Goal: Task Accomplishment & Management: Complete application form

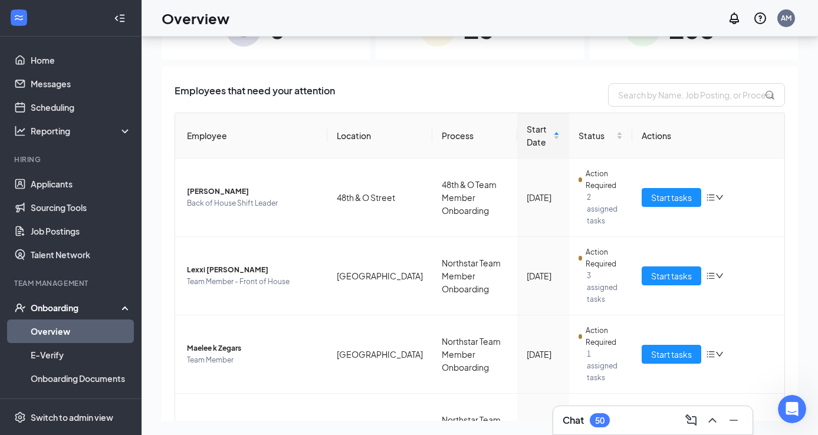
click at [646, 423] on div "Chat 50" at bounding box center [653, 420] width 181 height 19
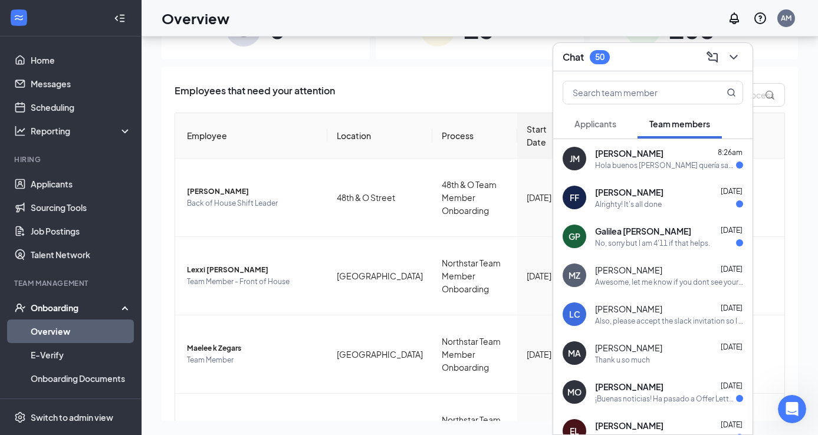
click at [641, 277] on div "Awesome, let me know if you dont see your slack invite. Next steps will be sent…" at bounding box center [669, 282] width 148 height 10
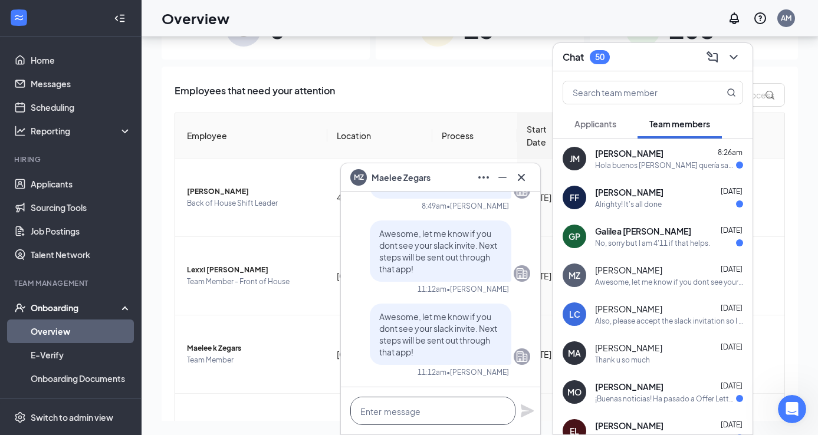
click at [411, 405] on textarea at bounding box center [433, 411] width 165 height 28
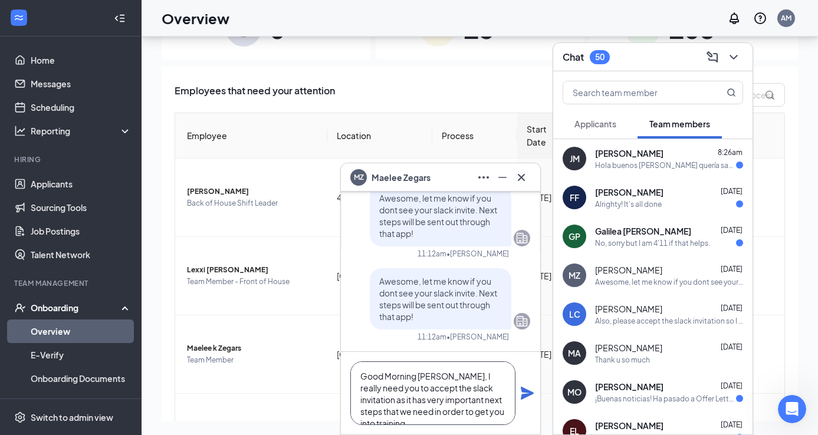
type textarea "Good Morning Maelee, I really need you to accept the slack invitation as it has…"
click at [523, 392] on icon "Plane" at bounding box center [527, 393] width 13 height 13
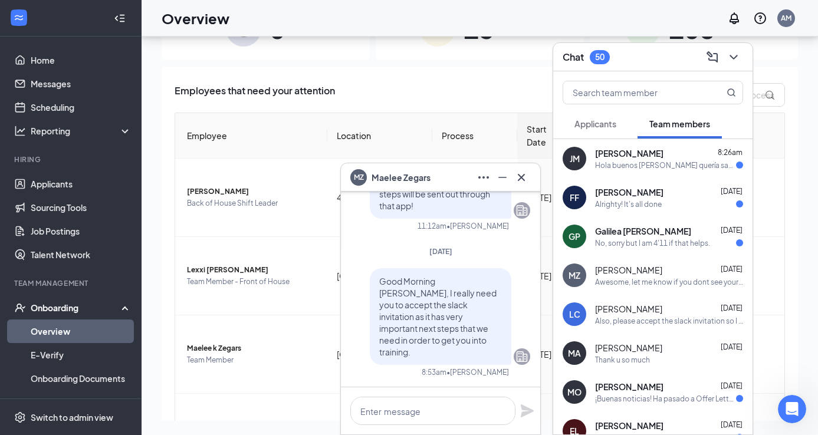
click at [526, 178] on icon "Cross" at bounding box center [522, 178] width 14 height 14
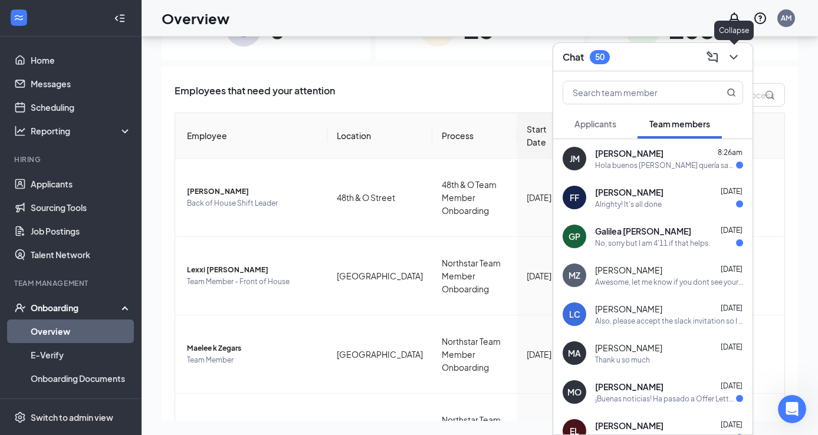
click at [730, 57] on icon "ChevronDown" at bounding box center [734, 57] width 14 height 14
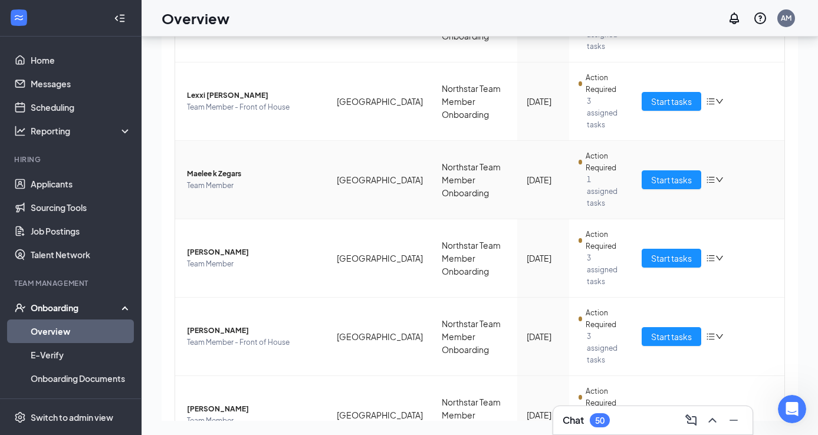
scroll to position [178, 0]
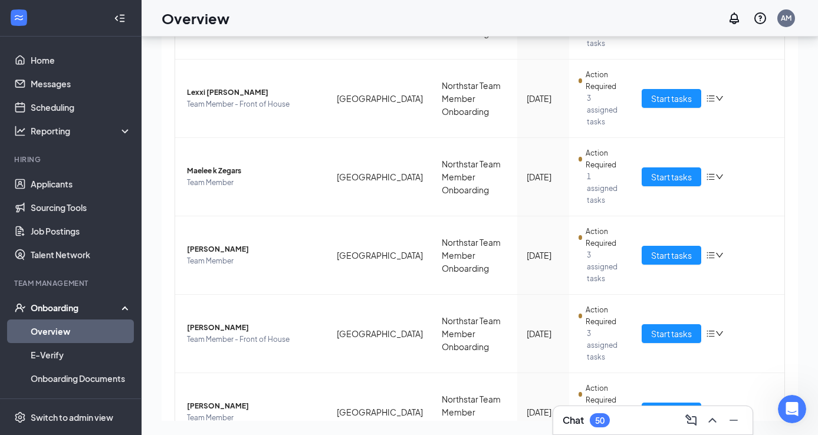
click at [628, 424] on div "Chat 50" at bounding box center [653, 420] width 181 height 19
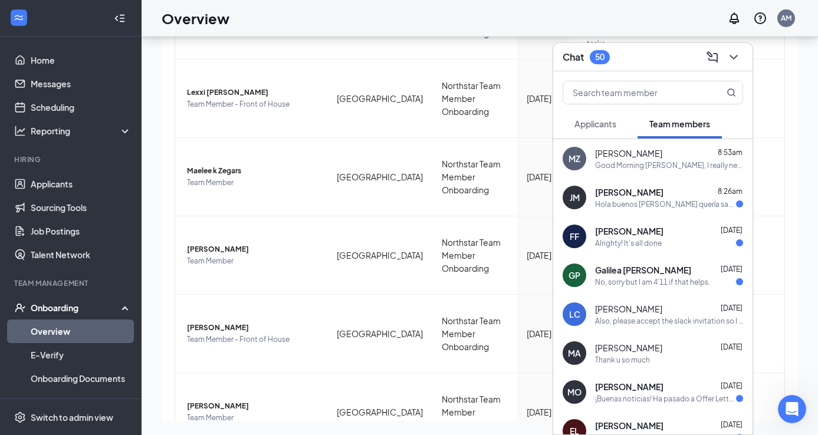
click at [643, 317] on div "Also, please accept the slack invitation so I can communicate next steps." at bounding box center [669, 321] width 148 height 10
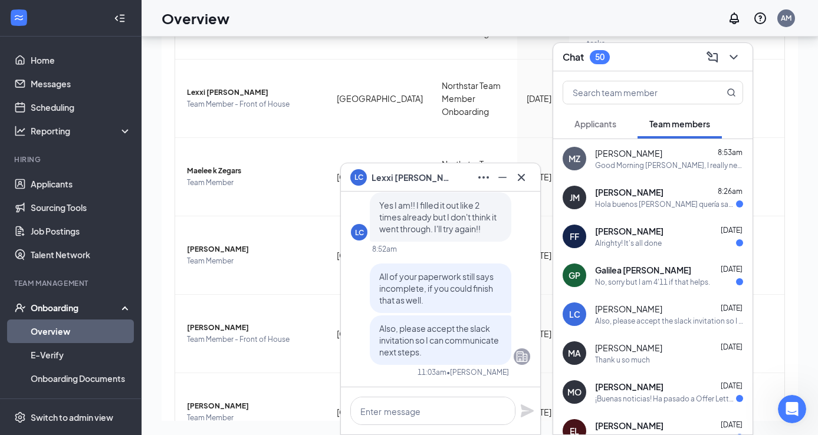
click at [646, 167] on div "Good Morning Maelee, I really need you to accept the slack invitation as it has…" at bounding box center [669, 166] width 148 height 10
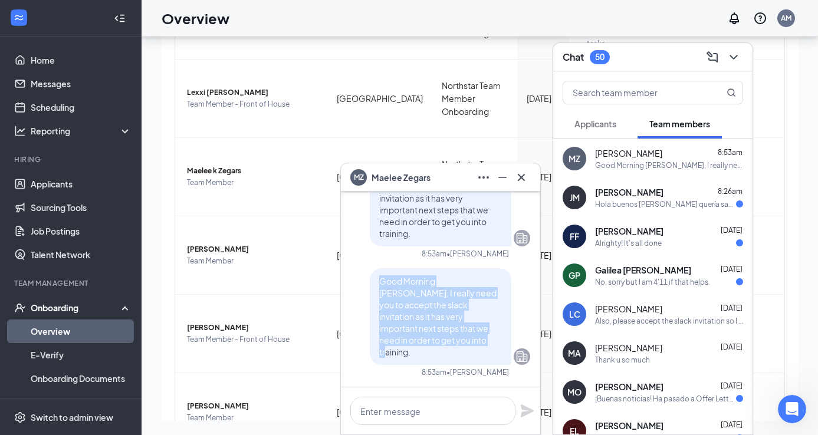
drag, startPoint x: 380, startPoint y: 290, endPoint x: 417, endPoint y: 350, distance: 70.2
click at [417, 350] on p "Good Morning Maelee, I really need you to accept the slack invitation as it has…" at bounding box center [440, 317] width 123 height 83
copy span "Good Morning Maelee, I really need you to accept the slack invitation as it has…"
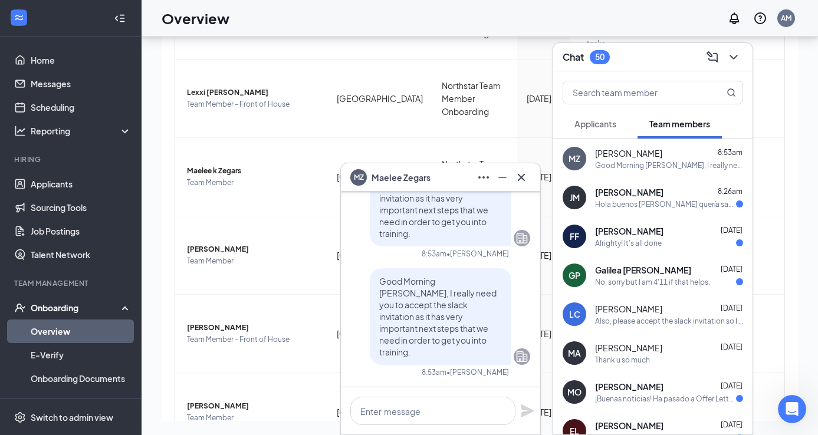
click at [628, 314] on span "[PERSON_NAME]" at bounding box center [628, 309] width 67 height 12
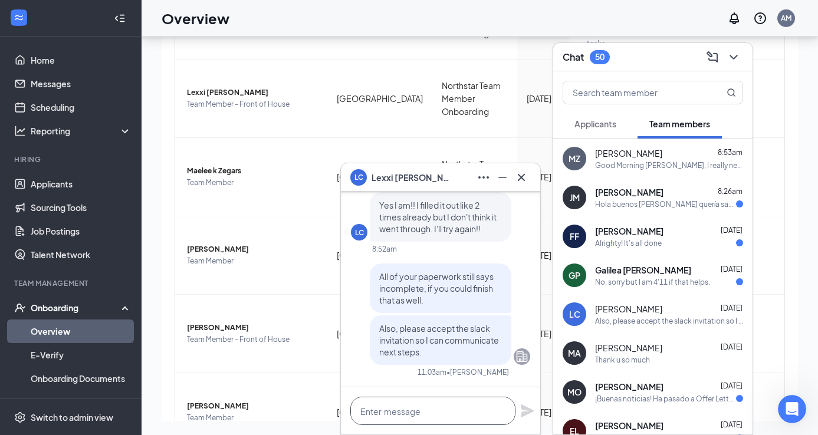
paste textarea "Good Morning Maelee, I really need you to accept the slack invitation as it has…"
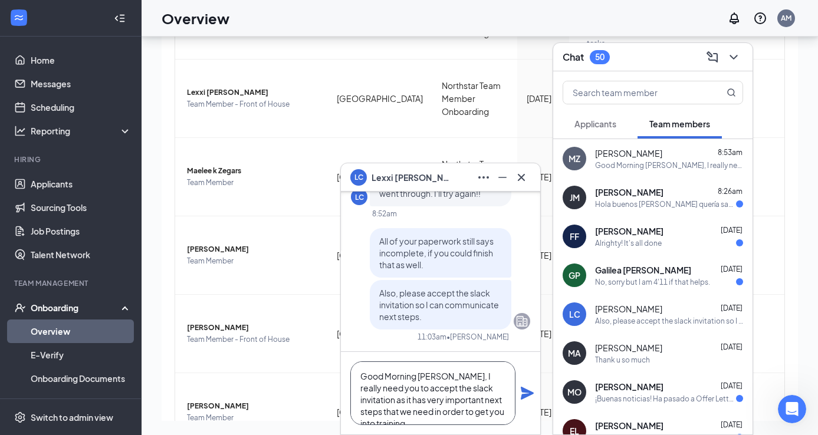
click at [446, 377] on textarea "Good Morning Maelee, I really need you to accept the slack invitation as it has…" at bounding box center [433, 394] width 165 height 64
type textarea "Good Morning Lexxi, I really need you to accept the slack invitation as it has …"
click at [523, 391] on icon "Plane" at bounding box center [527, 393] width 13 height 13
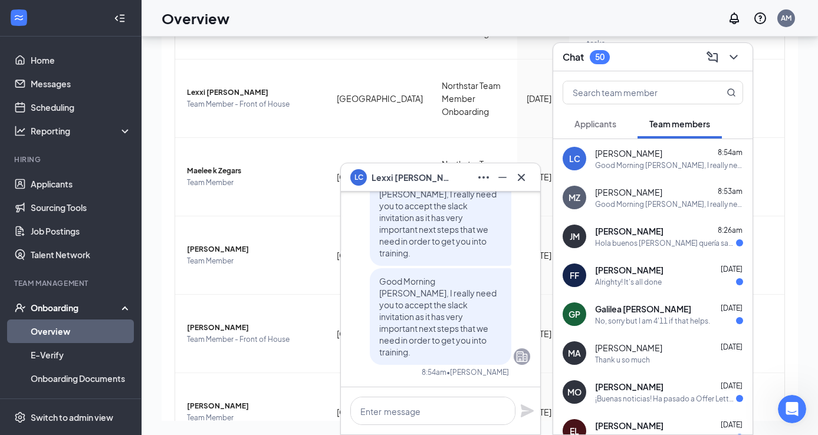
click at [524, 176] on icon "Cross" at bounding box center [522, 178] width 14 height 14
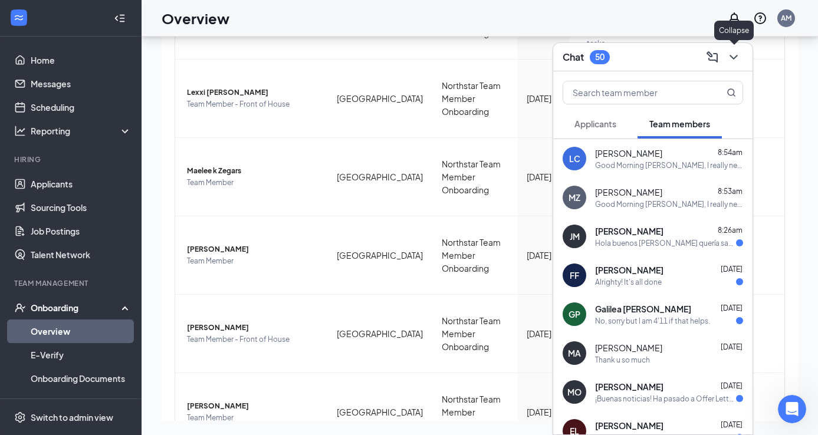
click at [738, 61] on icon "ChevronDown" at bounding box center [734, 57] width 14 height 14
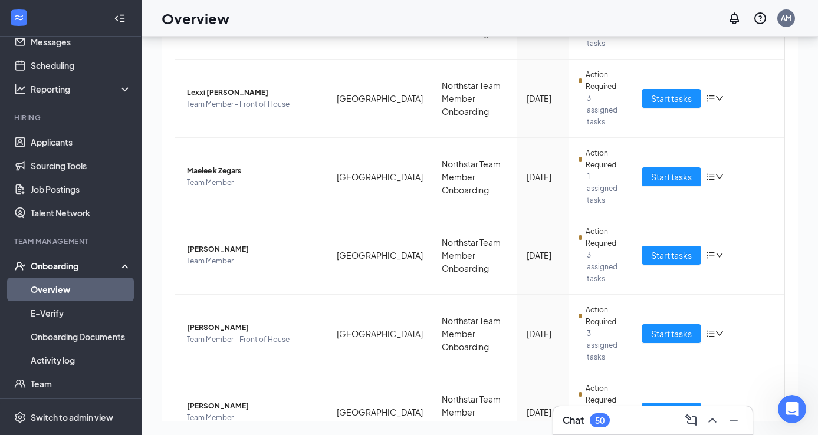
scroll to position [78, 0]
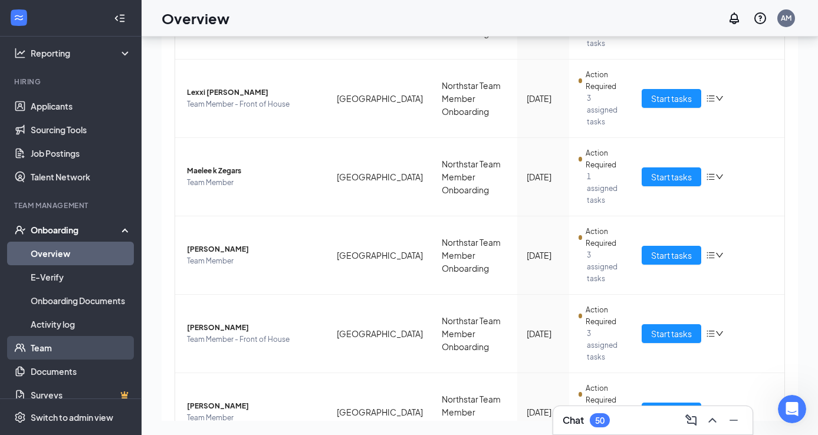
click at [41, 348] on link "Team" at bounding box center [81, 348] width 101 height 24
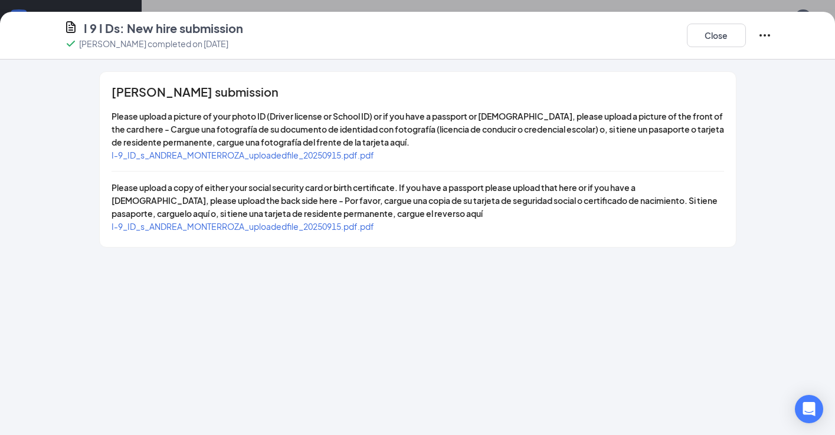
scroll to position [269, 0]
click at [720, 41] on button "Close" at bounding box center [716, 36] width 59 height 24
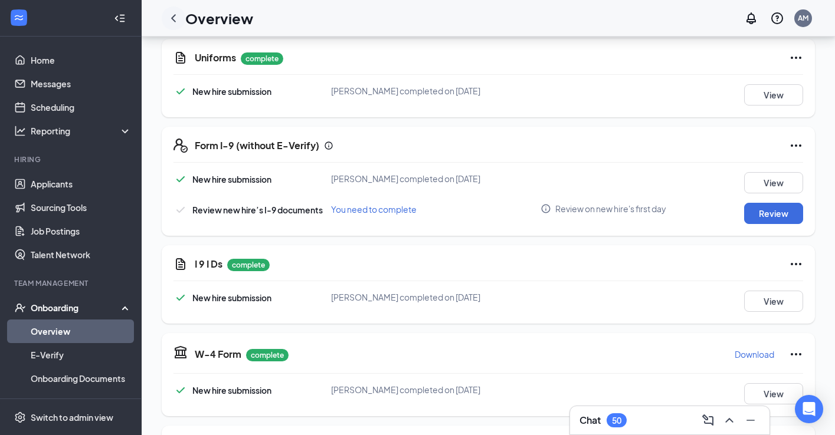
click at [178, 20] on icon "ChevronLeft" at bounding box center [173, 18] width 14 height 14
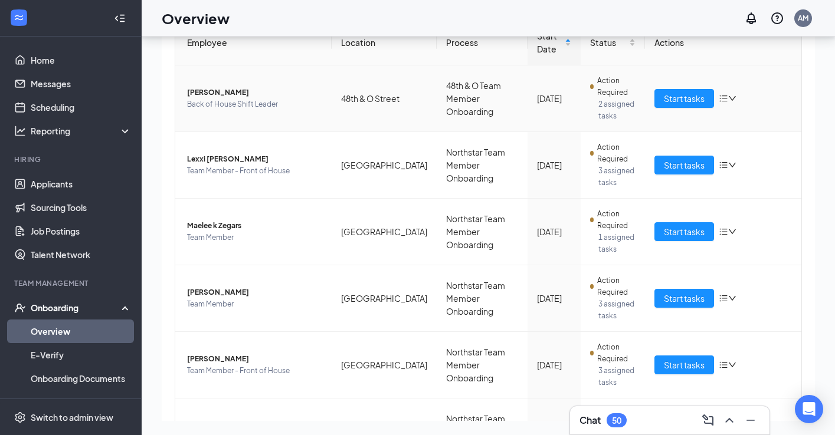
scroll to position [252, 0]
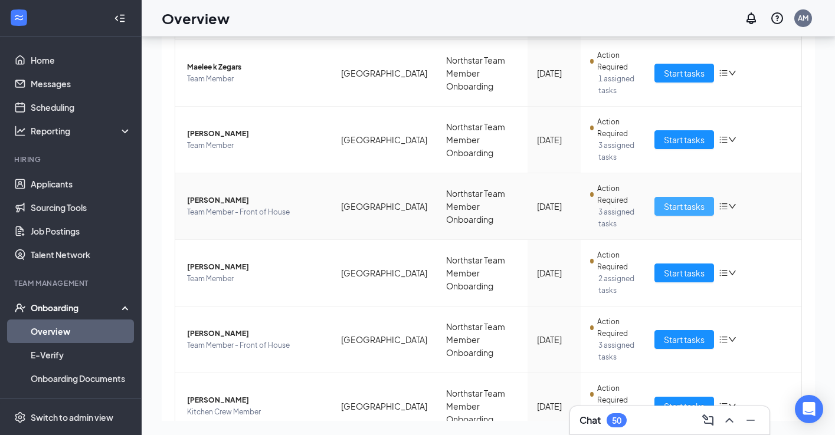
click at [679, 198] on button "Start tasks" at bounding box center [684, 206] width 60 height 19
click at [679, 198] on div "0 New 13 In progress 108 Completed Employees that need your attention Employee …" at bounding box center [488, 209] width 693 height 452
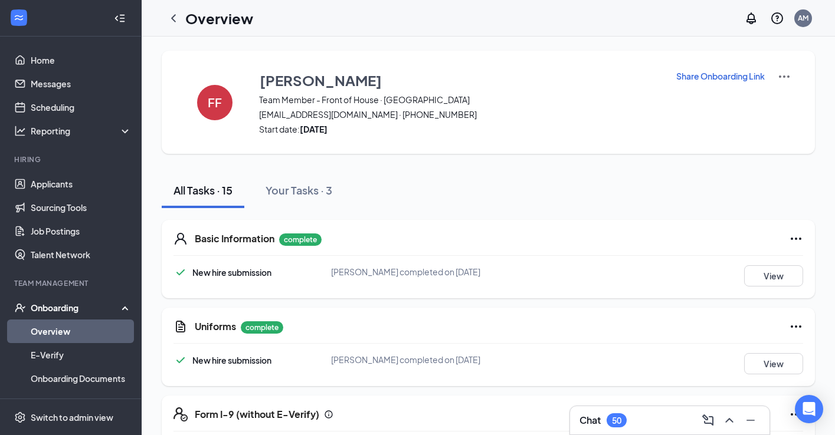
click at [656, 273] on div "New hire submission Francis M Ford completed on Sep 13, 2025 View" at bounding box center [488, 276] width 630 height 21
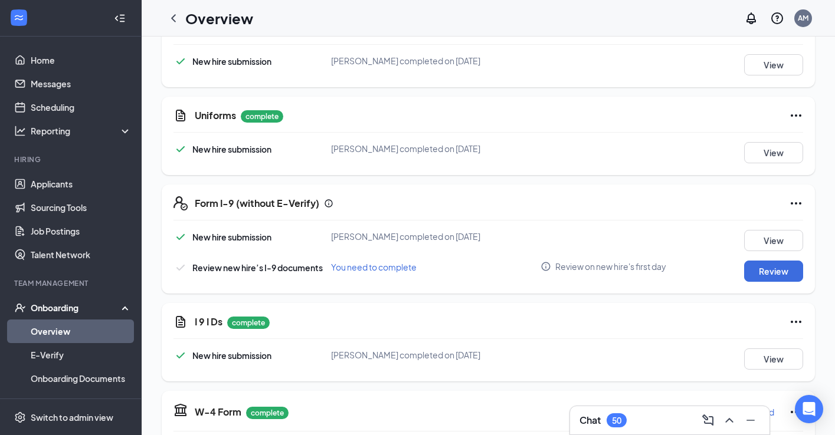
scroll to position [228, 0]
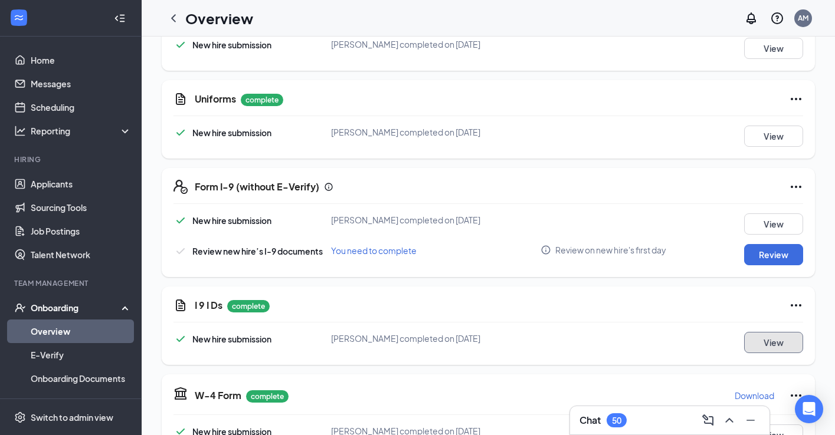
click at [780, 340] on button "View" at bounding box center [773, 342] width 59 height 21
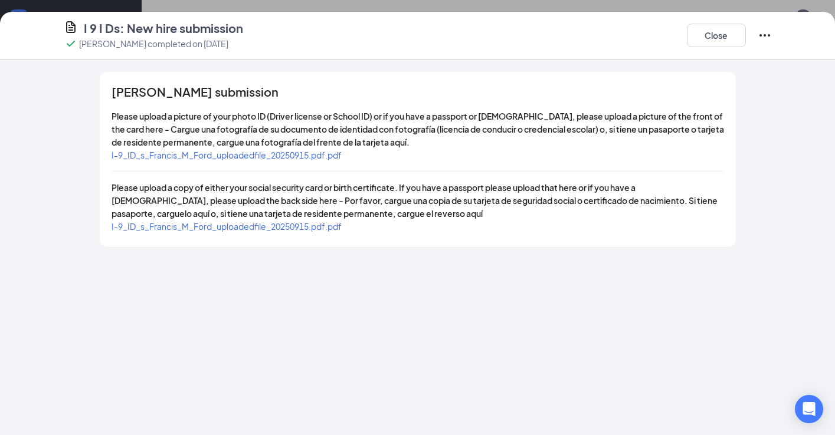
click at [309, 154] on span "I-9_ID_s_Francis_M_Ford_uploadedfile_20250915.pdf.pdf" at bounding box center [227, 155] width 230 height 11
click at [277, 237] on div "Francis M Ford's submission Please upload a picture of your photo ID (Driver li…" at bounding box center [418, 159] width 636 height 175
click at [283, 222] on span "I-9_ID_s_Francis_M_Ford_uploadedfile_20250915.pdf.pdf" at bounding box center [227, 226] width 230 height 11
click at [710, 29] on button "Close" at bounding box center [716, 36] width 59 height 24
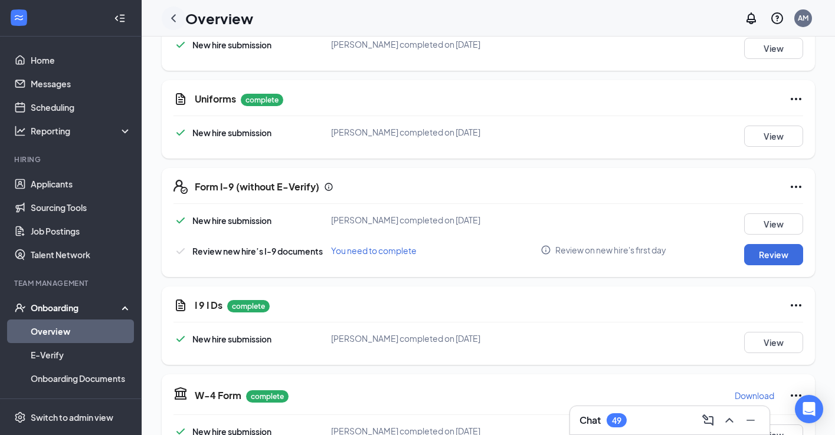
click at [170, 20] on icon "ChevronLeft" at bounding box center [173, 18] width 14 height 14
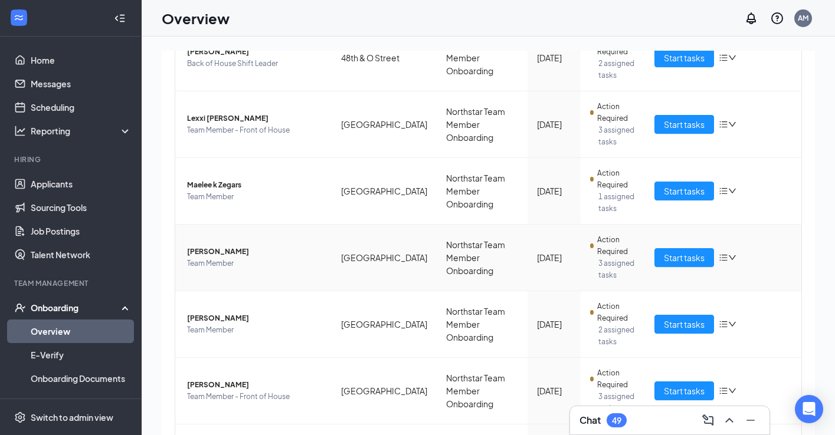
scroll to position [204, 0]
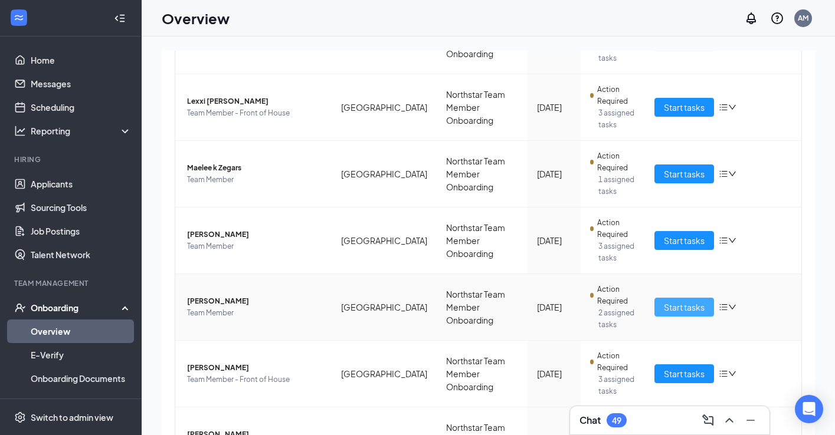
click at [673, 305] on span "Start tasks" at bounding box center [684, 307] width 41 height 13
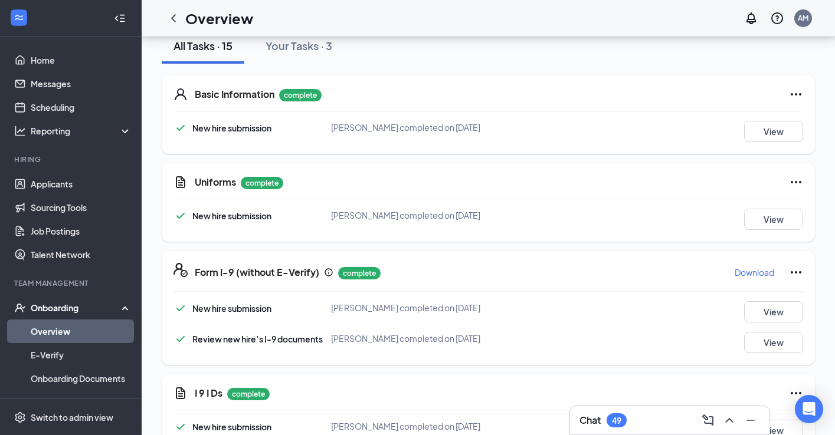
scroll to position [191, 0]
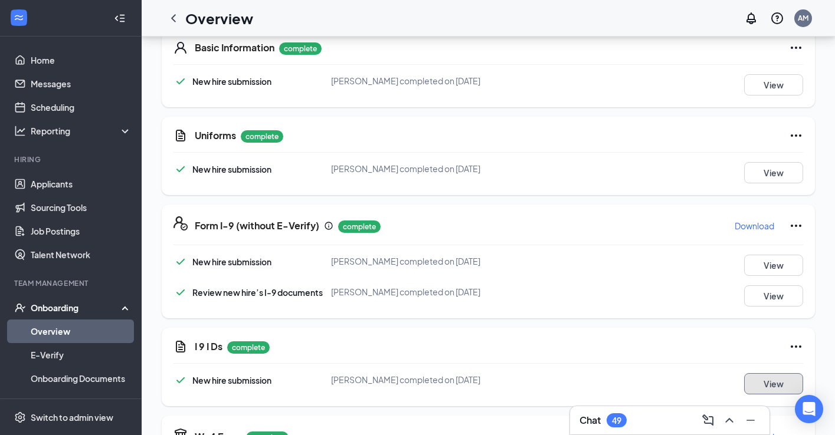
click at [758, 385] on button "View" at bounding box center [773, 384] width 59 height 21
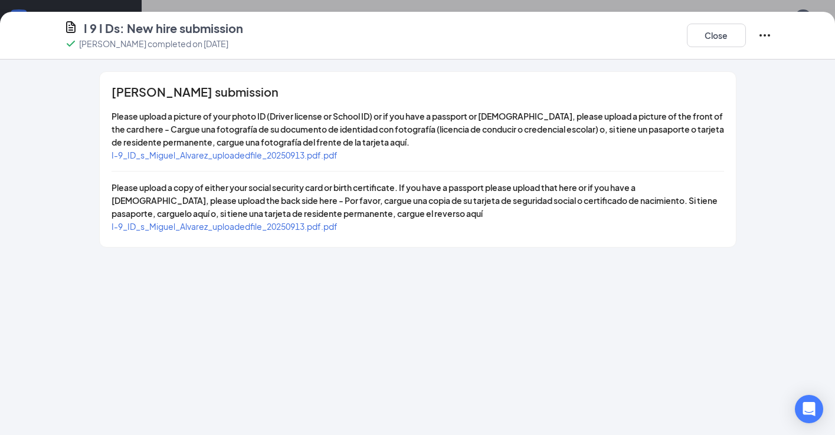
click at [315, 157] on span "I-9_ID_s_Miguel_Alvarez_uploadedfile_20250913.pdf.pdf" at bounding box center [225, 155] width 226 height 11
click at [710, 36] on button "Close" at bounding box center [716, 36] width 59 height 24
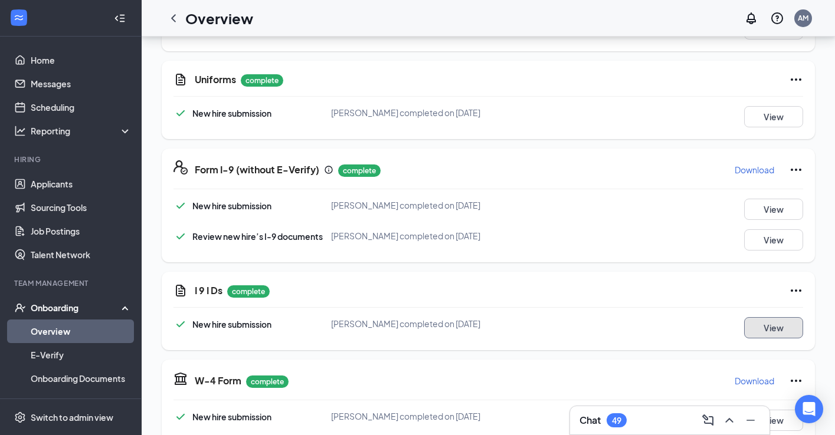
scroll to position [263, 0]
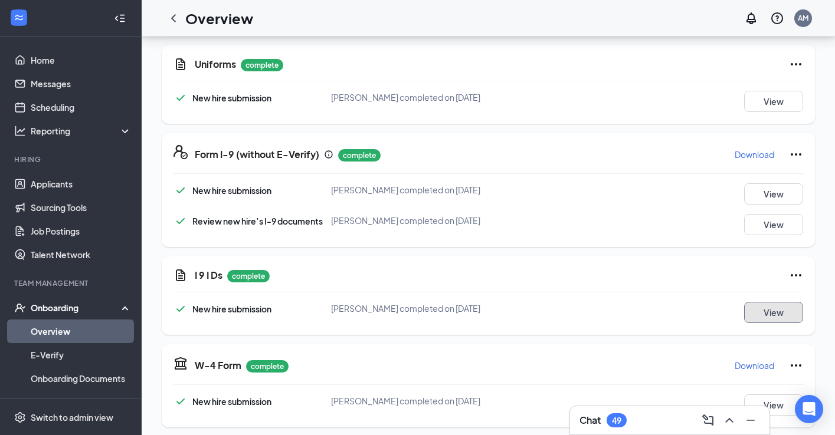
click at [754, 318] on button "View" at bounding box center [773, 312] width 59 height 21
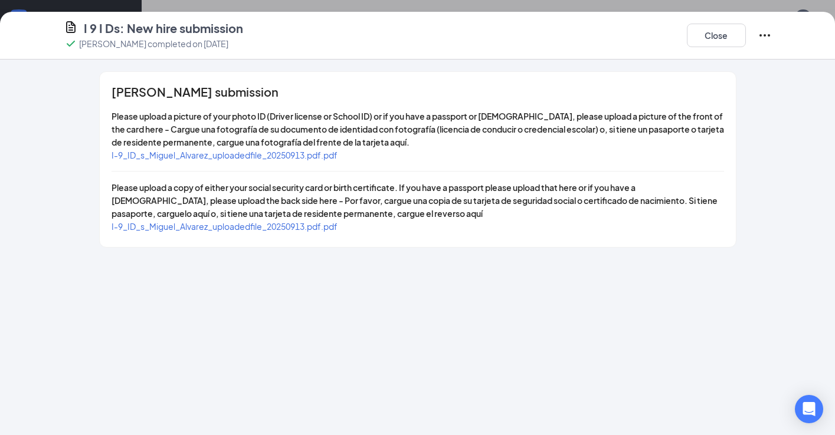
click at [296, 152] on span "I-9_ID_s_Miguel_Alvarez_uploadedfile_20250913.pdf.pdf" at bounding box center [225, 155] width 226 height 11
click at [736, 41] on button "Close" at bounding box center [716, 36] width 59 height 24
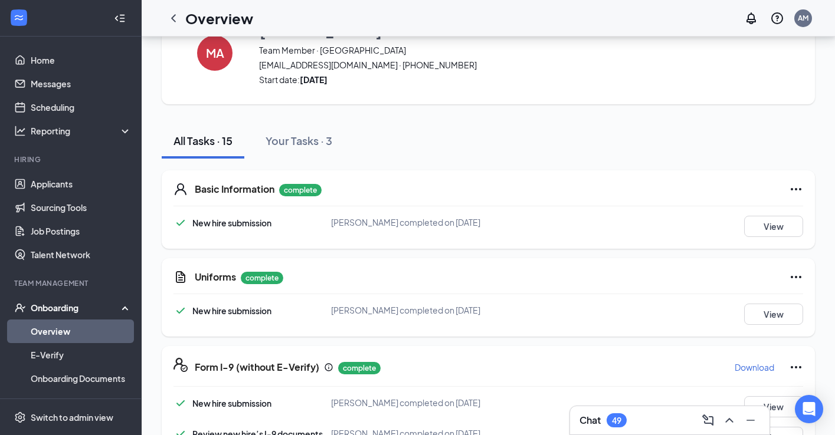
scroll to position [0, 0]
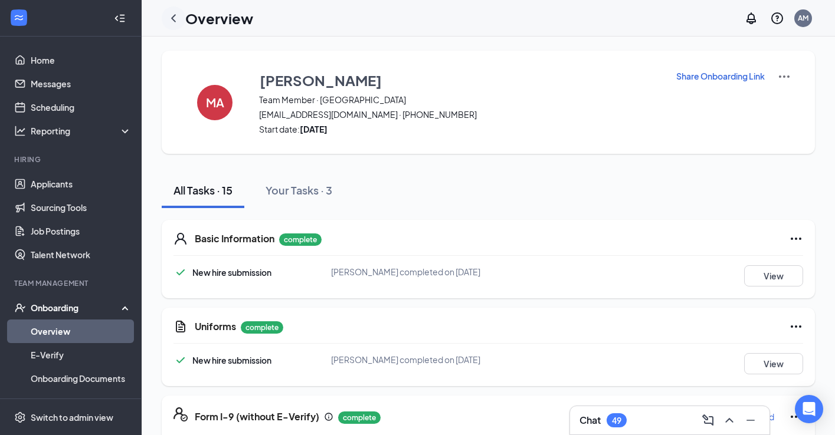
click at [173, 20] on icon "ChevronLeft" at bounding box center [173, 18] width 5 height 8
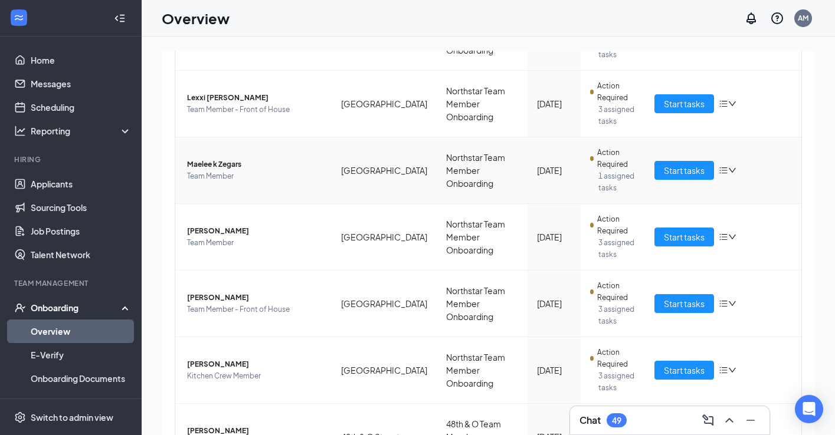
scroll to position [209, 0]
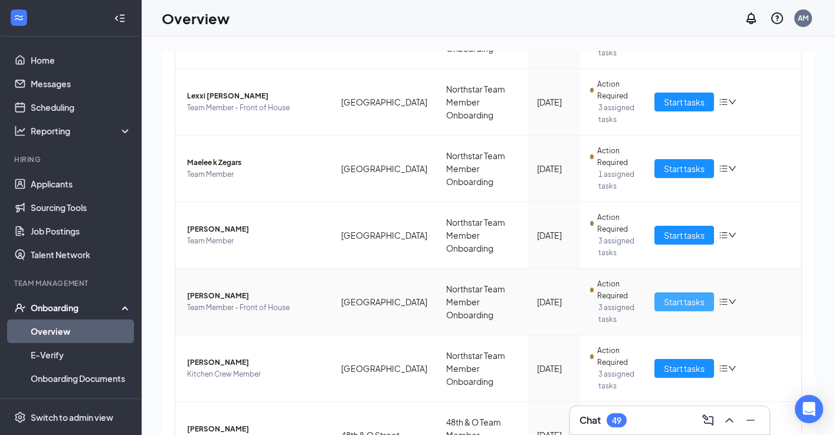
click at [666, 309] on button "Start tasks" at bounding box center [684, 302] width 60 height 19
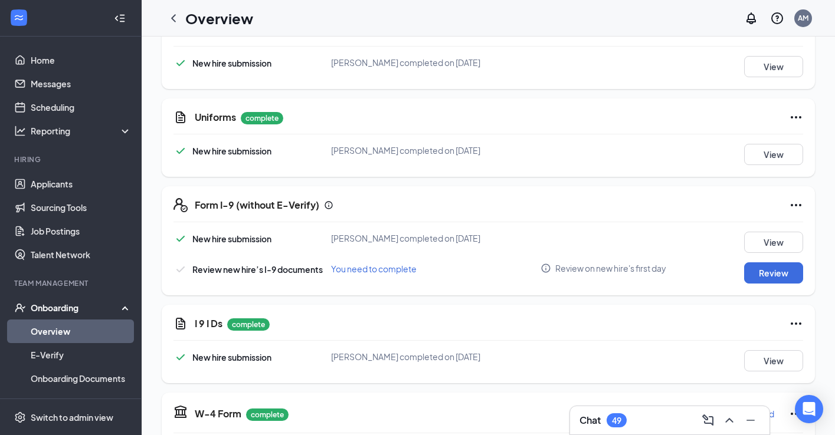
scroll to position [234, 0]
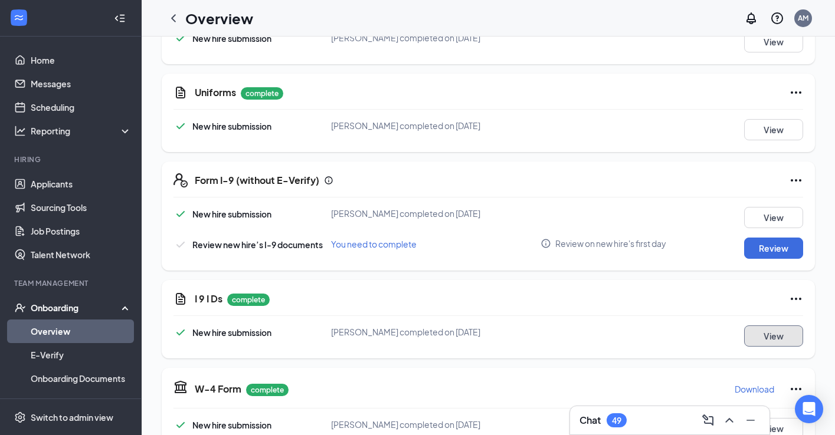
click at [784, 336] on button "View" at bounding box center [773, 336] width 59 height 21
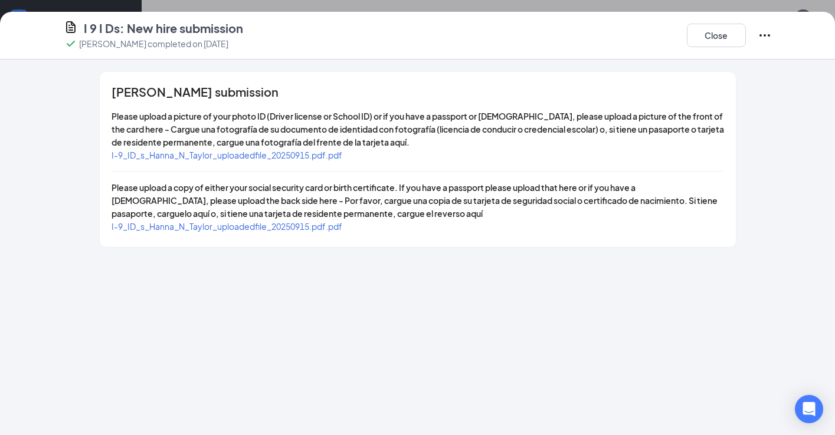
click at [273, 155] on span "I-9_ID_s_Hanna_N_Taylor_uploadedfile_20250915.pdf.pdf" at bounding box center [227, 155] width 231 height 11
click at [277, 227] on span "I-9_ID_s_Hanna_N_Taylor_uploadedfile_20250915.pdf.pdf" at bounding box center [227, 226] width 231 height 11
click at [712, 34] on button "Close" at bounding box center [716, 36] width 59 height 24
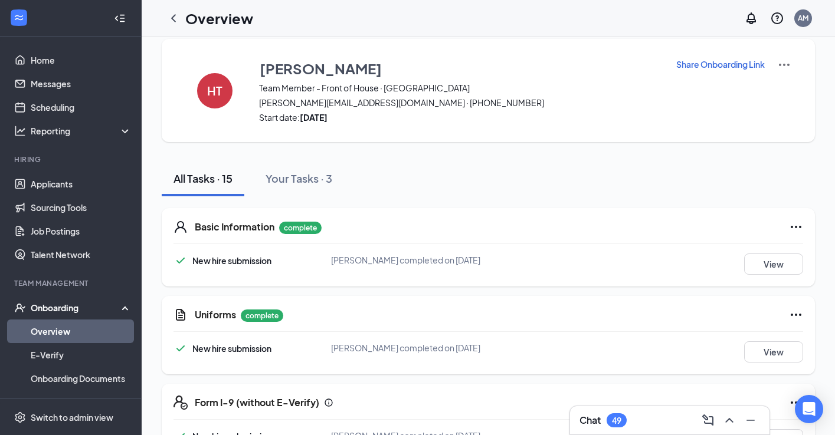
scroll to position [0, 0]
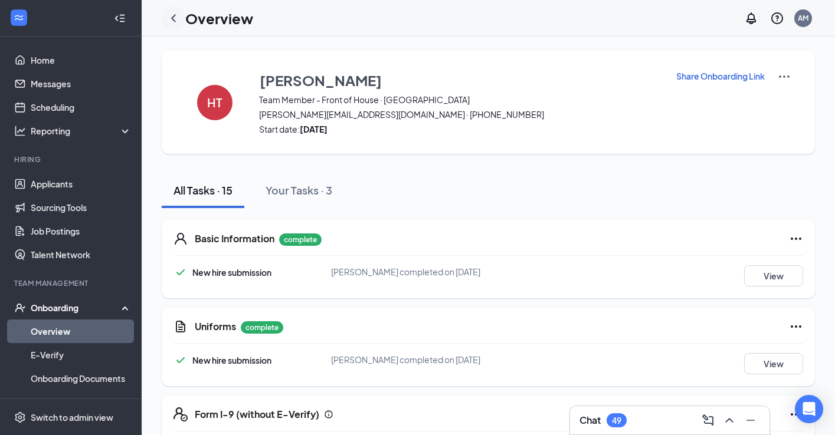
click at [179, 17] on icon "ChevronLeft" at bounding box center [173, 18] width 14 height 14
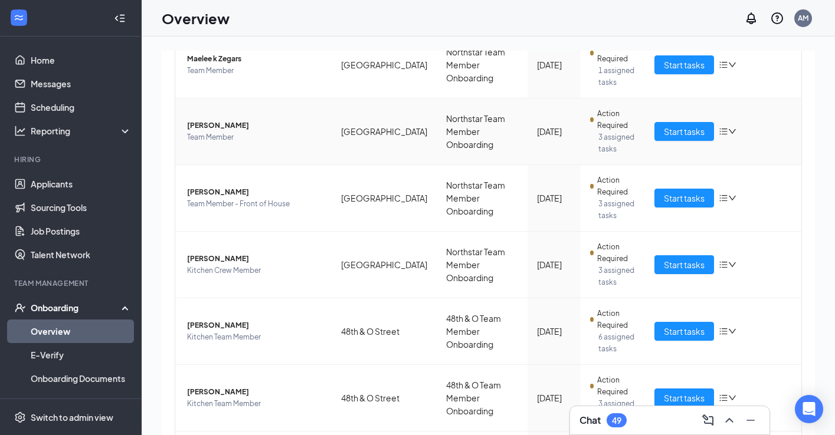
scroll to position [331, 0]
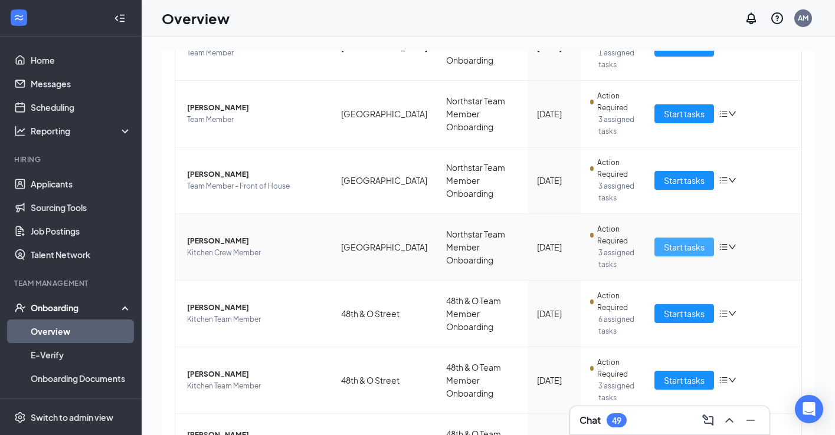
click at [679, 246] on span "Start tasks" at bounding box center [684, 247] width 41 height 13
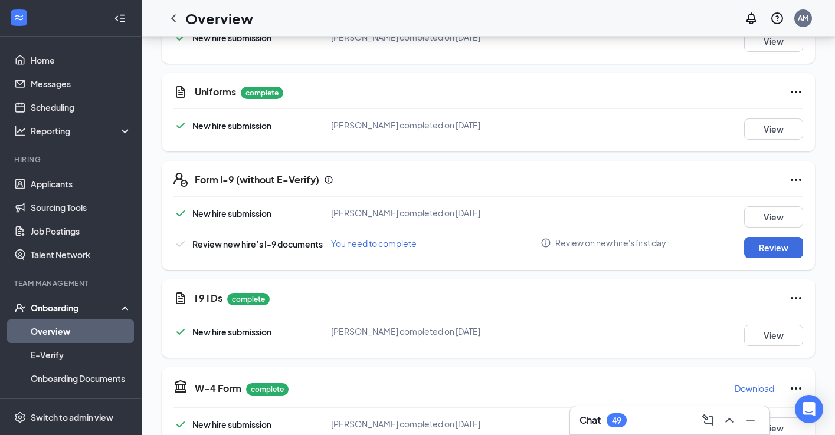
scroll to position [263, 0]
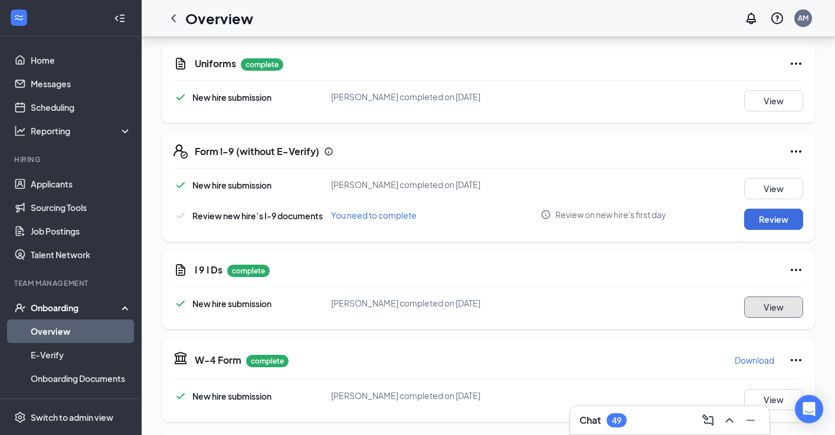
click at [788, 305] on button "View" at bounding box center [773, 307] width 59 height 21
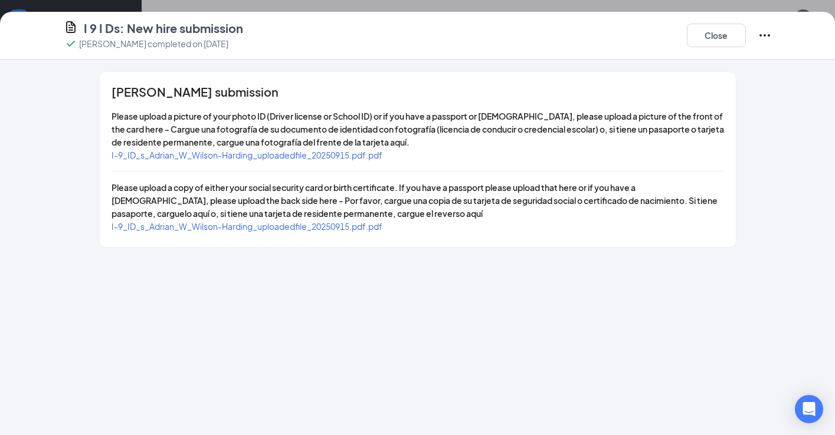
click at [342, 154] on span "I-9_ID_s_Adrian_W_Wilson-Harding_uploadedfile_20250915.pdf.pdf" at bounding box center [247, 155] width 271 height 11
click at [282, 228] on span "I-9_ID_s_Adrian_W_Wilson-Harding_uploadedfile_20250915.pdf.pdf" at bounding box center [247, 226] width 271 height 11
click at [712, 35] on button "Close" at bounding box center [716, 36] width 59 height 24
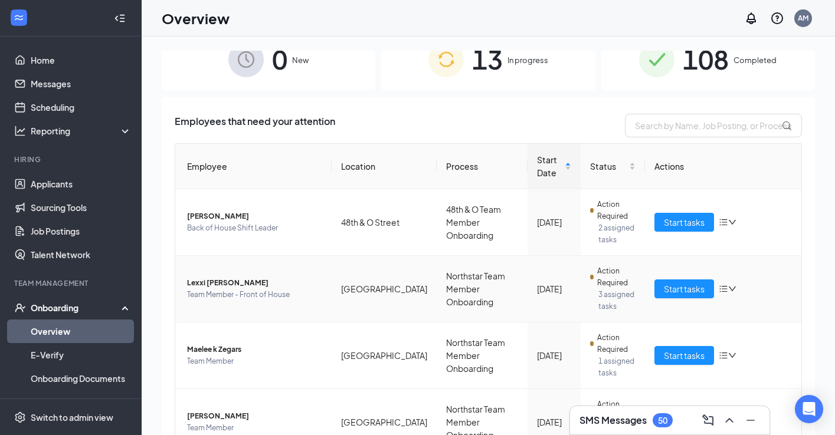
scroll to position [31, 0]
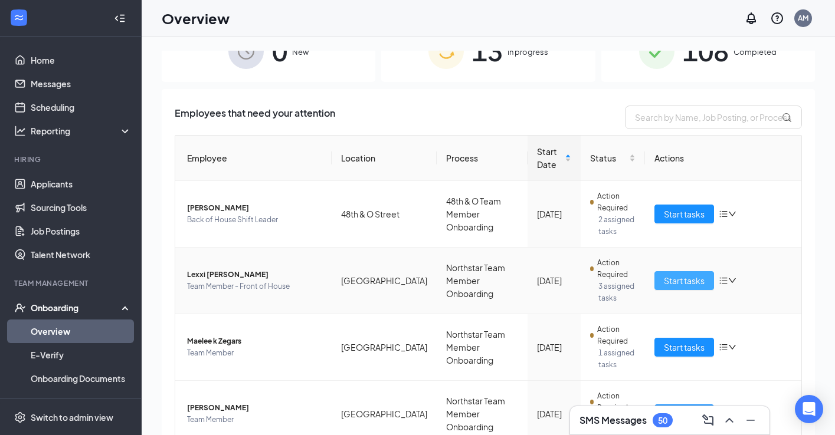
click at [676, 284] on span "Start tasks" at bounding box center [684, 280] width 41 height 13
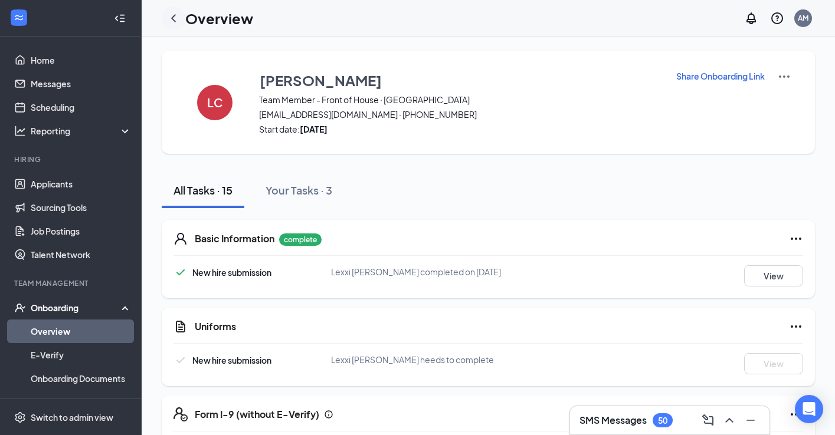
click at [176, 21] on icon "ChevronLeft" at bounding box center [173, 18] width 14 height 14
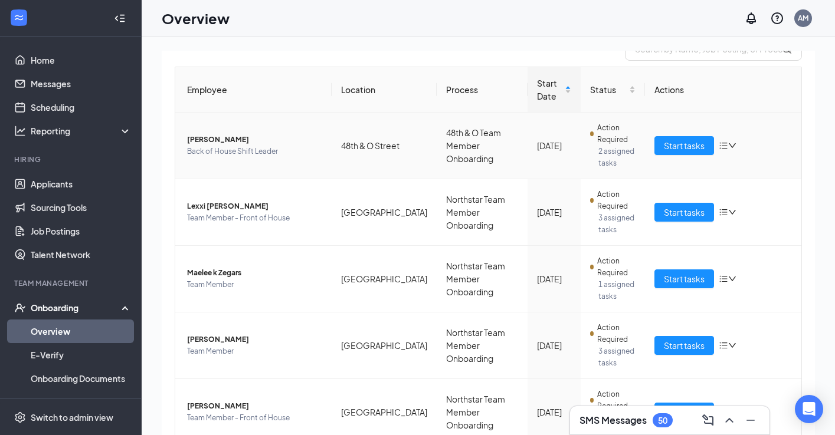
scroll to position [110, 0]
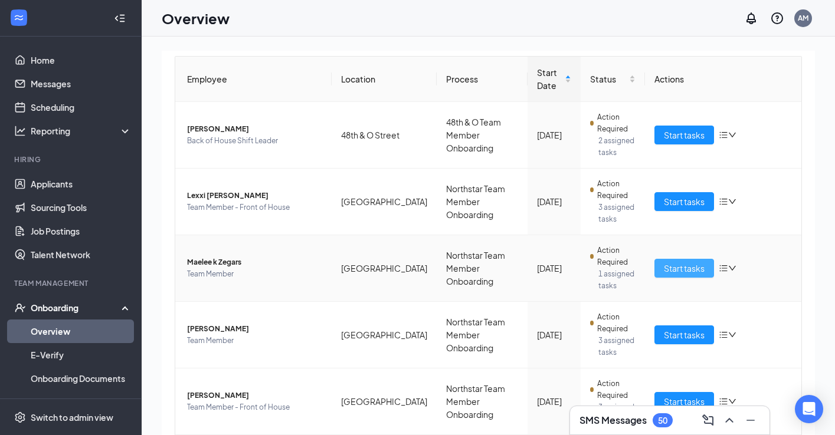
click at [669, 269] on span "Start tasks" at bounding box center [684, 268] width 41 height 13
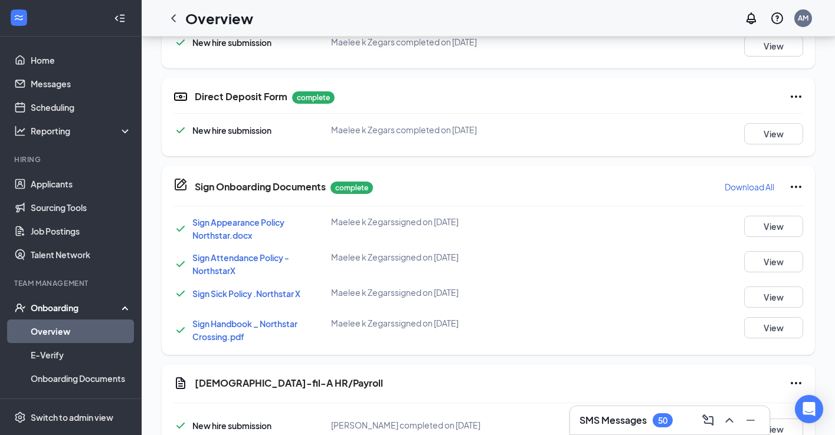
scroll to position [828, 0]
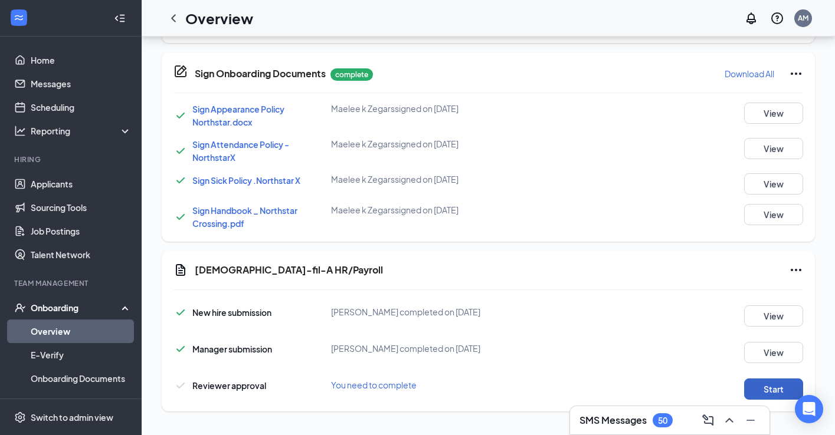
click at [759, 382] on button "Start" at bounding box center [773, 389] width 59 height 21
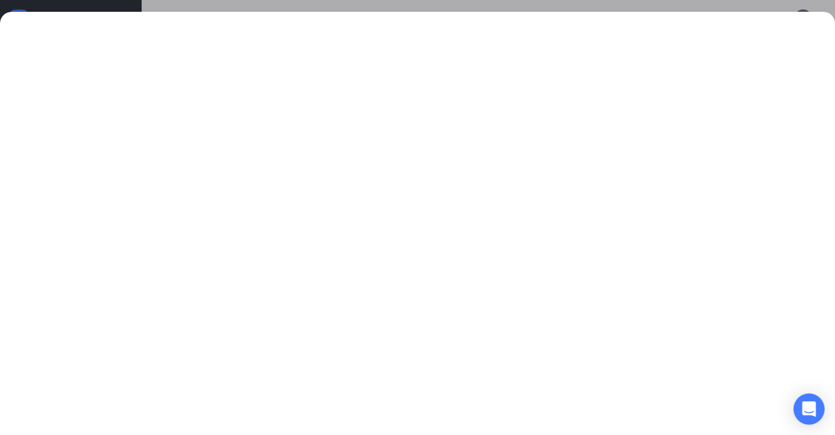
click at [807, 411] on icon "Open Intercom Messenger" at bounding box center [809, 409] width 14 height 15
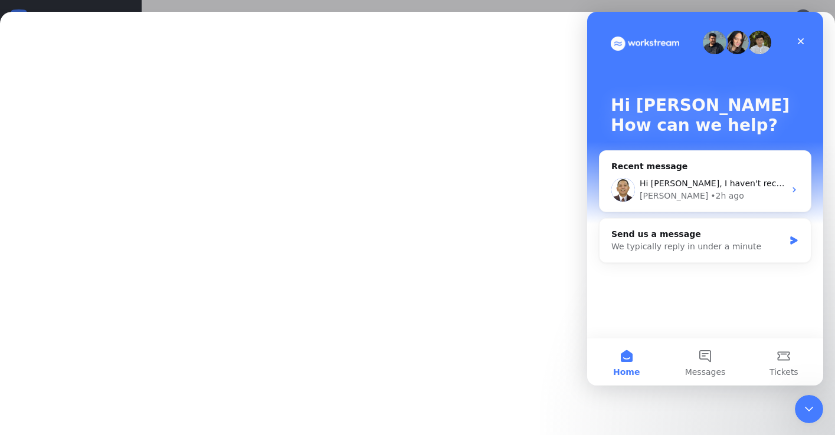
scroll to position [0, 0]
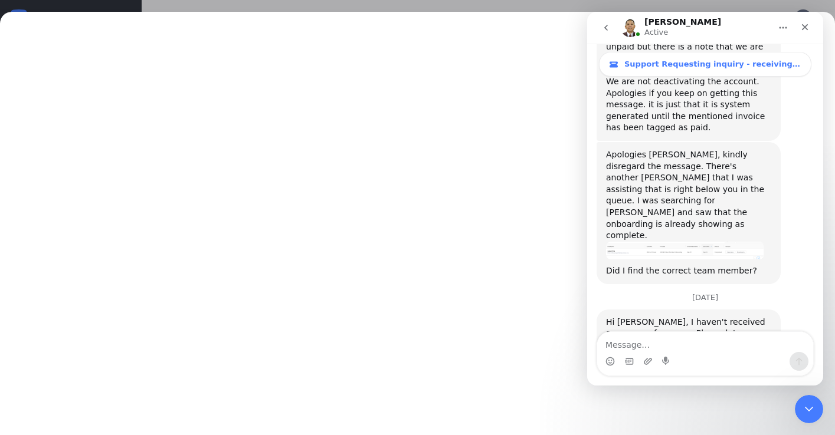
scroll to position [524, 0]
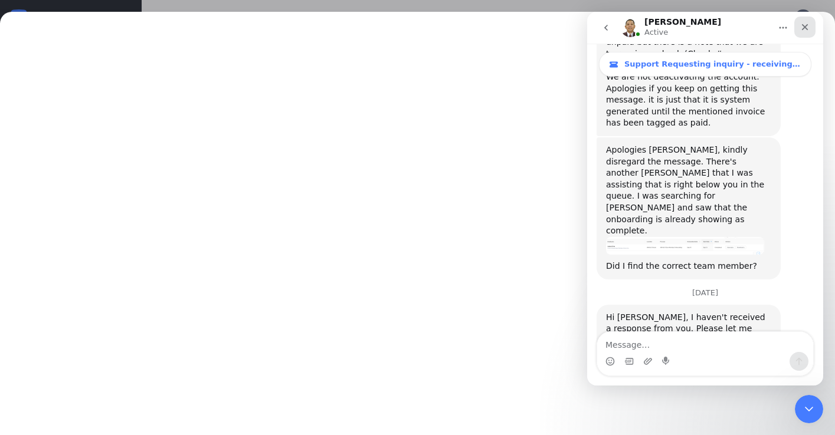
click at [811, 25] on div "Close" at bounding box center [804, 27] width 21 height 21
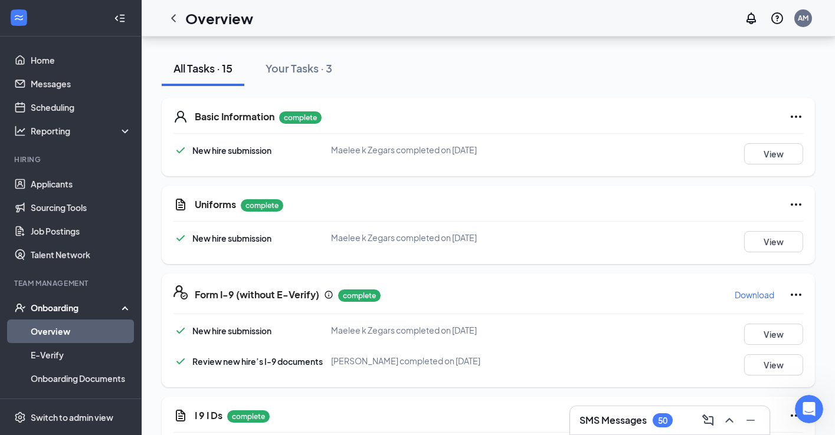
scroll to position [0, 0]
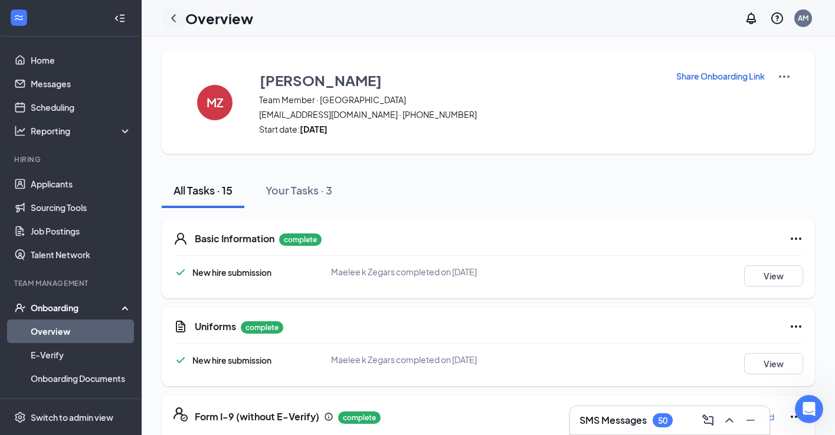
click at [175, 19] on icon "ChevronLeft" at bounding box center [173, 18] width 14 height 14
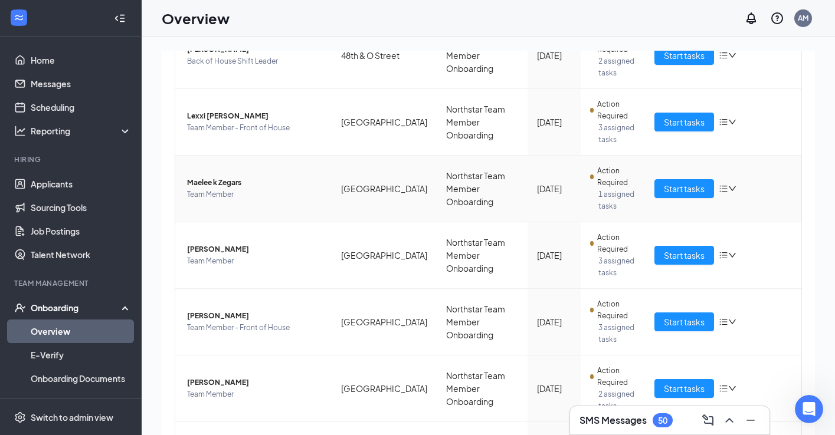
scroll to position [205, 0]
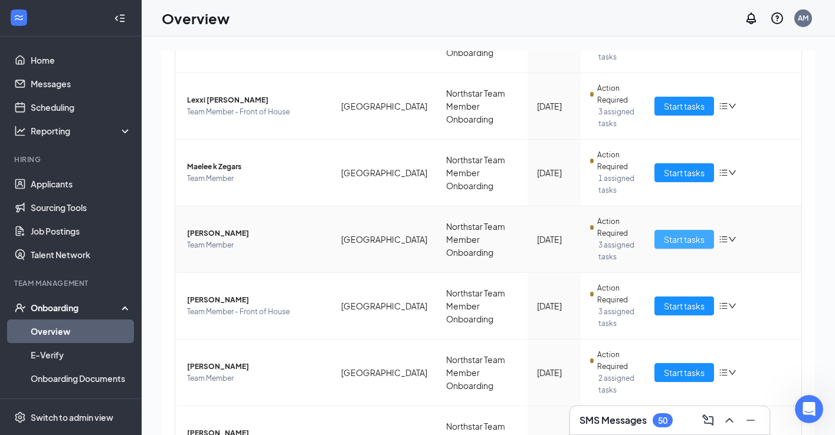
click at [672, 248] on button "Start tasks" at bounding box center [684, 239] width 60 height 19
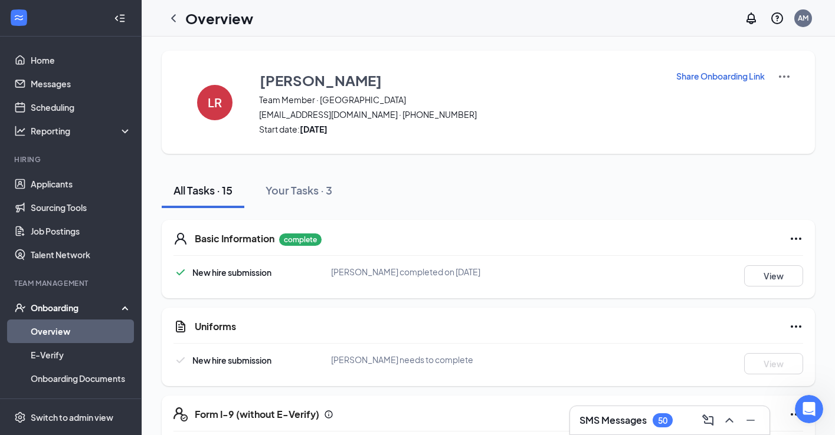
click at [700, 78] on p "Share Onboarding Link" at bounding box center [720, 76] width 89 height 12
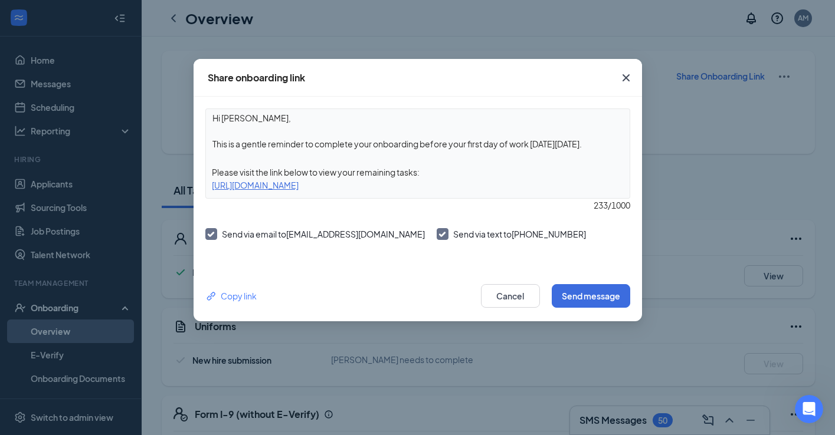
drag, startPoint x: 592, startPoint y: 143, endPoint x: 421, endPoint y: 145, distance: 170.5
click at [421, 145] on textarea "Hi [PERSON_NAME], This is a gentle reminder to complete your onboarding before …" at bounding box center [418, 131] width 424 height 44
type textarea "Hi [PERSON_NAME], This is a gentle reminder to complete your onboarding paperwo…"
click at [587, 303] on button "Send message" at bounding box center [591, 296] width 78 height 24
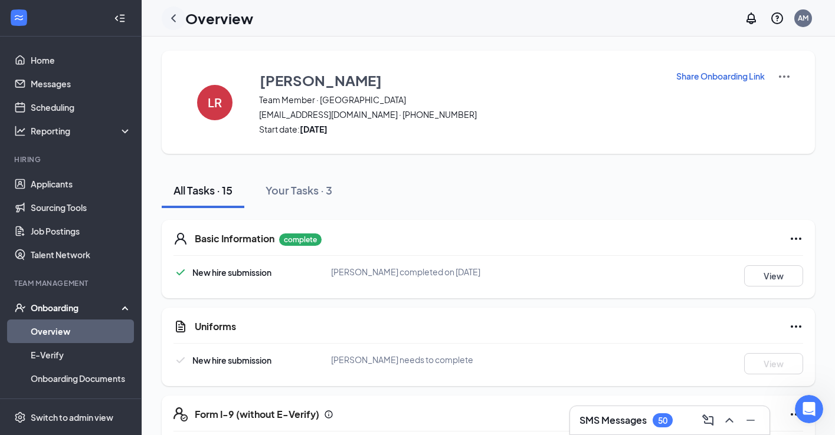
click at [178, 18] on icon "ChevronLeft" at bounding box center [173, 18] width 14 height 14
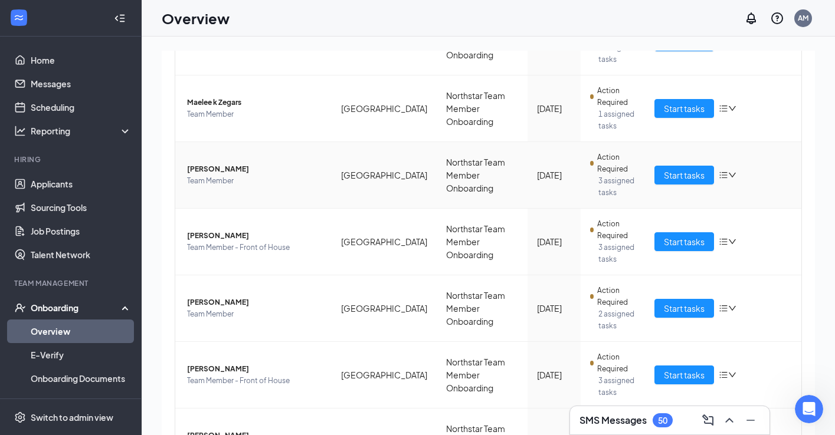
scroll to position [284, 0]
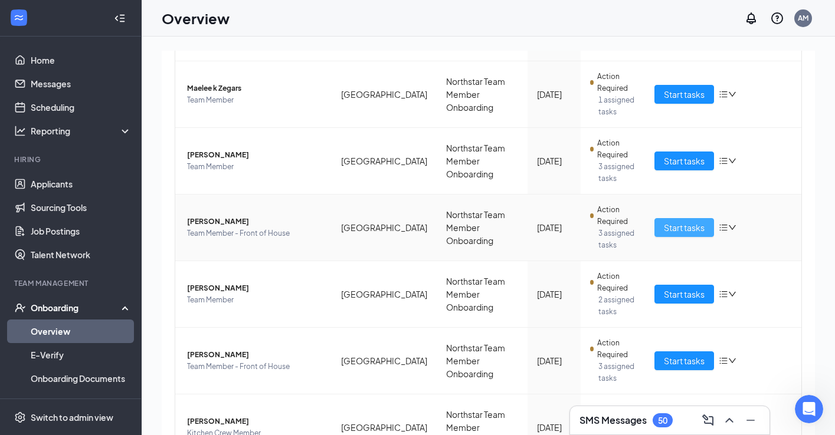
click at [667, 230] on span "Start tasks" at bounding box center [684, 227] width 41 height 13
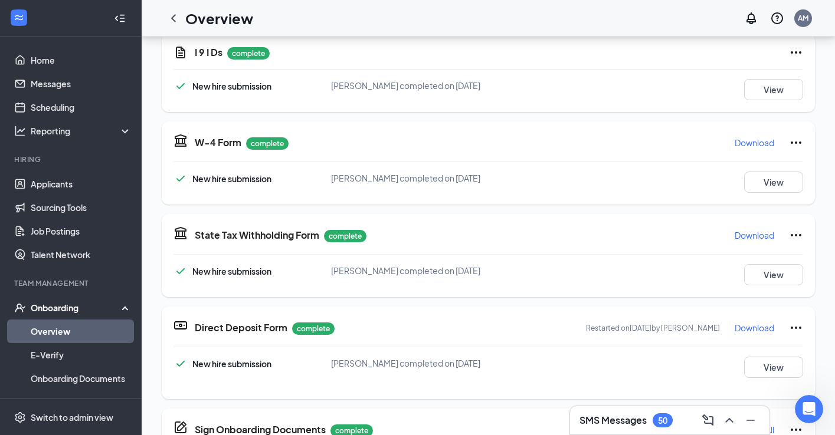
scroll to position [329, 0]
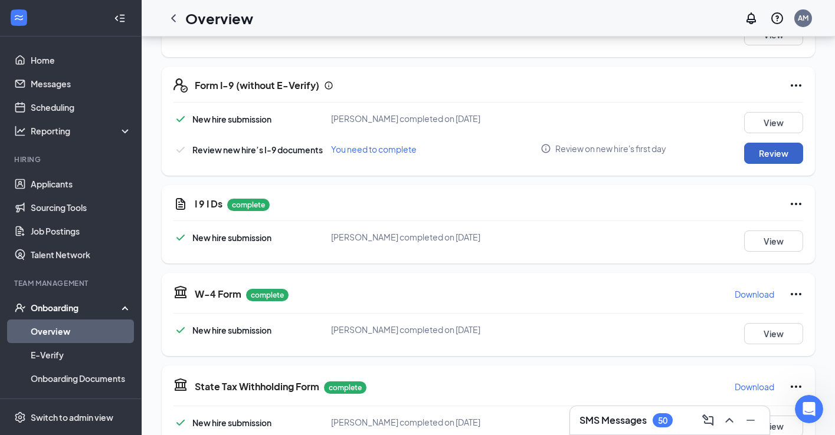
click at [761, 158] on button "Review" at bounding box center [773, 153] width 59 height 21
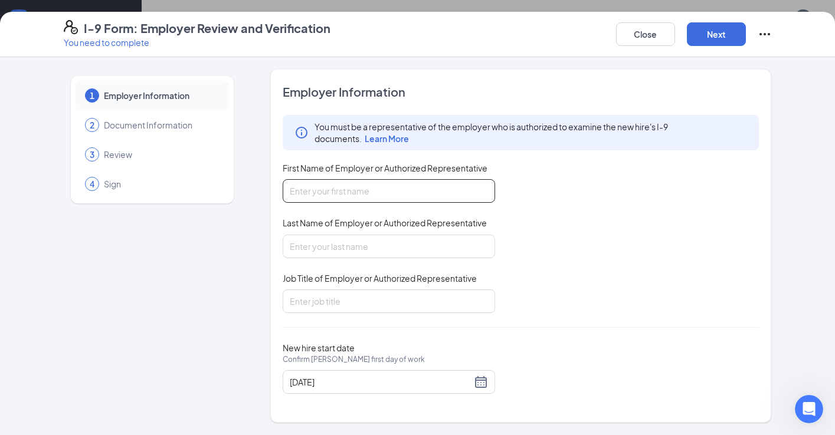
click at [385, 200] on input "First Name of Employer or Authorized Representative" at bounding box center [389, 191] width 212 height 24
type input "[PERSON_NAME]"
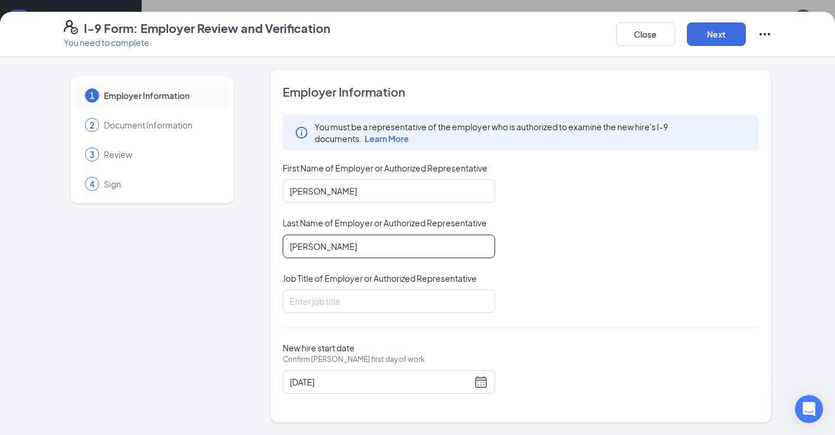
drag, startPoint x: 336, startPoint y: 251, endPoint x: 233, endPoint y: 248, distance: 103.3
click at [233, 248] on div "1 Employer Information 2 Document Information 3 Review 4 Sign Employer Informat…" at bounding box center [418, 246] width 708 height 354
type input "[PERSON_NAME]"
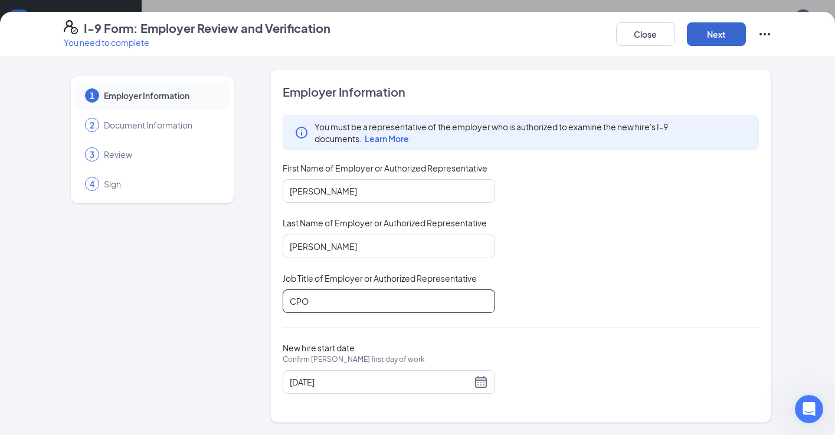
type input "CPO"
click at [709, 35] on button "Next" at bounding box center [716, 34] width 59 height 24
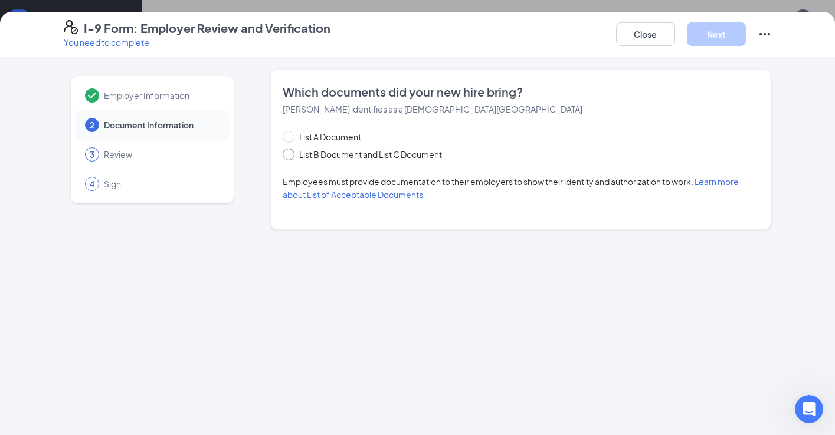
click at [288, 153] on input "List B Document and List C Document" at bounding box center [287, 153] width 8 height 8
radio input "true"
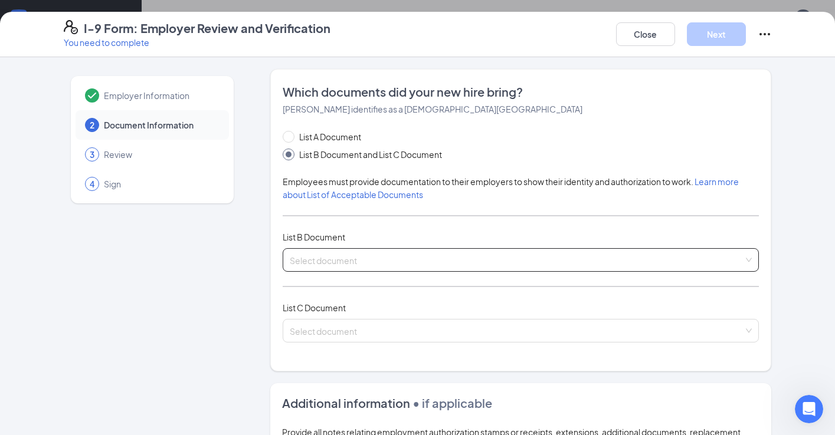
click at [318, 263] on input "search" at bounding box center [517, 258] width 454 height 18
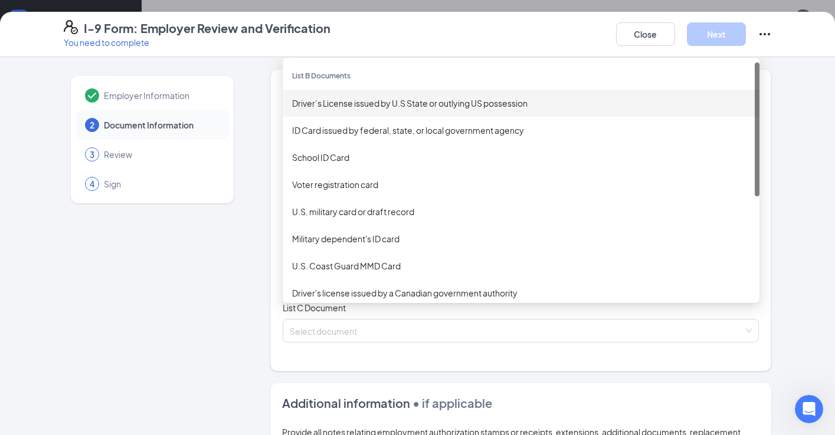
click at [351, 110] on div "Driver’s License issued by U.S State or outlying US possession" at bounding box center [521, 103] width 477 height 27
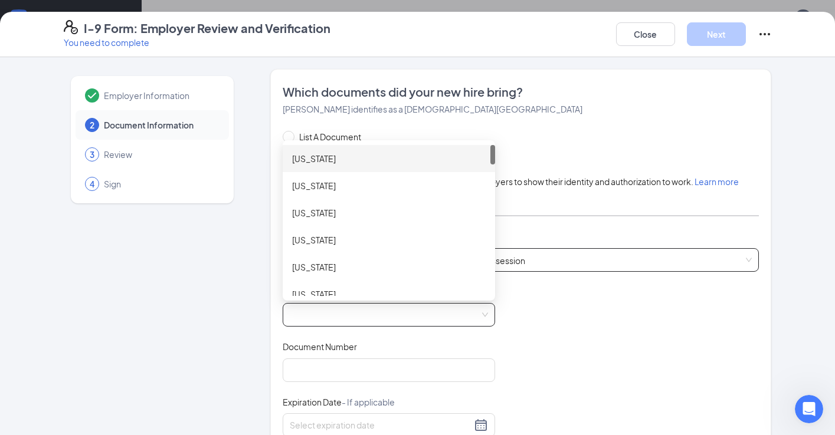
click at [313, 313] on span at bounding box center [389, 315] width 198 height 22
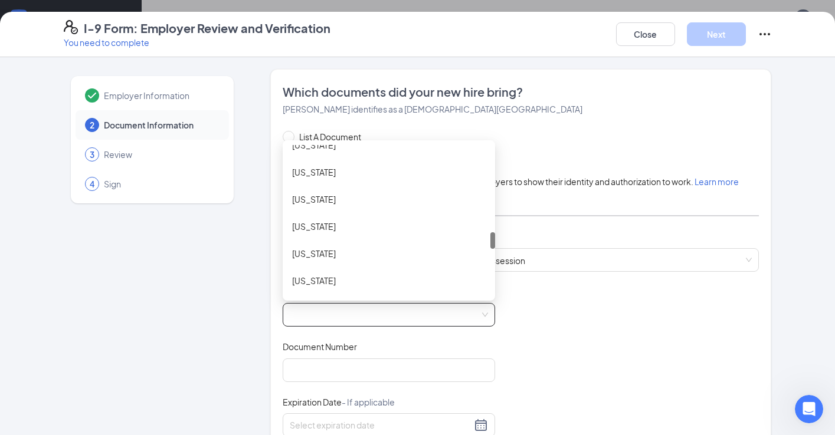
scroll to position [777, 0]
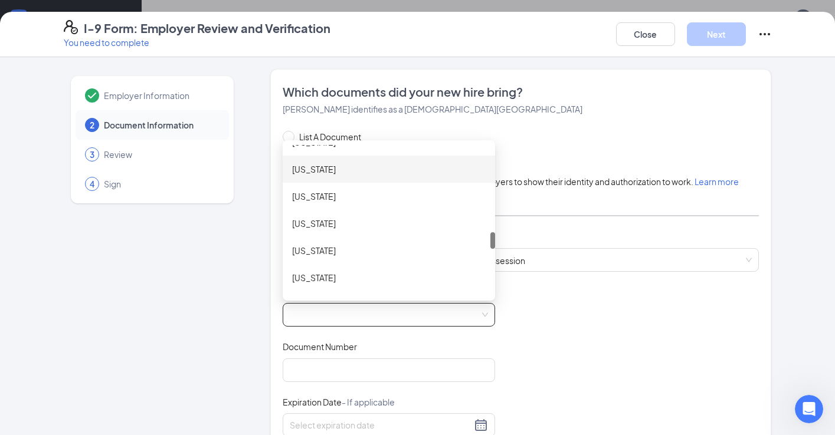
click at [315, 174] on div "[US_STATE]" at bounding box center [389, 169] width 194 height 13
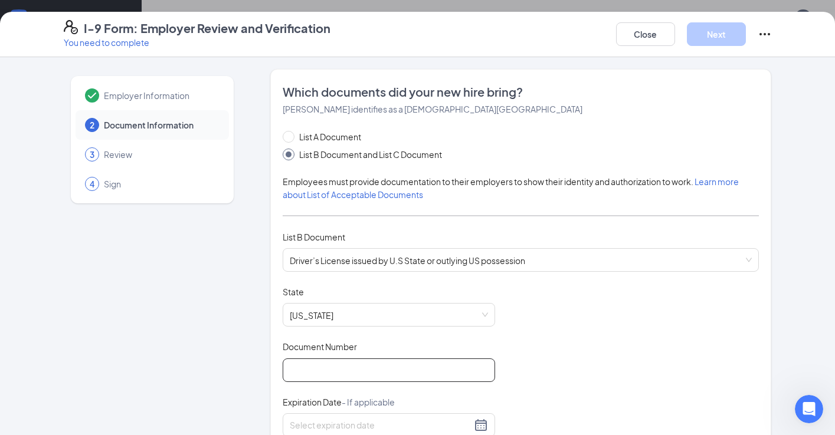
click at [337, 369] on input "Document Number" at bounding box center [389, 371] width 212 height 24
type input "H14324528"
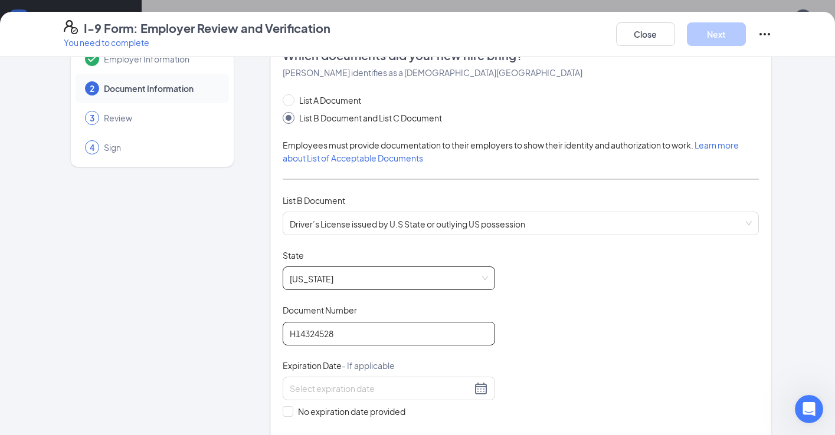
scroll to position [71, 0]
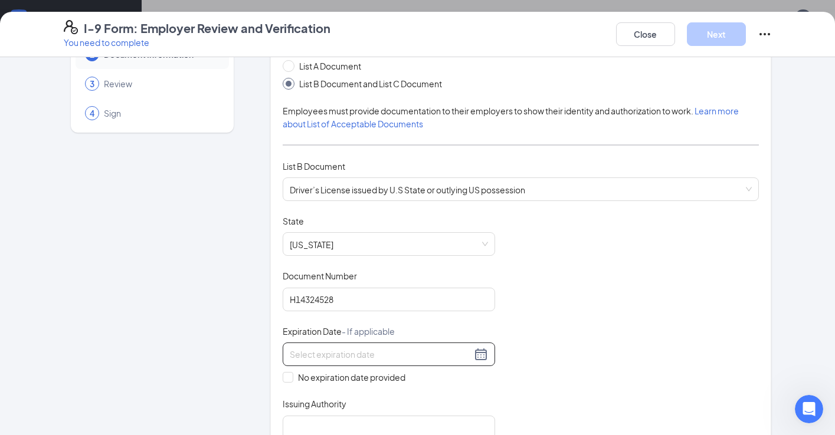
click at [304, 351] on input at bounding box center [381, 354] width 182 height 13
type input "[DATE]"
click at [504, 386] on div "Document Title Driver’s License issued by U.S State or outlying US possession S…" at bounding box center [521, 327] width 477 height 224
click at [358, 354] on input at bounding box center [381, 354] width 182 height 13
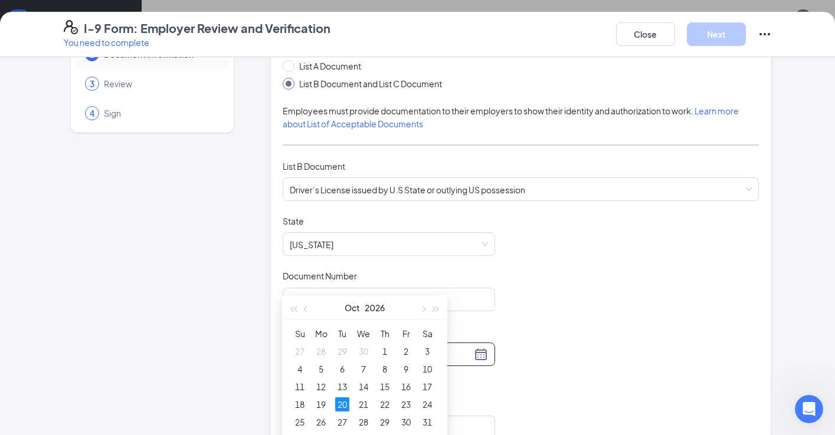
scroll to position [401, 0]
click at [342, 402] on div "20" at bounding box center [342, 404] width 14 height 14
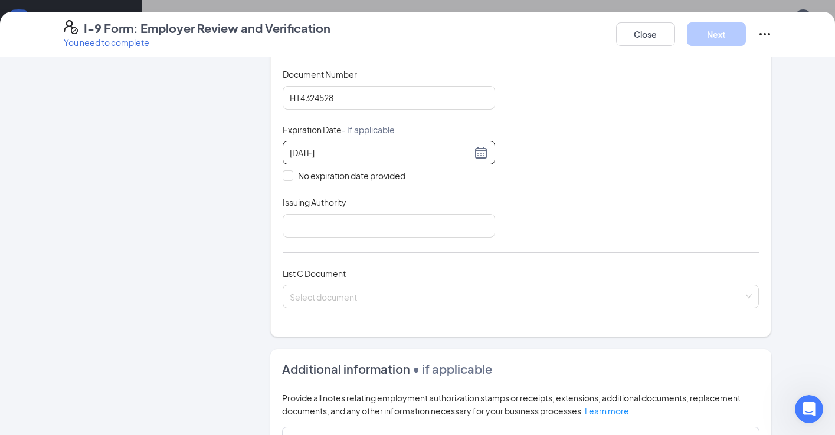
scroll to position [288, 0]
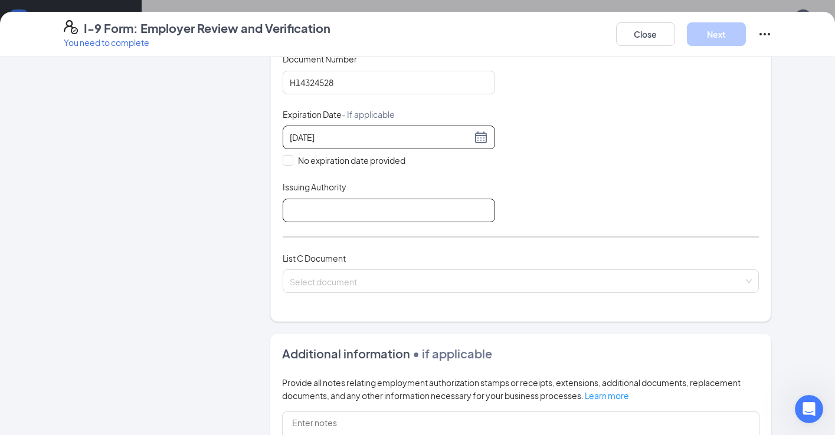
type input "[DATE]"
click at [359, 204] on input "Issuing Authority" at bounding box center [389, 211] width 212 height 24
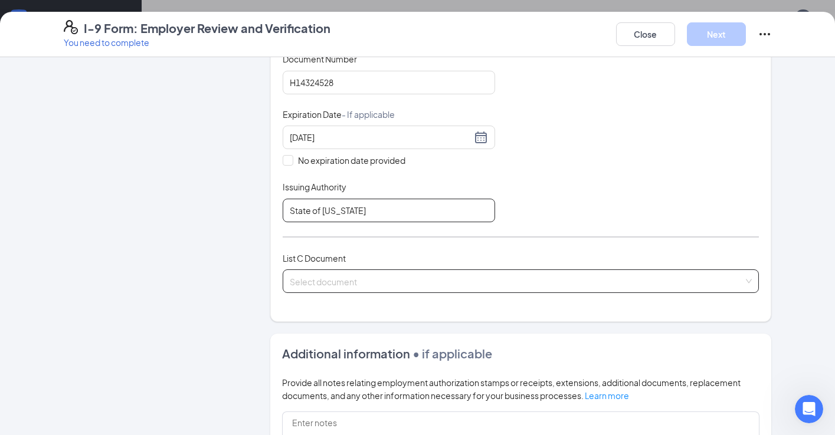
type input "State of [US_STATE]"
click at [344, 276] on div "Select document" at bounding box center [521, 282] width 477 height 24
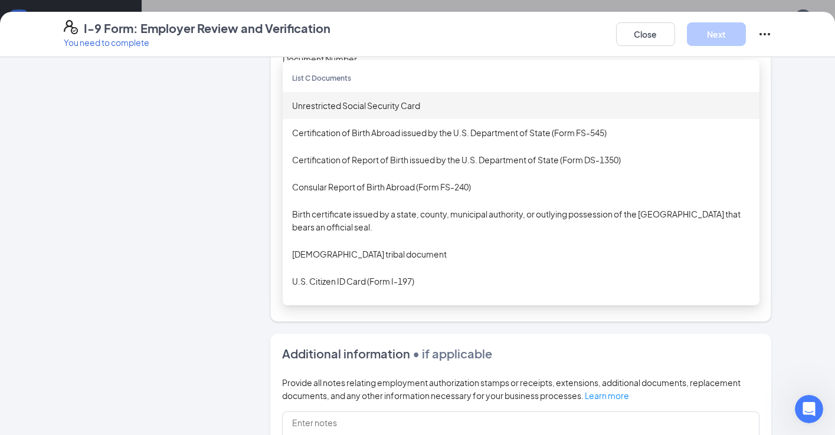
click at [370, 108] on div "Unrestricted Social Security Card" at bounding box center [521, 105] width 458 height 13
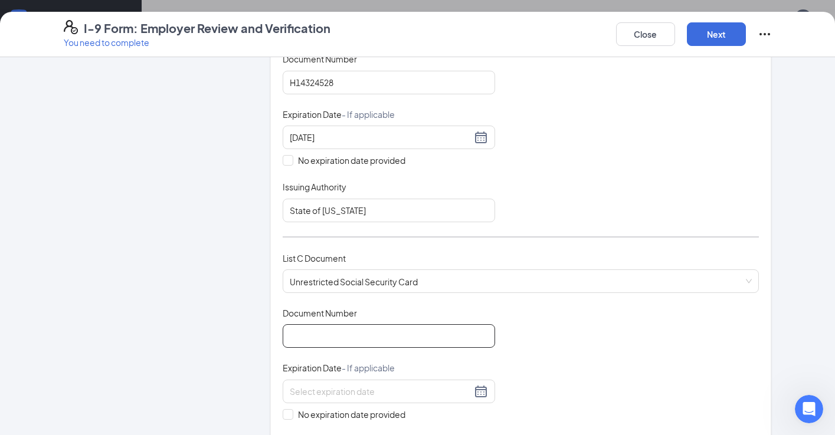
click at [308, 330] on input "Document Number" at bounding box center [389, 337] width 212 height 24
type input "505550801"
click at [285, 413] on input "No expiration date provided" at bounding box center [287, 414] width 8 height 8
checkbox input "true"
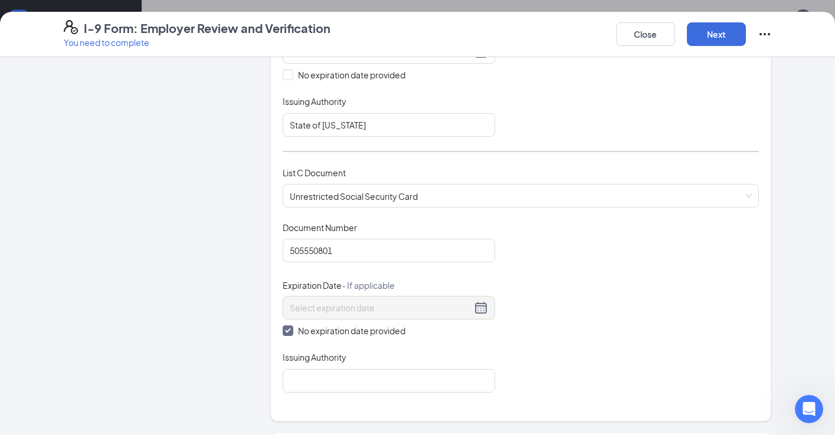
scroll to position [451, 0]
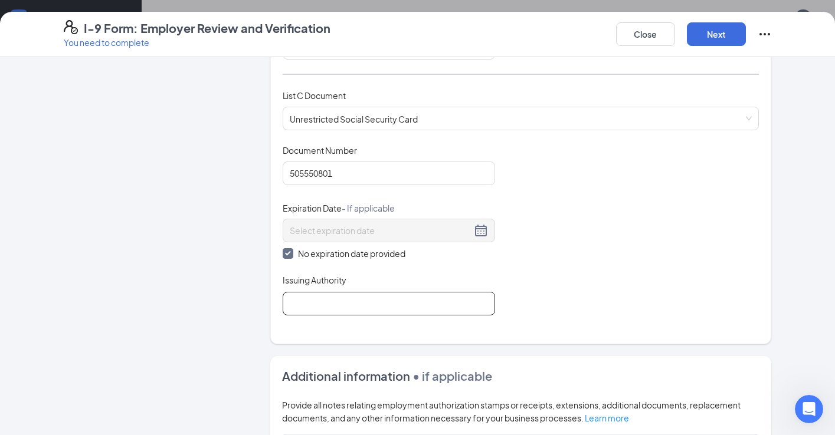
click at [343, 297] on input "Issuing Authority" at bounding box center [389, 304] width 212 height 24
type input "Social Security Administration"
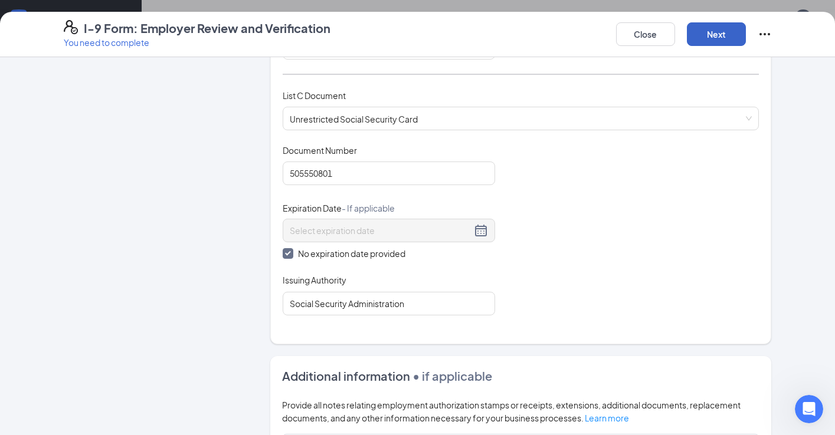
click at [712, 39] on button "Next" at bounding box center [716, 34] width 59 height 24
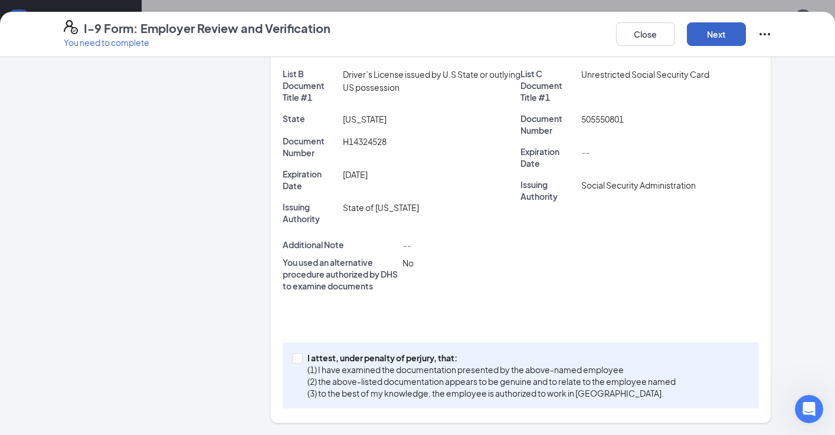
scroll to position [254, 0]
click at [293, 359] on input "I attest, under penalty of [PERSON_NAME], that: (1) I have examined the documen…" at bounding box center [296, 358] width 8 height 8
checkbox input "true"
click at [682, 41] on div "Close Next" at bounding box center [694, 34] width 156 height 28
click at [711, 35] on button "Next" at bounding box center [716, 34] width 59 height 24
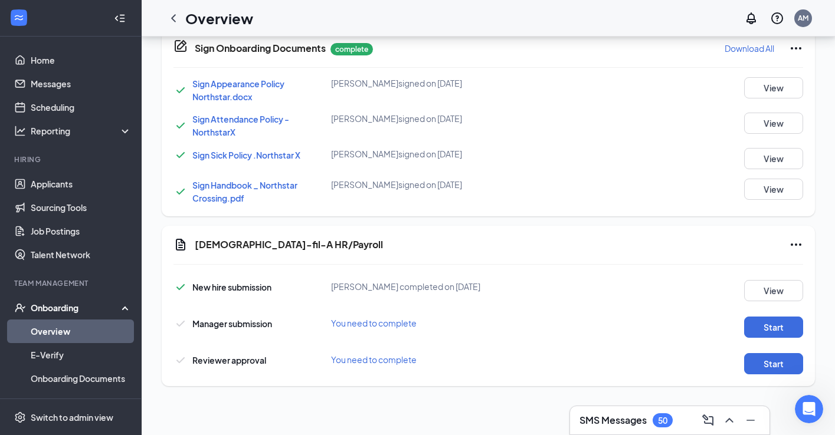
scroll to position [607, 0]
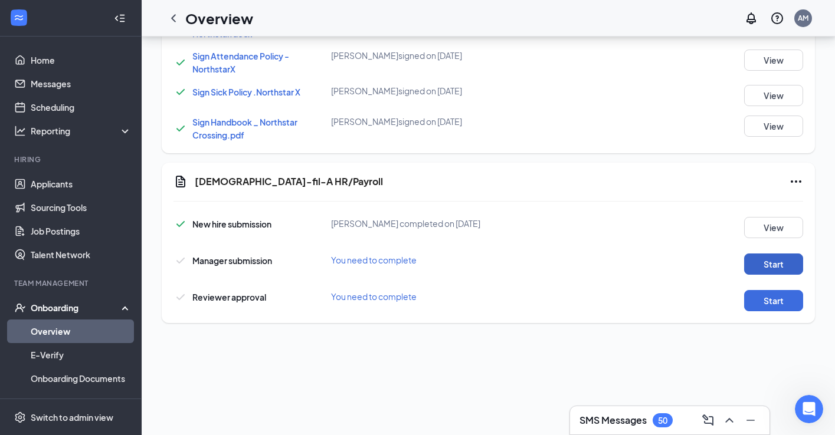
click at [775, 260] on button "Start" at bounding box center [773, 264] width 59 height 21
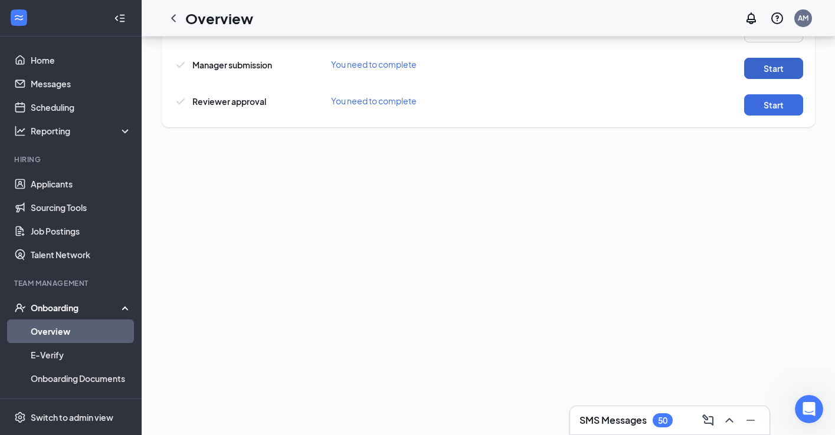
scroll to position [807, 0]
click at [749, 112] on button "Start" at bounding box center [773, 104] width 59 height 21
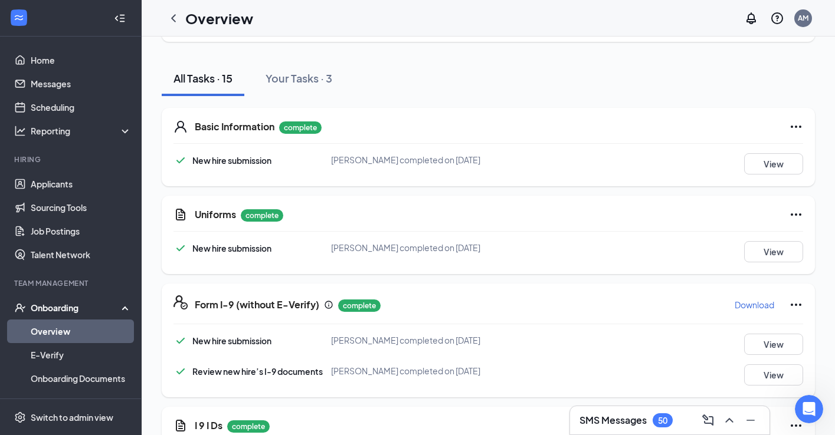
scroll to position [0, 0]
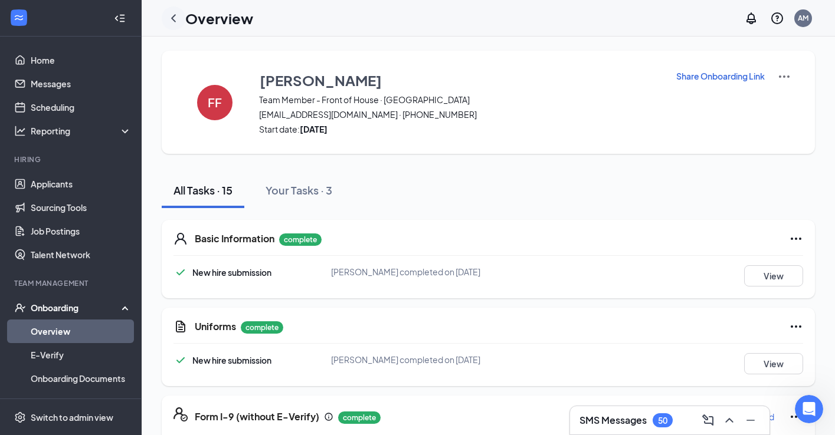
click at [173, 21] on icon "ChevronLeft" at bounding box center [173, 18] width 14 height 14
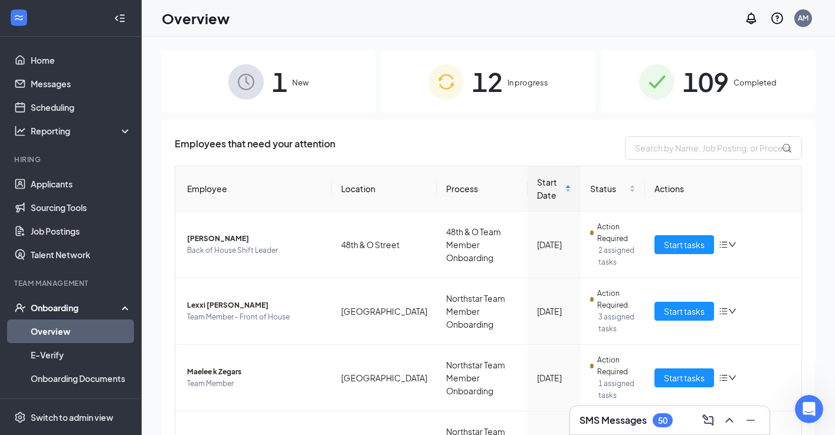
click at [299, 101] on div "1 New" at bounding box center [269, 82] width 214 height 62
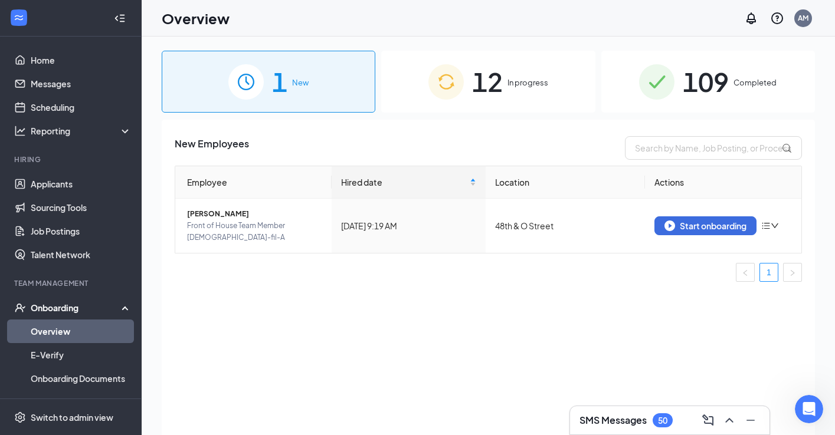
click at [501, 83] on span "12" at bounding box center [487, 81] width 31 height 41
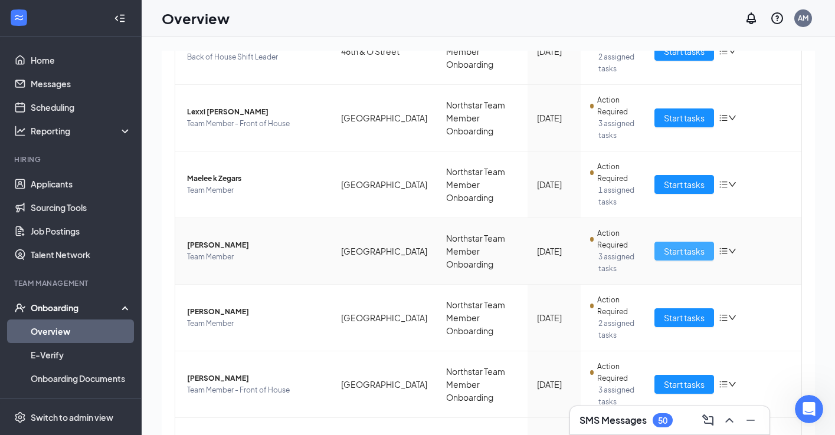
scroll to position [194, 0]
click at [676, 256] on span "Start tasks" at bounding box center [684, 250] width 41 height 13
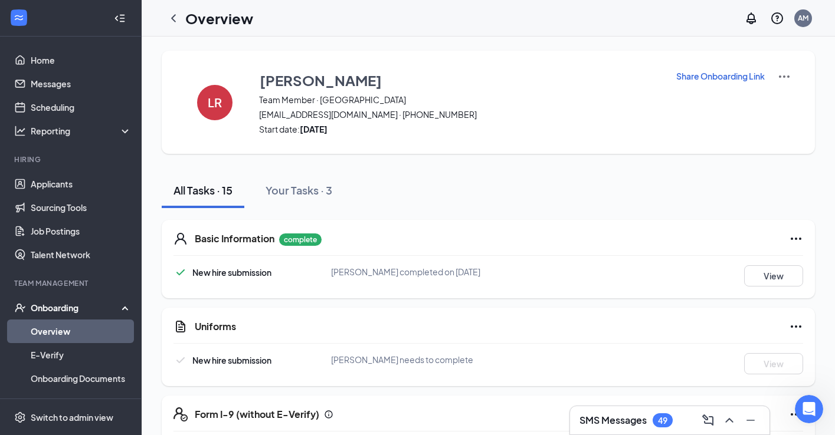
click at [712, 76] on p "Share Onboarding Link" at bounding box center [720, 76] width 89 height 12
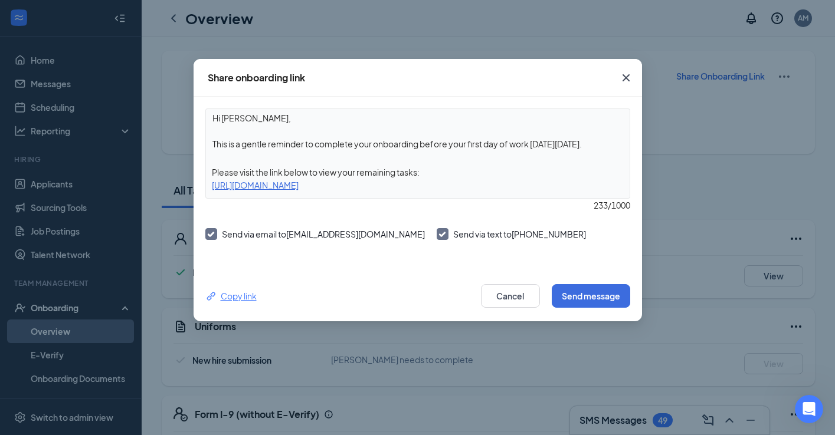
click at [234, 300] on div "Copy link" at bounding box center [230, 296] width 51 height 13
click at [520, 294] on button "Cancel" at bounding box center [510, 296] width 59 height 24
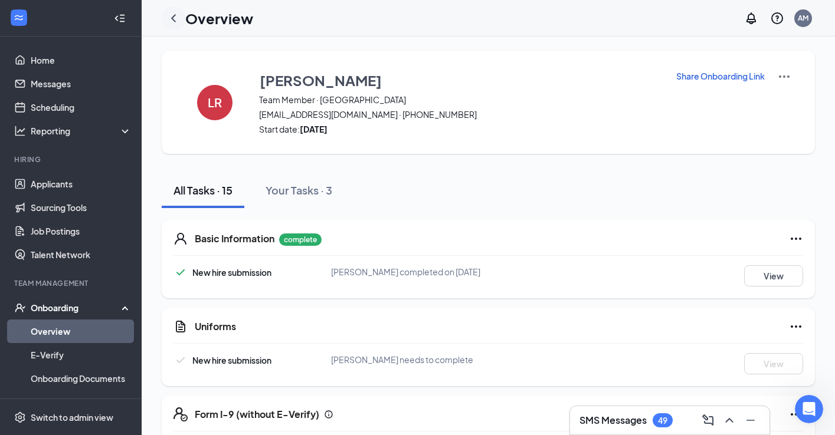
click at [172, 15] on icon "ChevronLeft" at bounding box center [173, 18] width 14 height 14
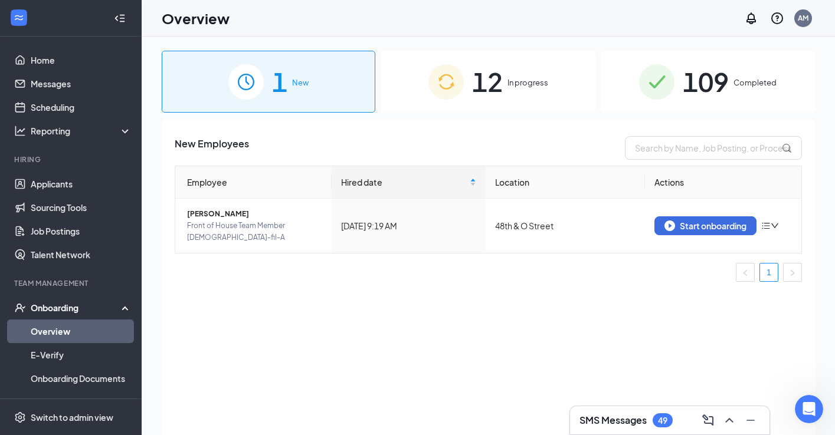
click at [484, 86] on span "12" at bounding box center [487, 81] width 31 height 41
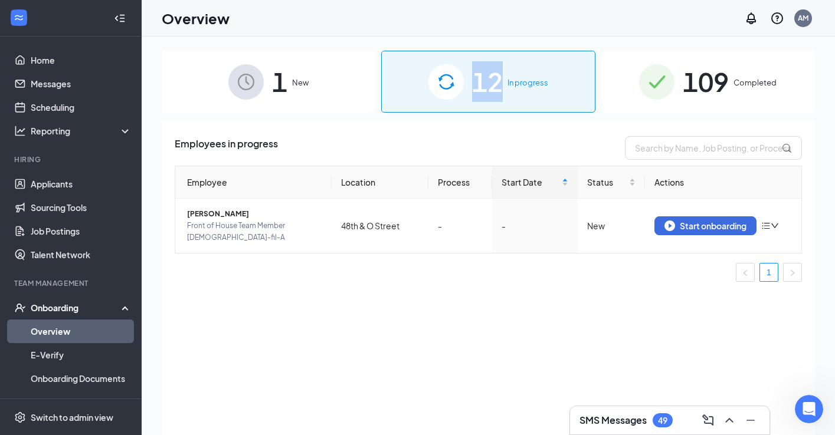
click at [484, 86] on span "12" at bounding box center [487, 81] width 31 height 41
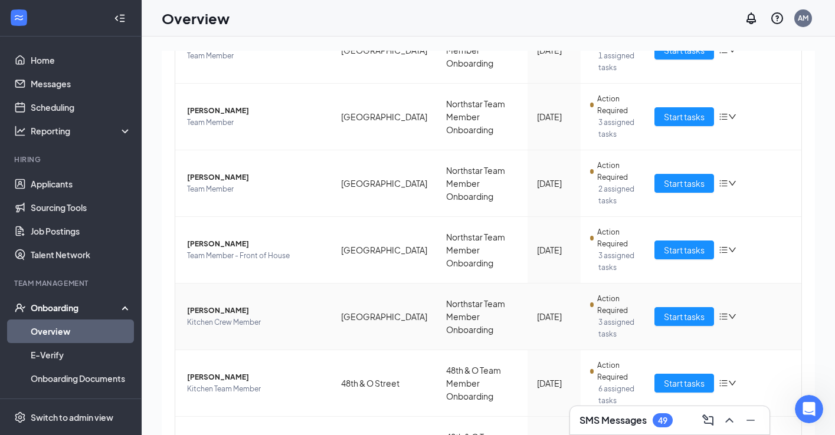
scroll to position [328, 0]
click at [685, 169] on td "Start tasks" at bounding box center [723, 184] width 156 height 67
click at [684, 172] on td "Start tasks" at bounding box center [723, 184] width 156 height 67
click at [683, 184] on span "Start tasks" at bounding box center [684, 184] width 41 height 13
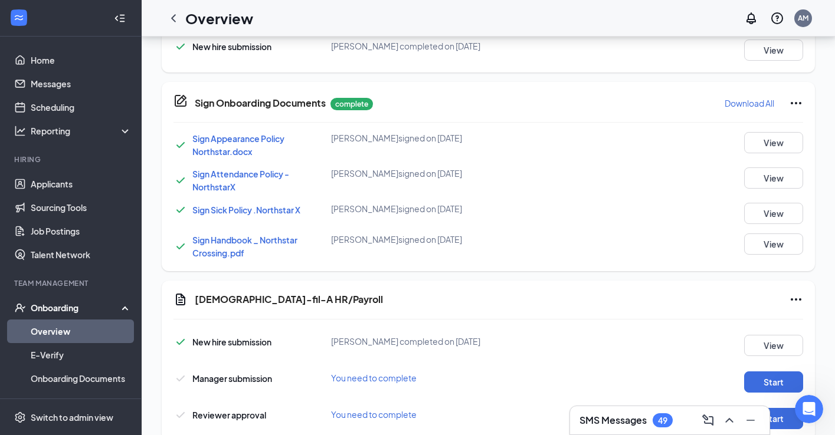
scroll to position [828, 0]
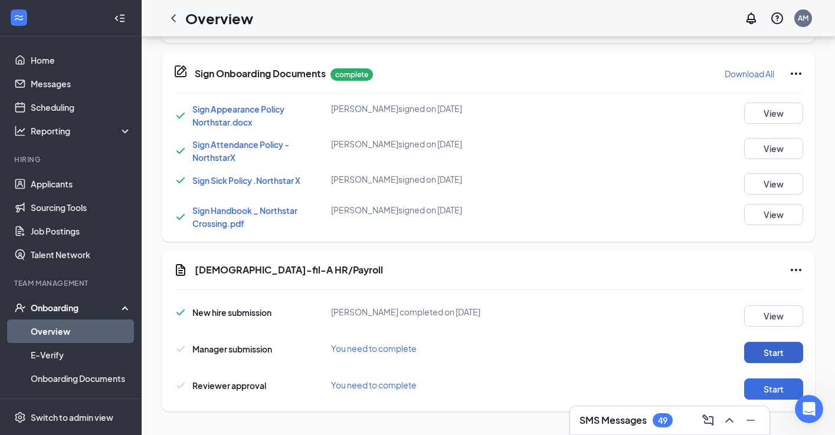
click at [780, 353] on button "Start" at bounding box center [773, 352] width 59 height 21
click at [763, 354] on button "Start" at bounding box center [773, 352] width 59 height 21
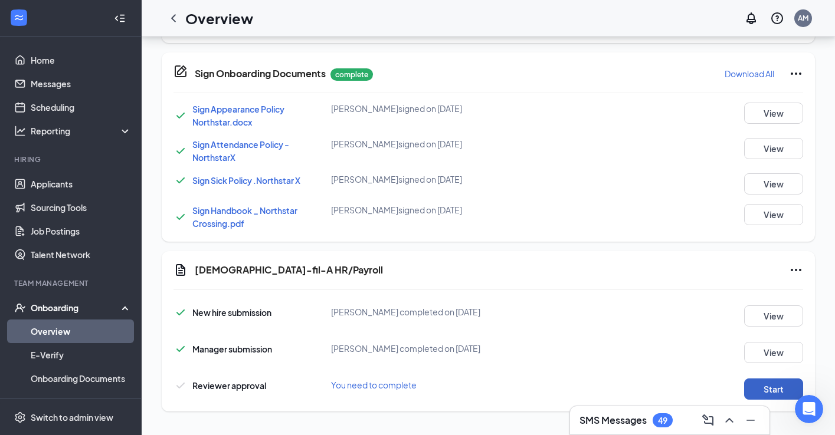
click at [761, 384] on button "Start" at bounding box center [773, 389] width 59 height 21
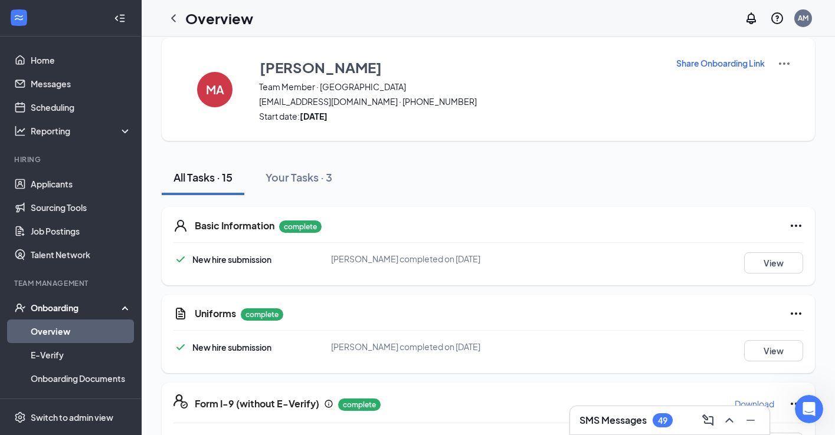
scroll to position [0, 0]
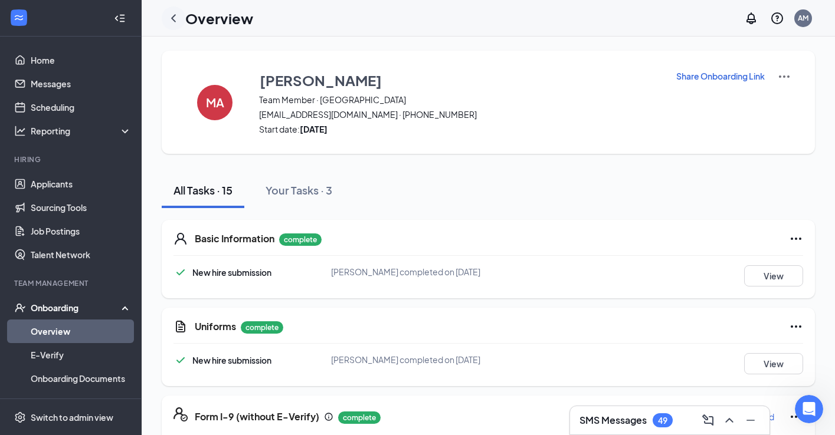
click at [171, 17] on icon "ChevronLeft" at bounding box center [173, 18] width 5 height 8
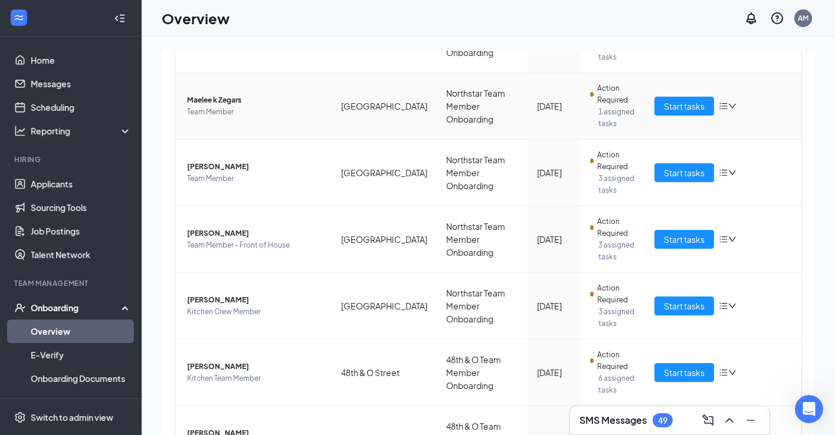
scroll to position [279, 0]
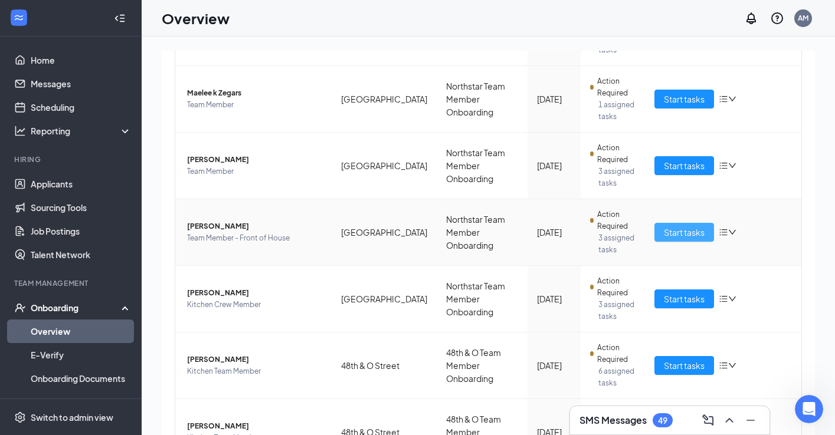
click at [686, 231] on span "Start tasks" at bounding box center [684, 232] width 41 height 13
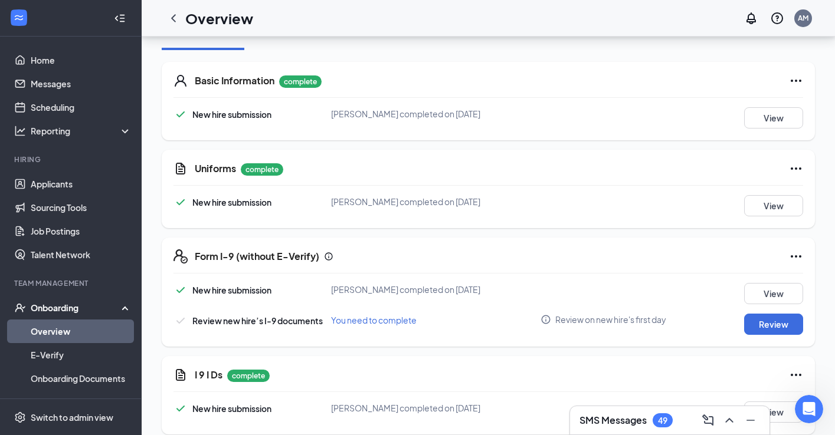
scroll to position [108, 0]
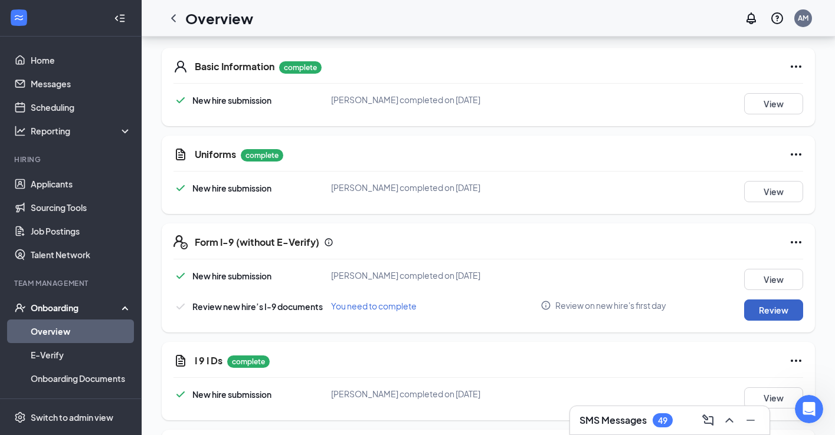
click at [767, 307] on button "Review" at bounding box center [773, 310] width 59 height 21
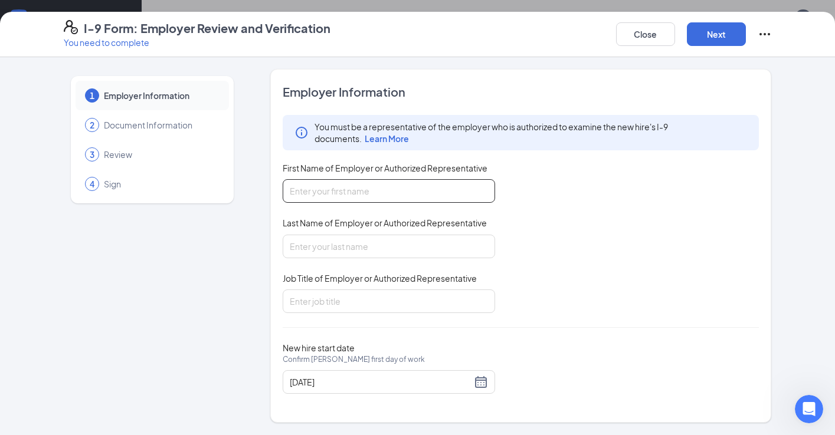
click at [345, 193] on input "First Name of Employer or Authorized Representative" at bounding box center [389, 191] width 212 height 24
type input "[PERSON_NAME]"
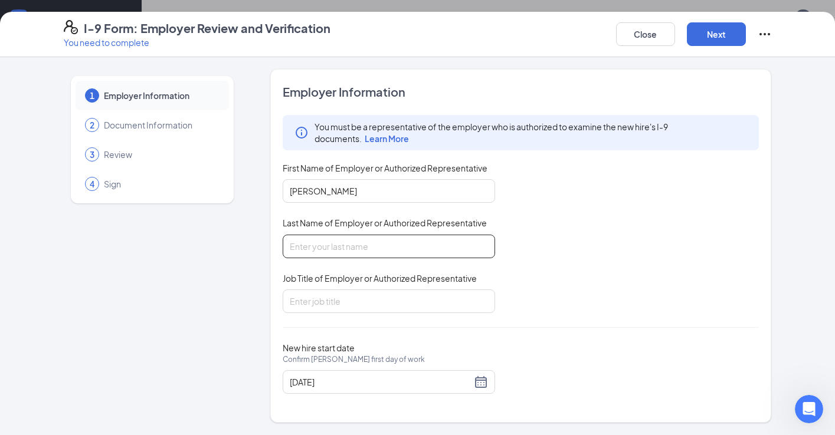
type input "[PERSON_NAME]"
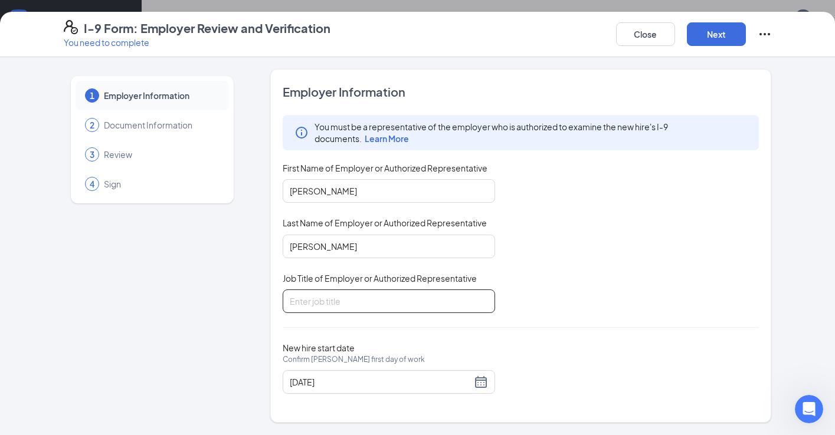
click at [328, 300] on input "Job Title of Employer or Authorized Representative" at bounding box center [389, 302] width 212 height 24
type input "CPO"
click at [712, 32] on button "Next" at bounding box center [716, 34] width 59 height 24
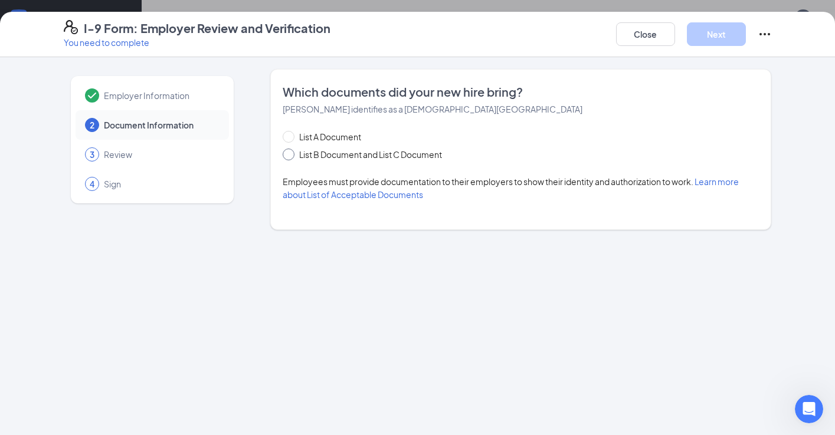
click at [286, 158] on span at bounding box center [289, 155] width 12 height 12
click at [286, 157] on input "List B Document and List C Document" at bounding box center [287, 153] width 8 height 8
radio input "true"
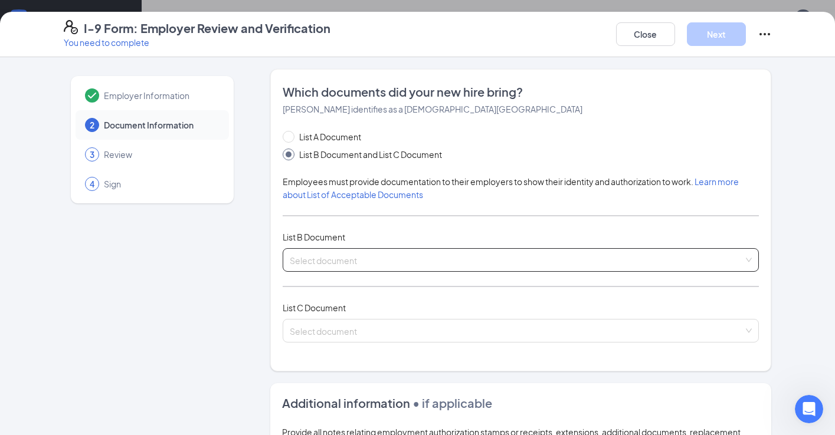
click at [303, 261] on div "Select document" at bounding box center [521, 260] width 477 height 24
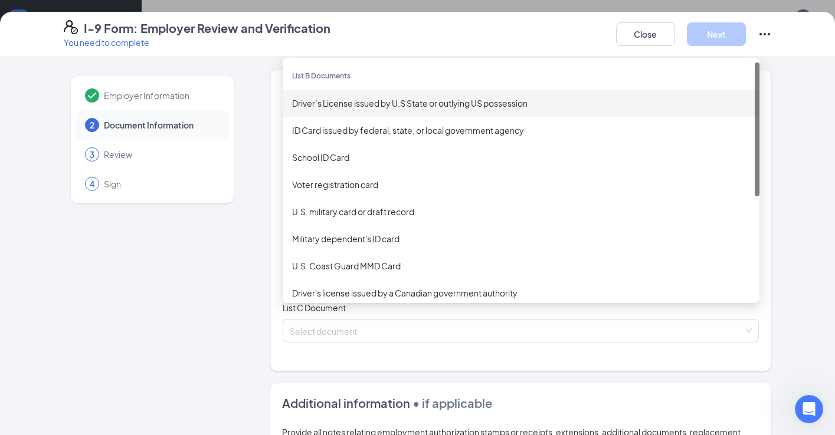
click at [336, 107] on div "Driver’s License issued by U.S State or outlying US possession" at bounding box center [521, 103] width 458 height 13
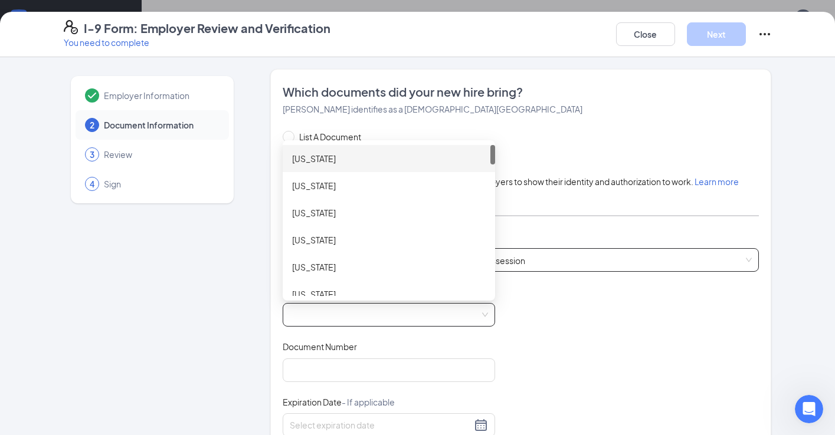
click at [321, 308] on span at bounding box center [389, 315] width 198 height 22
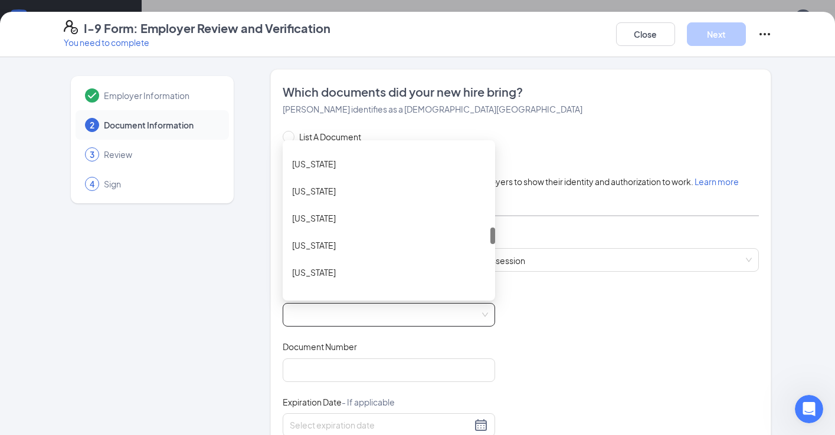
scroll to position [729, 0]
click at [330, 213] on div "[US_STATE]" at bounding box center [389, 217] width 194 height 13
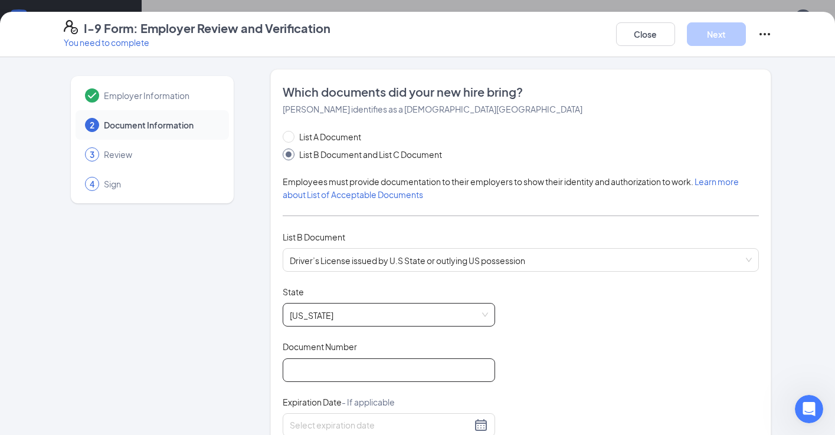
click at [324, 371] on input "Document Number" at bounding box center [389, 371] width 212 height 24
type input "H13490009"
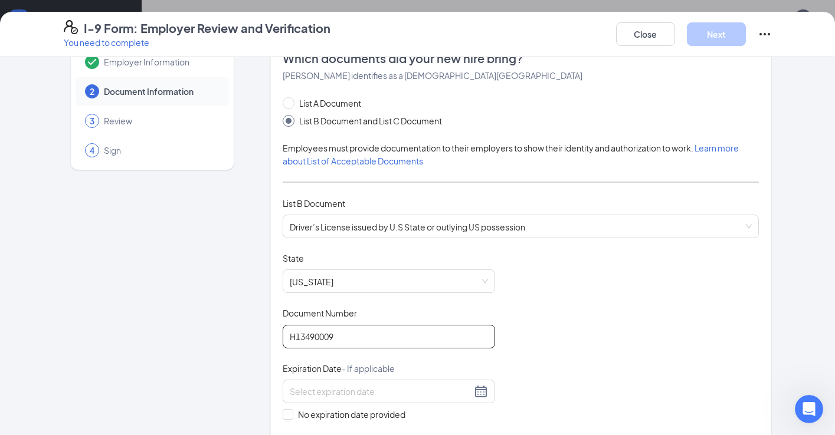
scroll to position [34, 0]
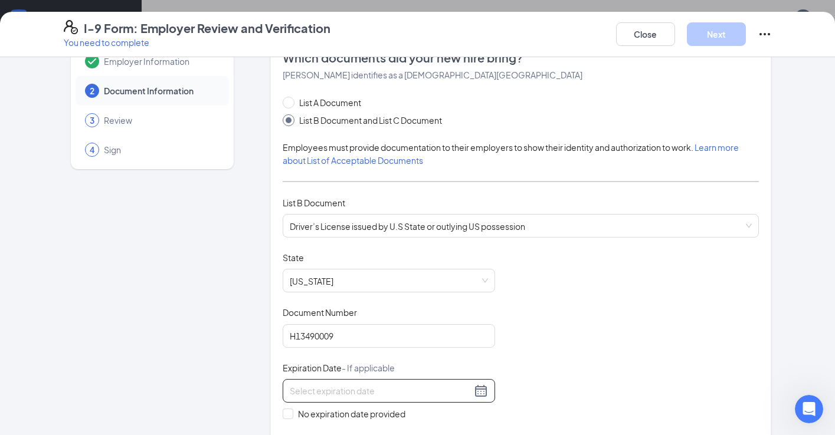
click at [348, 388] on input at bounding box center [381, 391] width 182 height 13
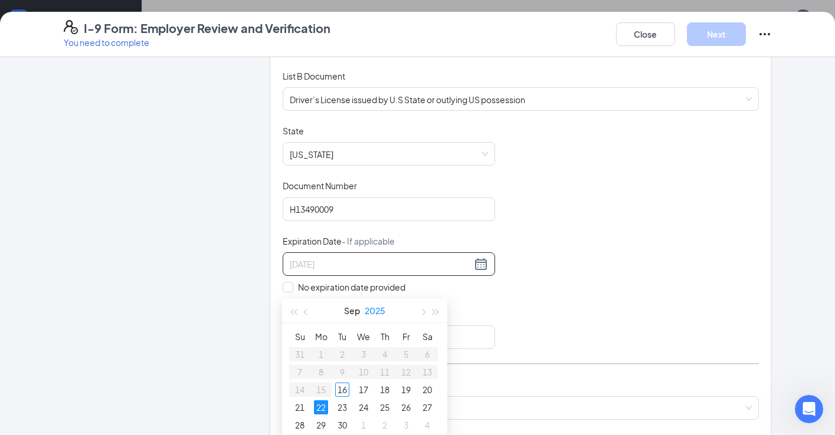
scroll to position [173, 0]
click at [320, 402] on div "22" at bounding box center [321, 404] width 14 height 14
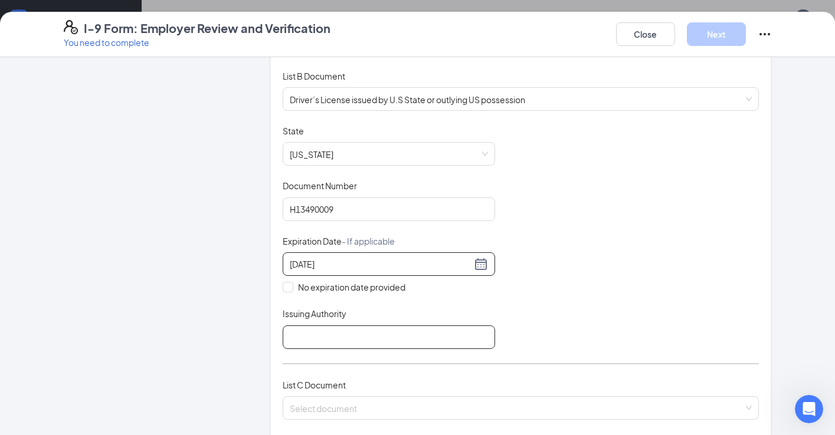
type input "[DATE]"
click at [332, 336] on input "Issuing Authority" at bounding box center [389, 338] width 212 height 24
type input "State of [US_STATE]"
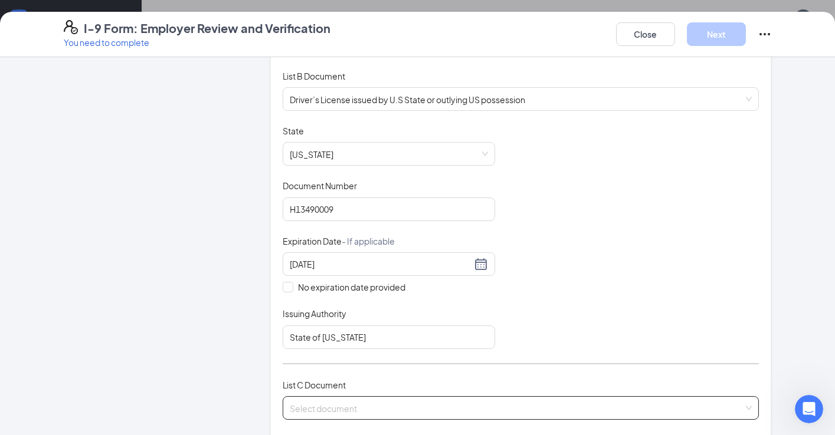
click at [322, 407] on input "search" at bounding box center [517, 406] width 454 height 18
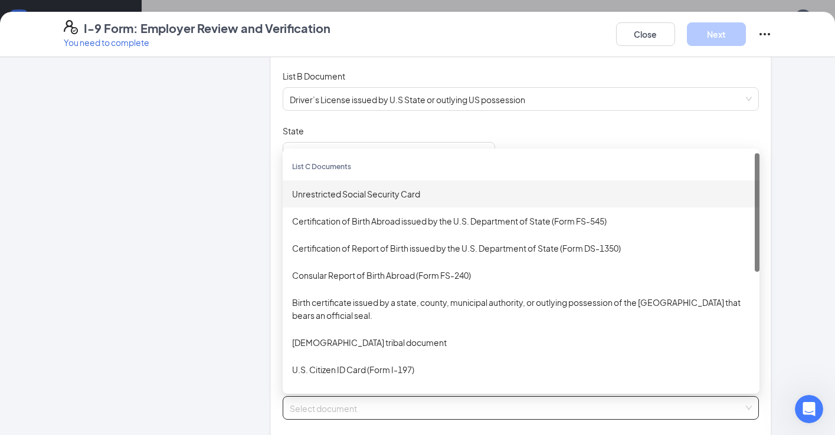
click at [356, 191] on div "Unrestricted Social Security Card" at bounding box center [521, 194] width 458 height 13
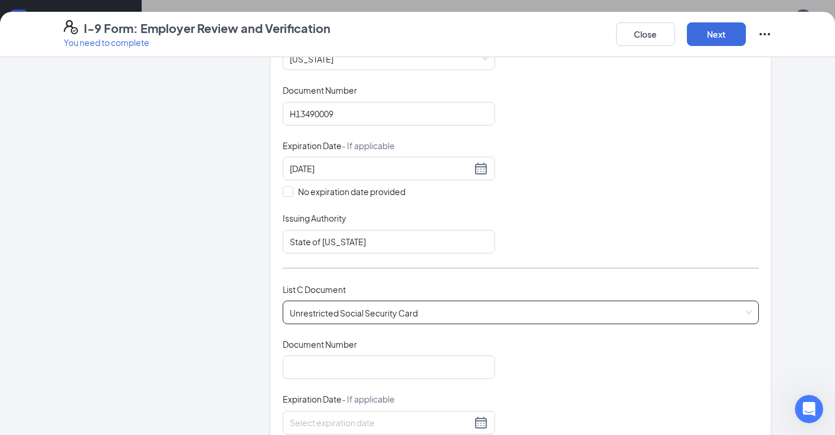
scroll to position [271, 0]
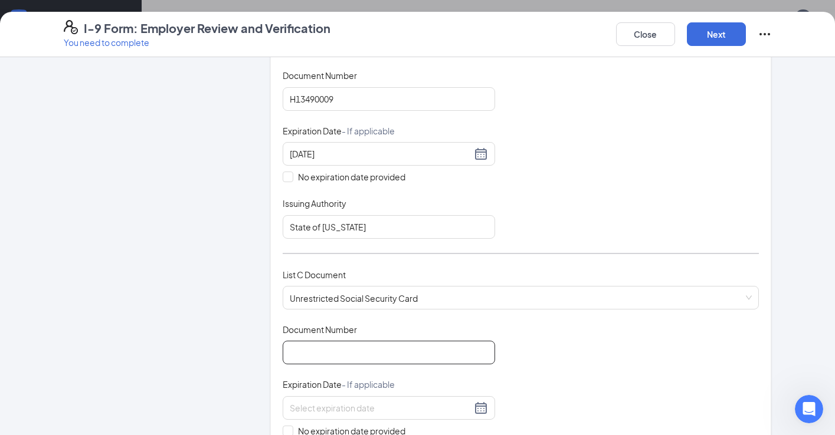
click at [340, 354] on input "Document Number" at bounding box center [389, 353] width 212 height 24
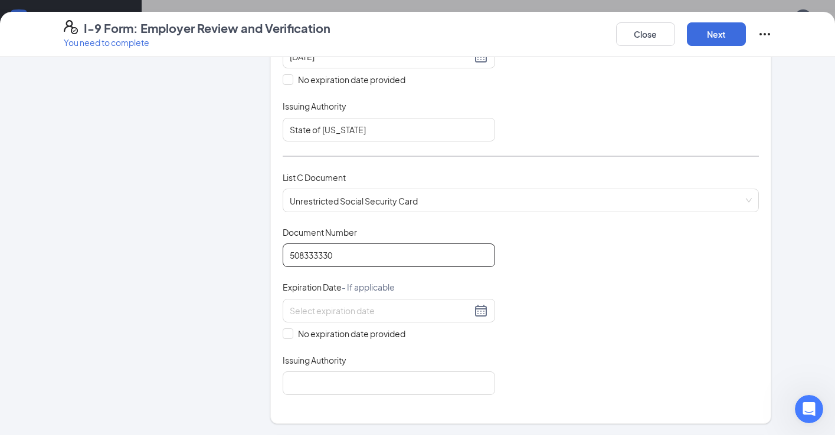
scroll to position [455, 0]
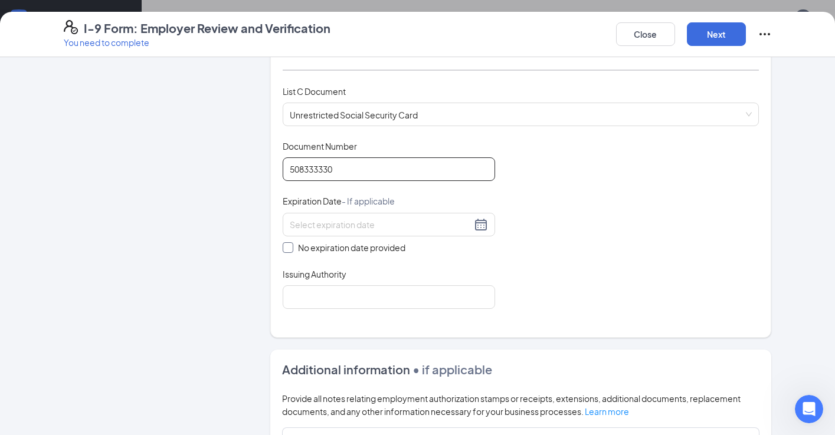
type input "508333330"
click at [288, 246] on input "No expiration date provided" at bounding box center [287, 247] width 8 height 8
checkbox input "true"
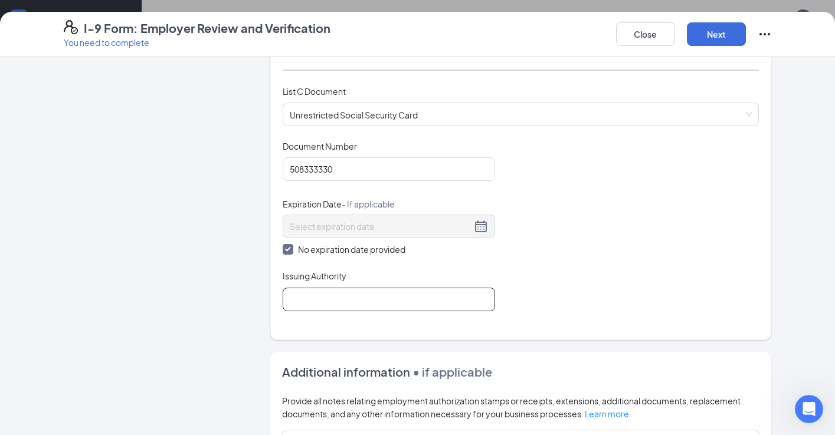
click at [299, 299] on input "Issuing Authority" at bounding box center [389, 300] width 212 height 24
type input "Social Security Administration"
click at [710, 31] on button "Next" at bounding box center [716, 34] width 59 height 24
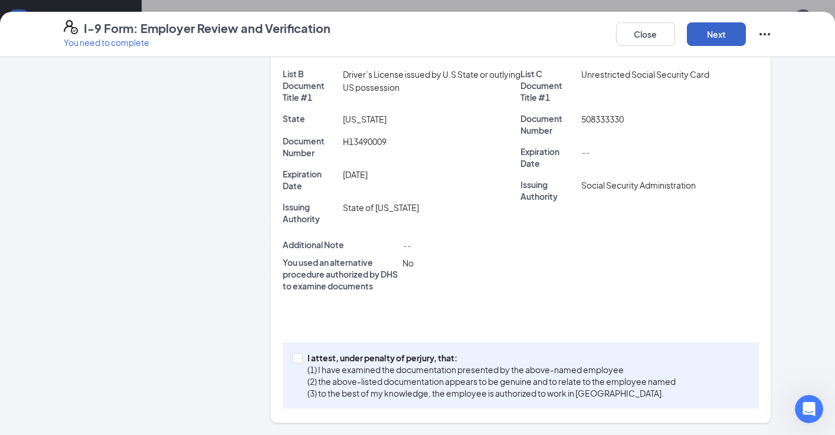
scroll to position [254, 0]
click at [294, 355] on input "I attest, under penalty of [PERSON_NAME], that: (1) I have examined the documen…" at bounding box center [296, 358] width 8 height 8
checkbox input "true"
click at [699, 38] on button "Next" at bounding box center [716, 34] width 59 height 24
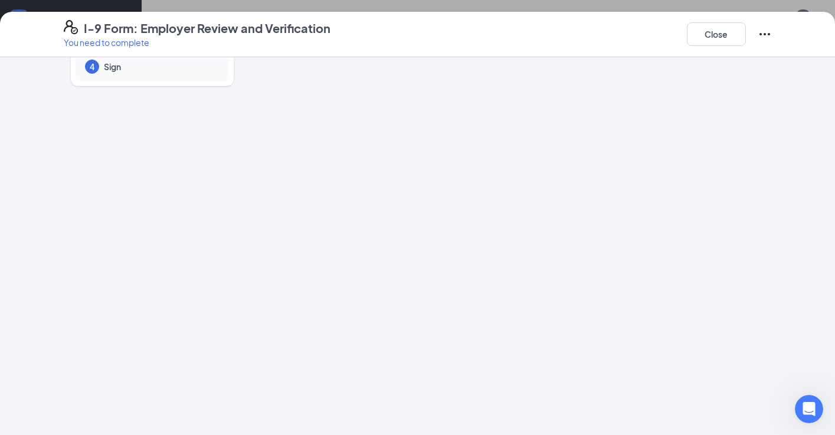
scroll to position [0, 0]
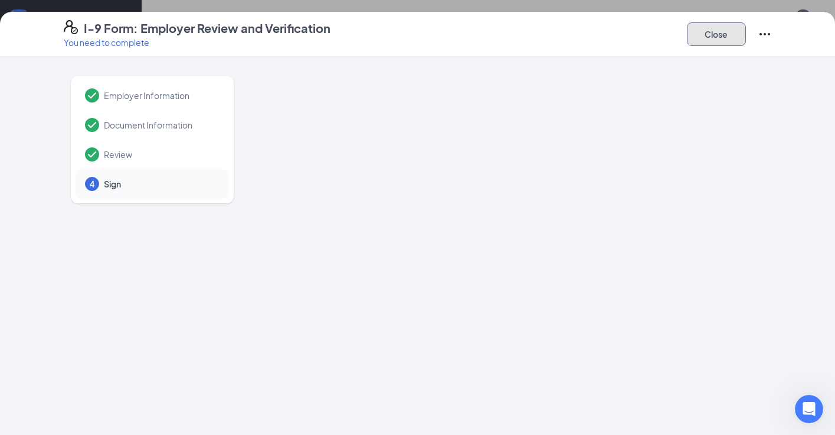
click at [708, 37] on button "Close" at bounding box center [716, 34] width 59 height 24
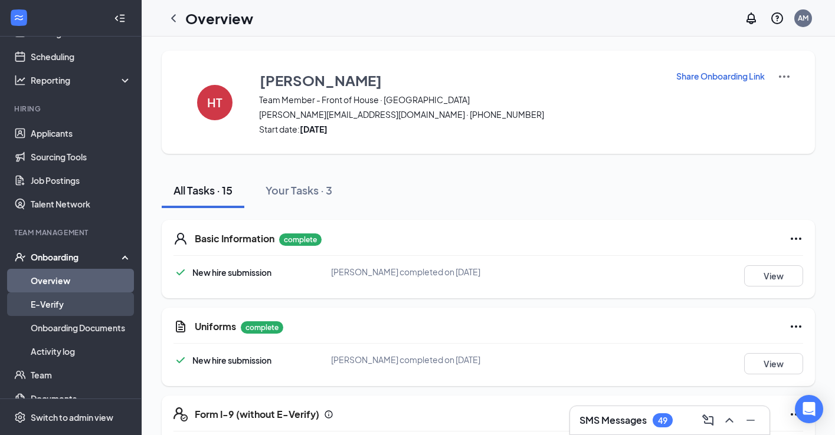
scroll to position [52, 0]
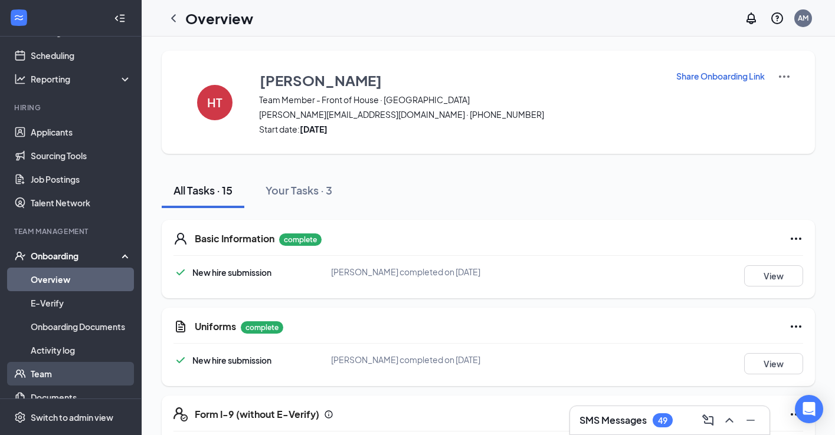
click at [47, 371] on link "Team" at bounding box center [81, 374] width 101 height 24
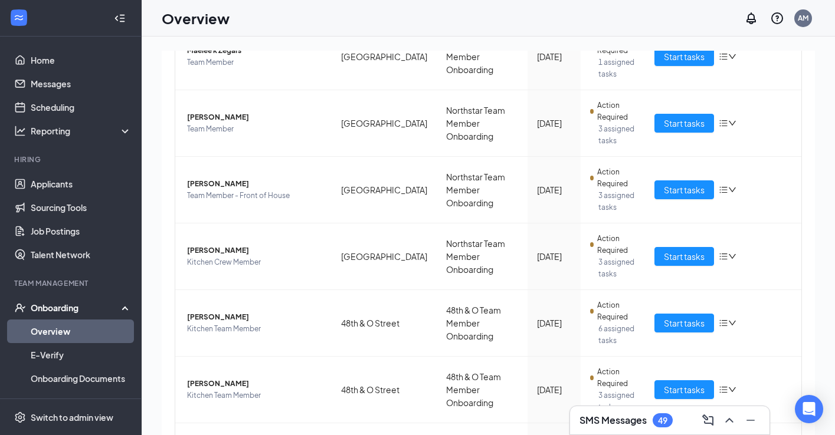
scroll to position [335, 0]
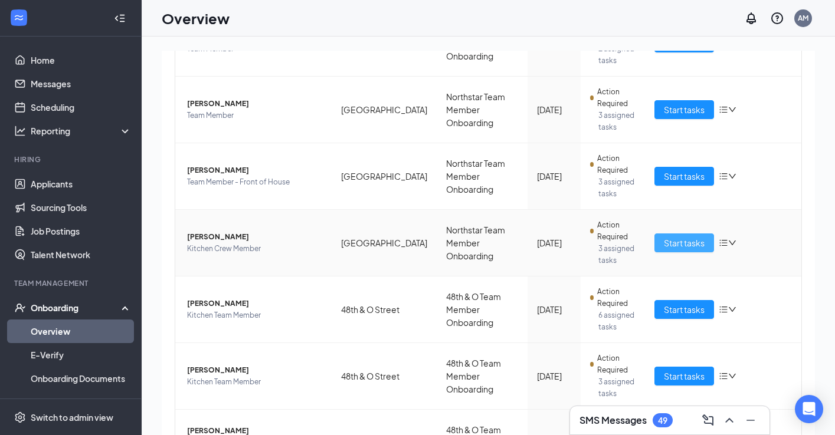
click at [671, 246] on span "Start tasks" at bounding box center [684, 243] width 41 height 13
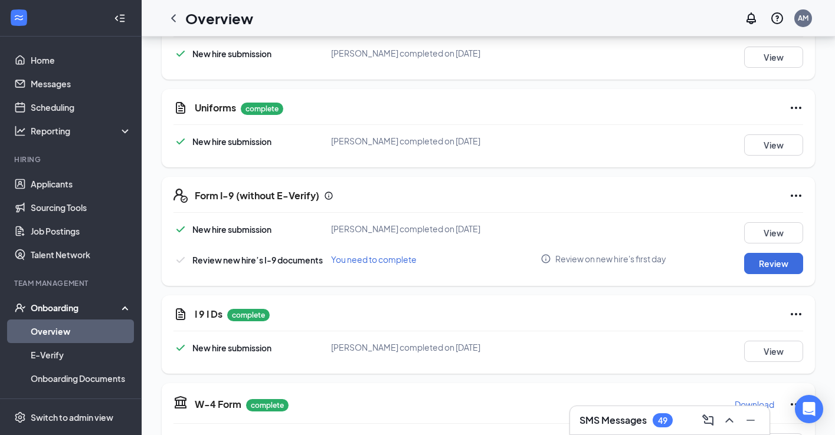
scroll to position [252, 0]
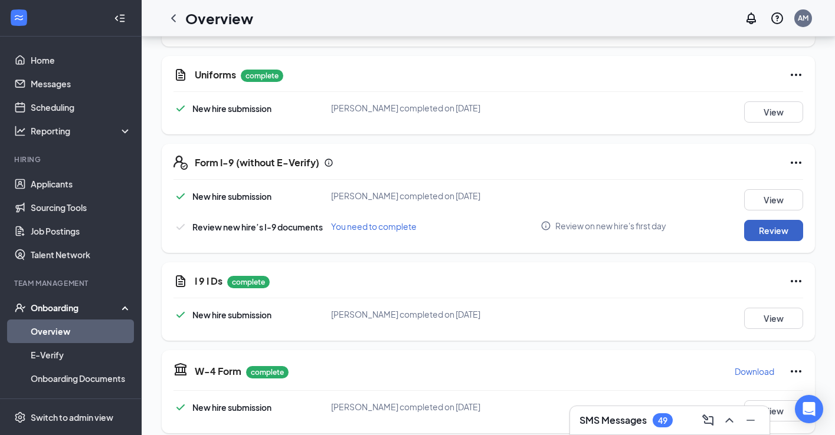
click at [754, 225] on button "Review" at bounding box center [773, 230] width 59 height 21
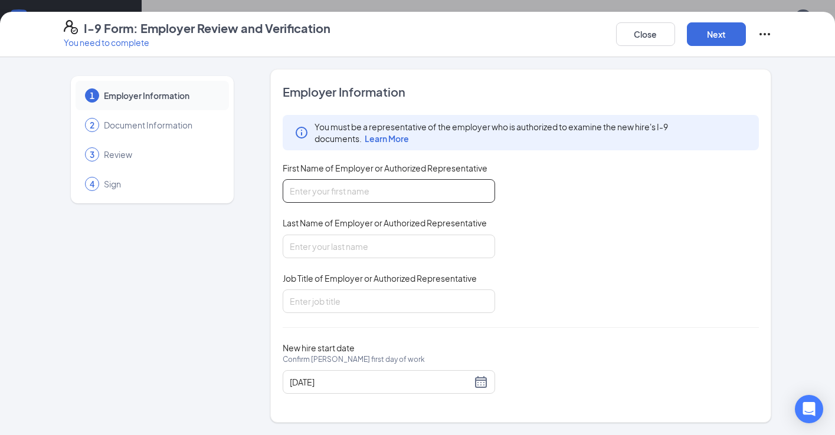
click at [322, 192] on input "First Name of Employer or Authorized Representative" at bounding box center [389, 191] width 212 height 24
type input "[PERSON_NAME]"
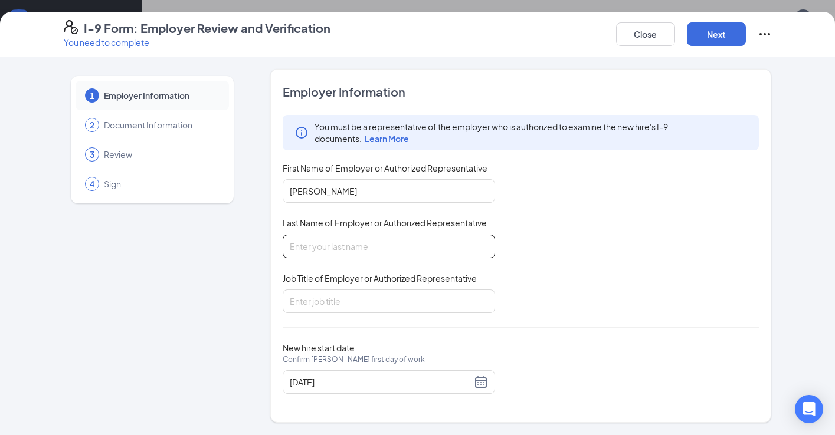
type input "[PERSON_NAME]"
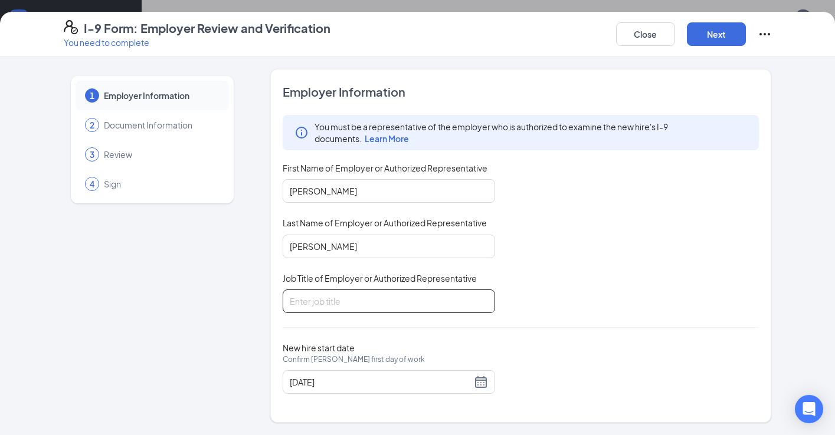
click at [339, 304] on input "Job Title of Employer or Authorized Representative" at bounding box center [389, 302] width 212 height 24
type input "CPO"
click at [707, 37] on button "Next" at bounding box center [716, 34] width 59 height 24
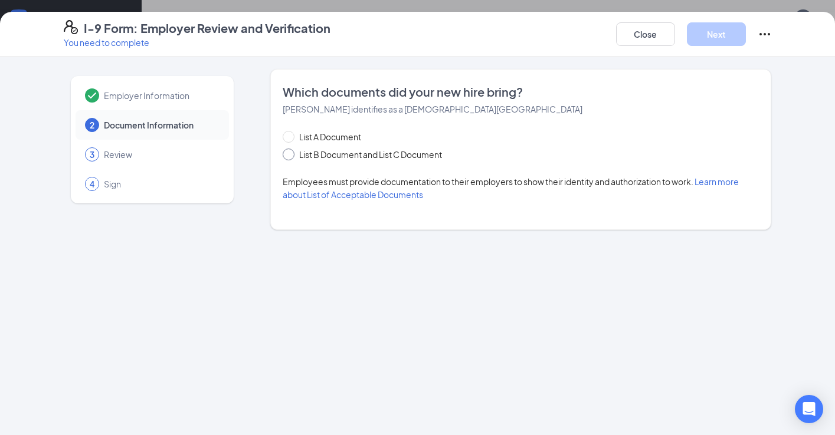
click at [290, 152] on input "List B Document and List C Document" at bounding box center [287, 153] width 8 height 8
radio input "true"
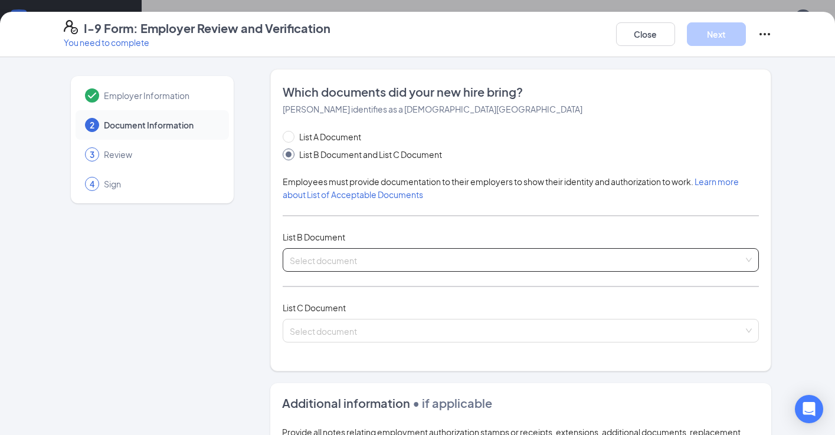
click at [325, 256] on input "search" at bounding box center [517, 258] width 454 height 18
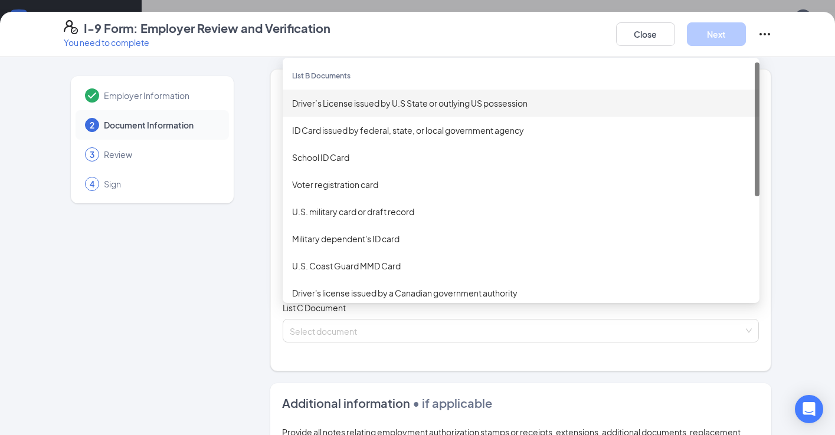
click at [347, 101] on div "Driver’s License issued by U.S State or outlying US possession" at bounding box center [521, 103] width 458 height 13
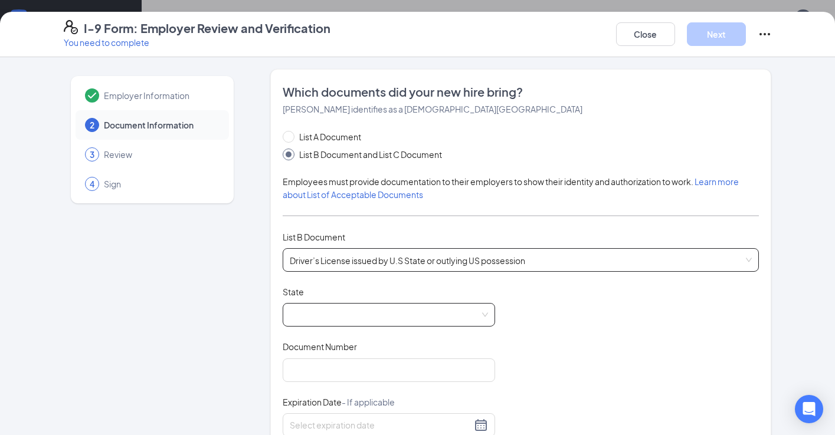
click at [315, 317] on span at bounding box center [389, 315] width 198 height 22
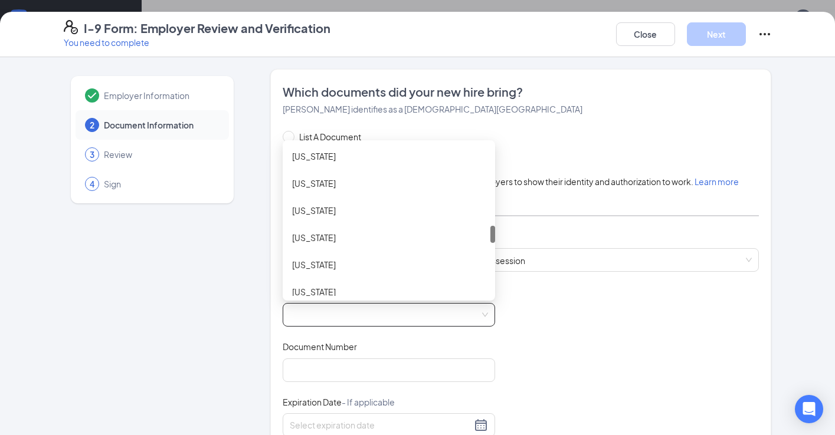
scroll to position [713, 0]
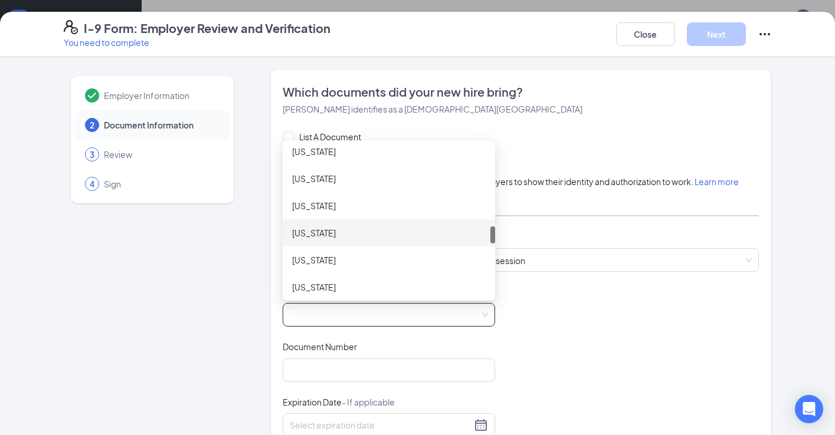
click at [329, 228] on div "[US_STATE]" at bounding box center [389, 233] width 194 height 13
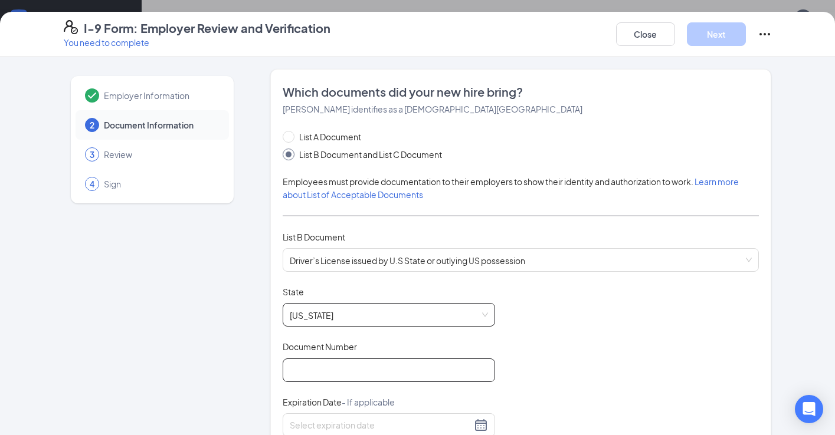
click at [323, 366] on input "Document Number" at bounding box center [389, 371] width 212 height 24
type input "H13237709"
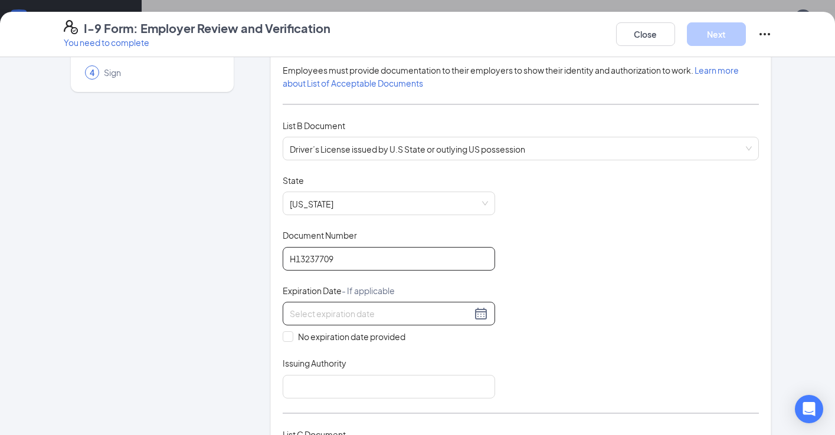
scroll to position [159, 0]
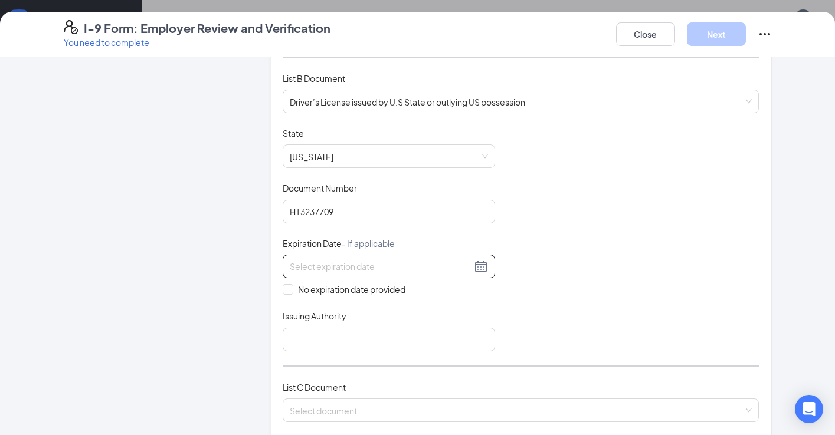
click at [320, 261] on input at bounding box center [381, 266] width 182 height 13
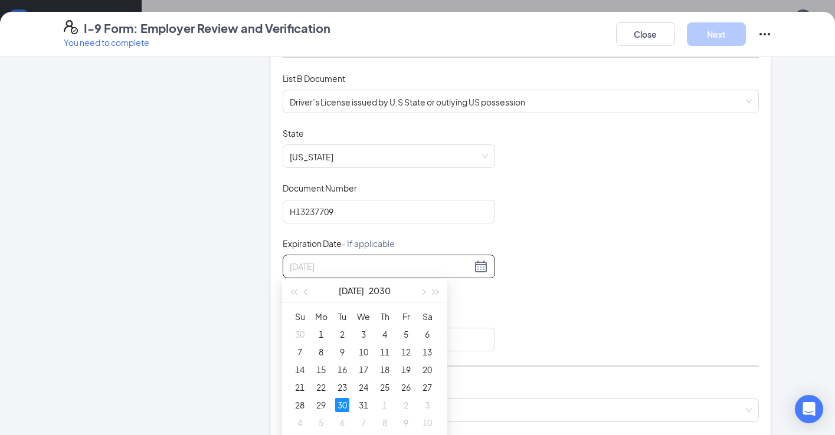
click at [343, 405] on div "30" at bounding box center [342, 405] width 14 height 14
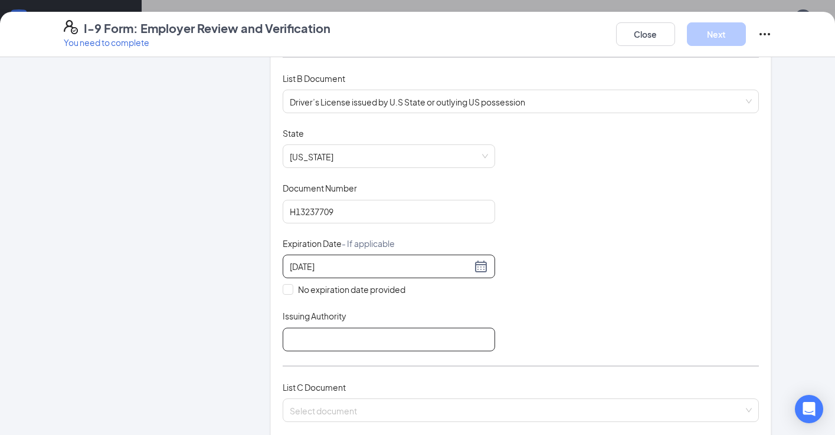
type input "07/30/2030"
click at [345, 338] on input "Issuing Authority" at bounding box center [389, 340] width 212 height 24
type input "State of [US_STATE]"
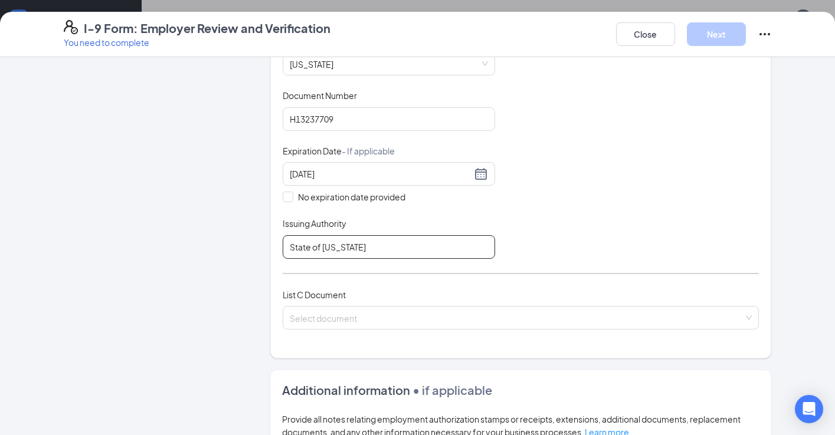
scroll to position [258, 0]
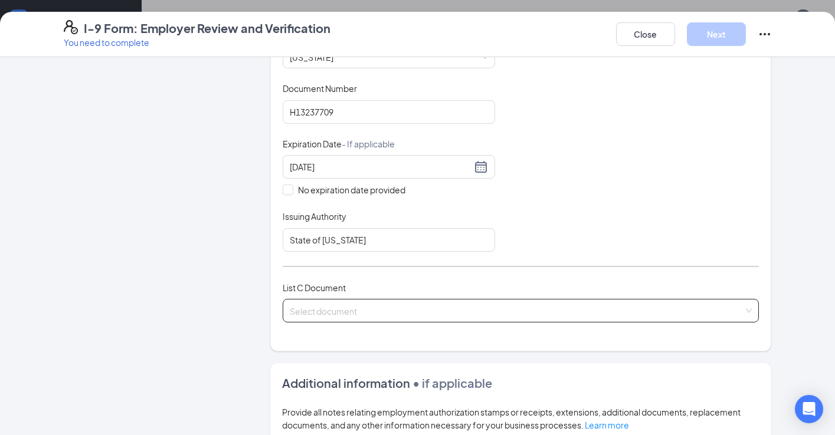
click at [325, 309] on input "search" at bounding box center [517, 309] width 454 height 18
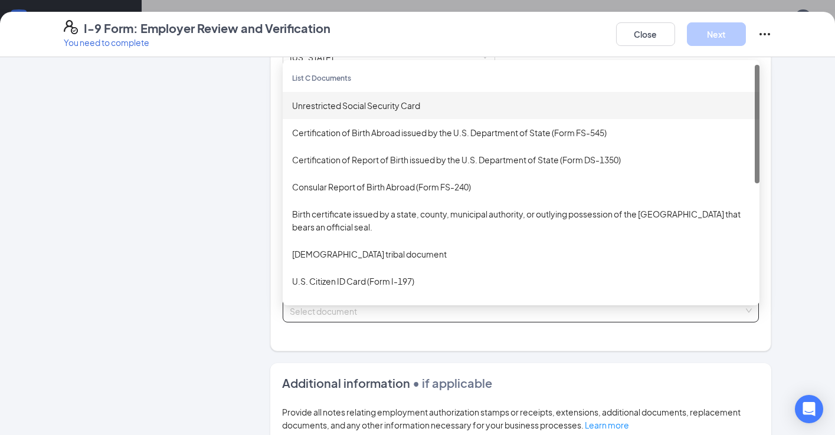
click at [368, 109] on div "Unrestricted Social Security Card" at bounding box center [521, 105] width 477 height 27
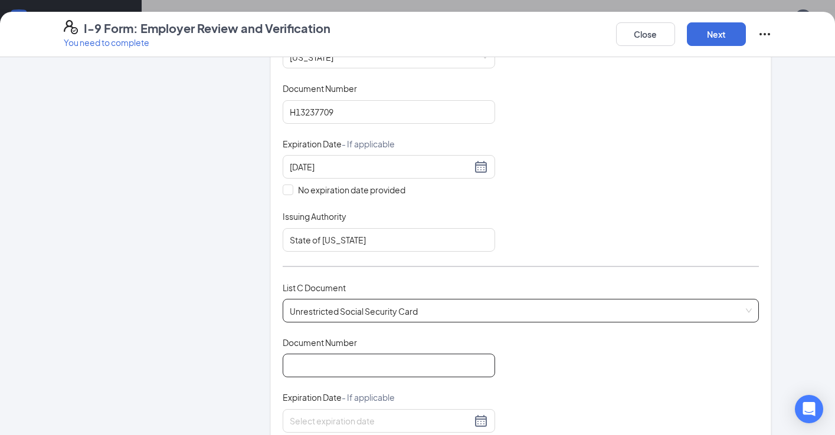
click at [325, 360] on input "Document Number" at bounding box center [389, 366] width 212 height 24
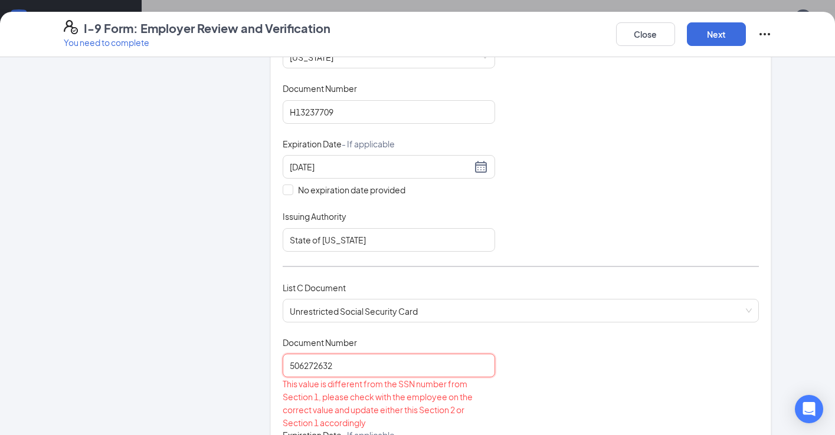
type input "506272632"
click at [426, 276] on div "List A Document List B Document and List C Document Employees must provide docu…" at bounding box center [521, 208] width 477 height 672
click at [378, 354] on input "506272632" at bounding box center [389, 366] width 212 height 24
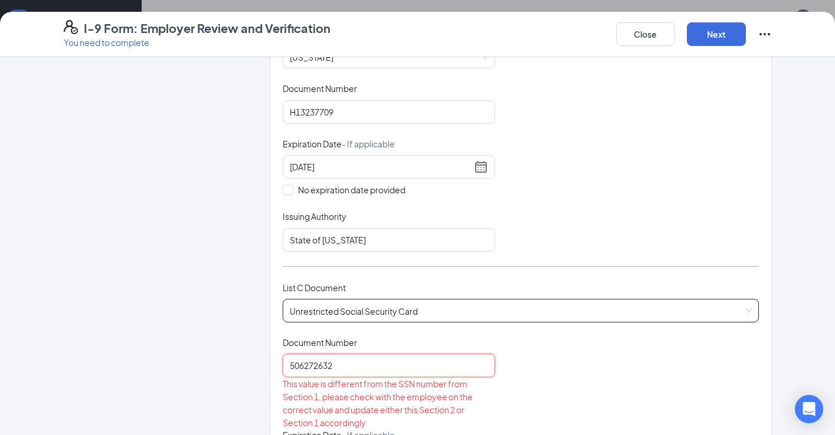
click at [374, 311] on span "Unrestricted Social Security Card" at bounding box center [521, 311] width 463 height 22
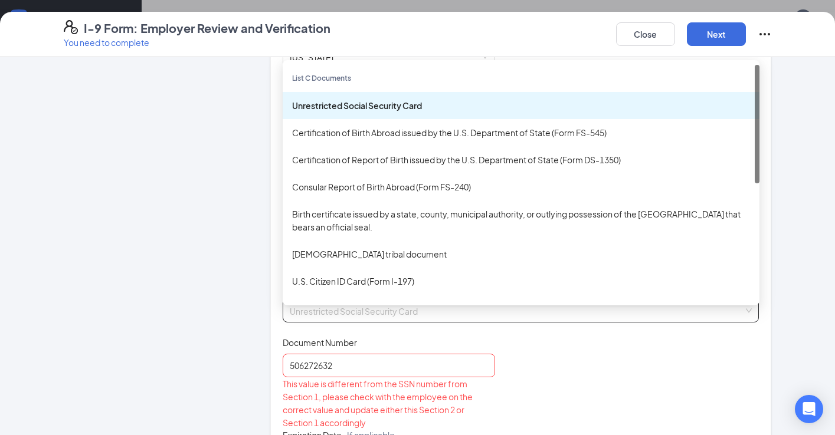
click at [374, 311] on span "Unrestricted Social Security Card" at bounding box center [521, 311] width 463 height 22
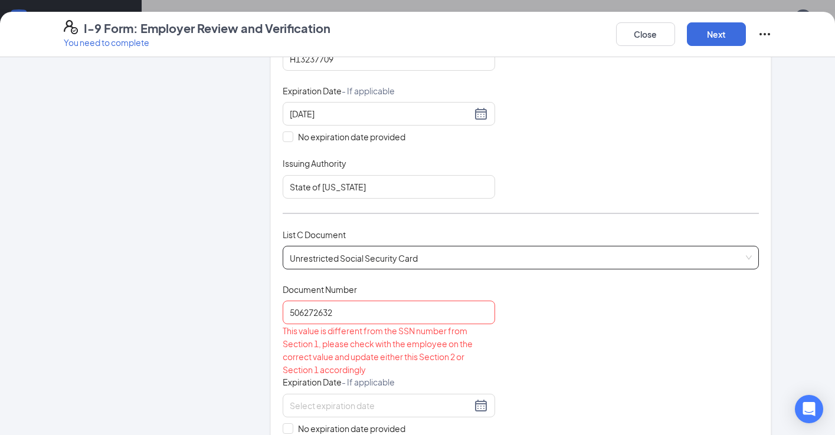
scroll to position [330, 0]
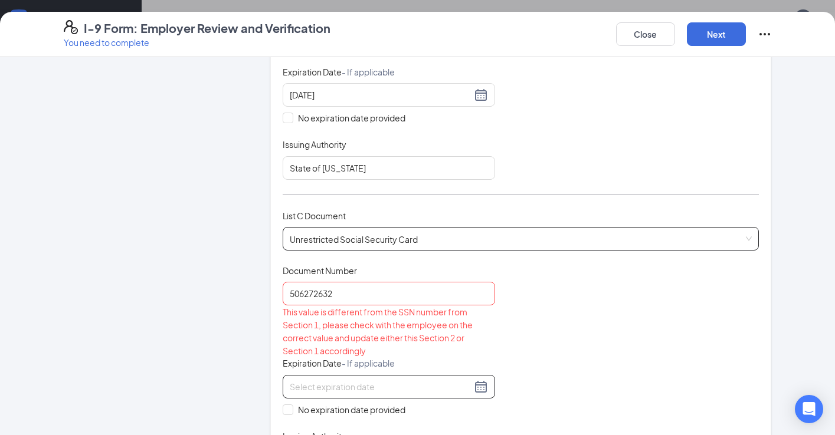
click at [348, 381] on input at bounding box center [381, 387] width 182 height 13
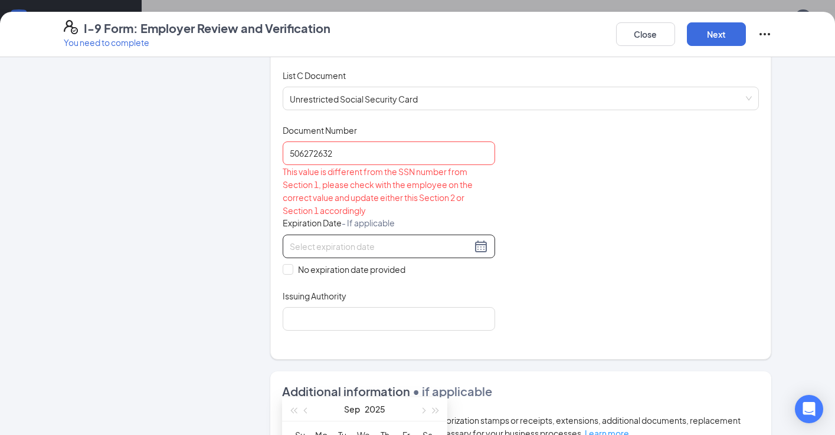
scroll to position [543, 0]
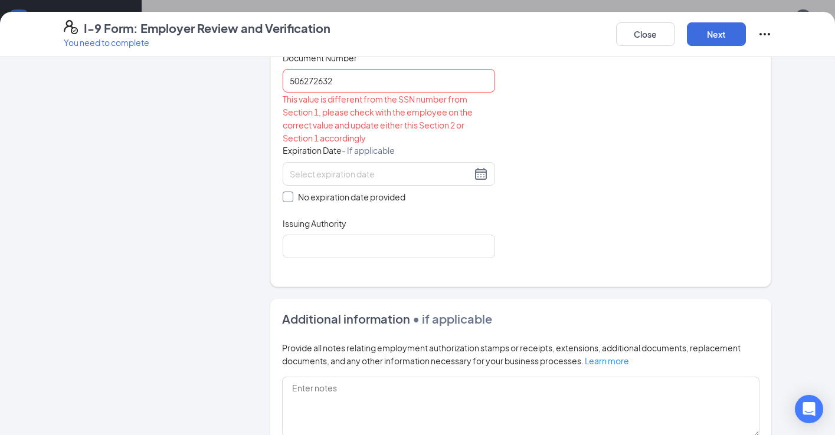
click at [290, 194] on span at bounding box center [288, 197] width 11 height 11
click at [290, 194] on input "No expiration date provided" at bounding box center [287, 196] width 8 height 8
checkbox input "true"
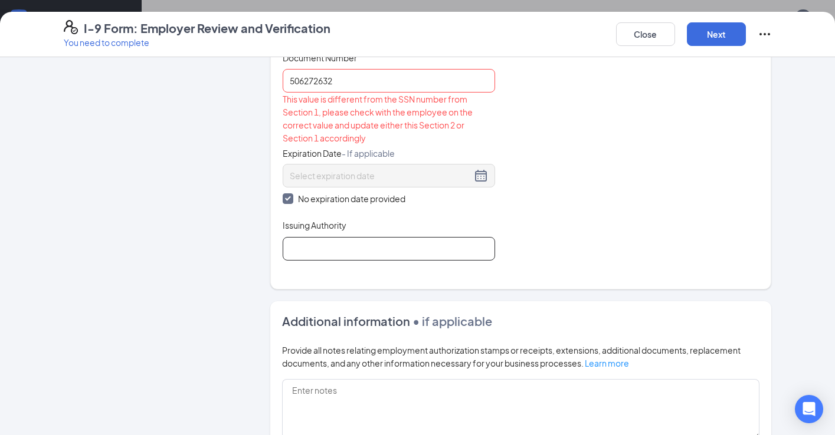
click at [332, 245] on input "Issuing Authority" at bounding box center [389, 249] width 212 height 24
type input "Social Security Administration"
click at [355, 76] on input "506272632" at bounding box center [389, 81] width 212 height 24
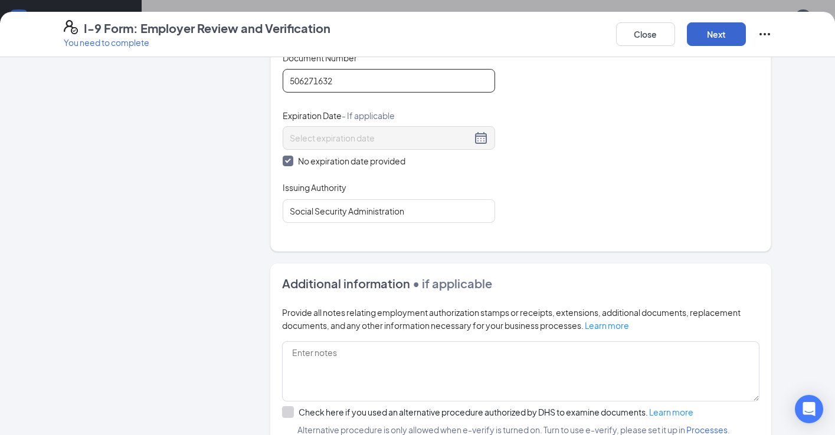
type input "506271632"
click at [713, 37] on button "Next" at bounding box center [716, 34] width 59 height 24
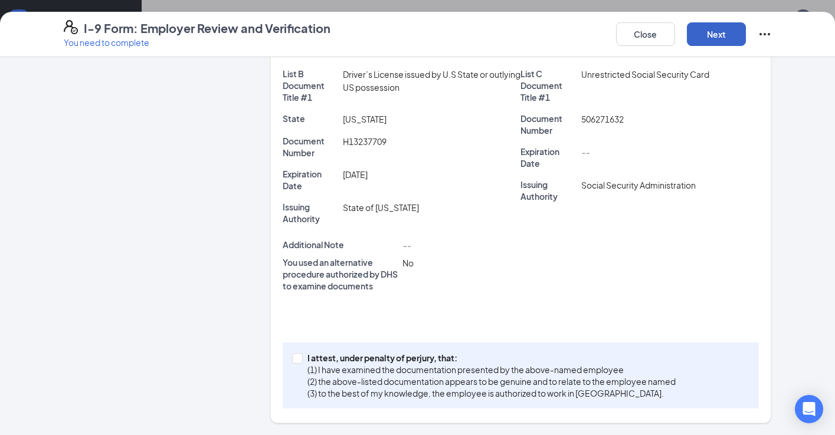
scroll to position [254, 0]
click at [294, 362] on span at bounding box center [297, 359] width 11 height 11
click at [294, 362] on input "I attest, under penalty of [PERSON_NAME], that: (1) I have examined the documen…" at bounding box center [296, 358] width 8 height 8
checkbox input "true"
click at [747, 31] on div "Close Next" at bounding box center [694, 34] width 156 height 28
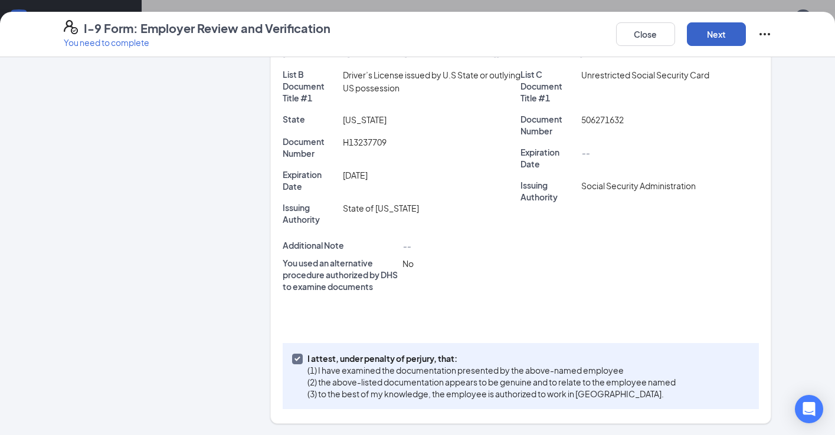
click at [726, 35] on button "Next" at bounding box center [716, 34] width 59 height 24
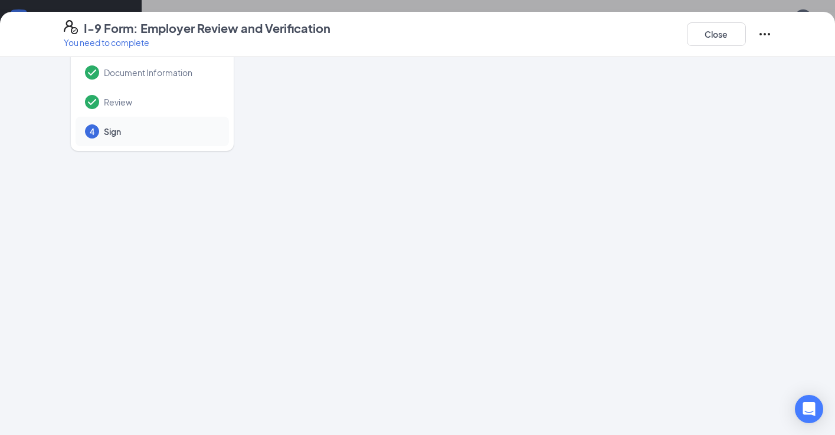
scroll to position [0, 0]
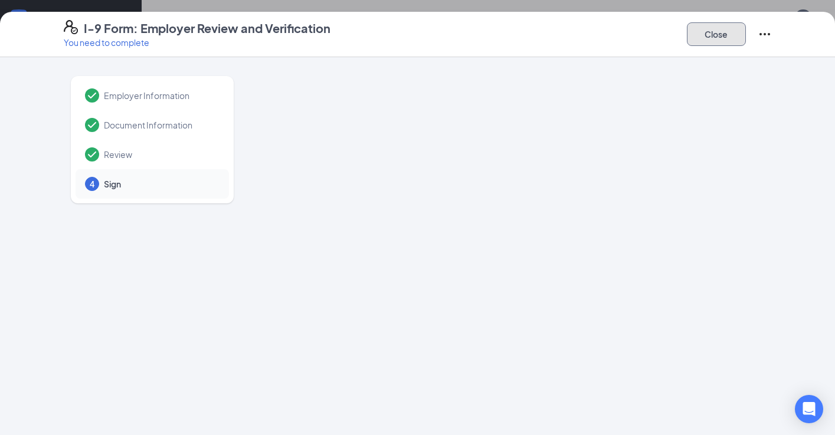
click at [710, 34] on button "Close" at bounding box center [716, 34] width 59 height 24
click at [709, 34] on button "Close" at bounding box center [716, 34] width 59 height 24
click at [715, 35] on button "Close" at bounding box center [716, 34] width 59 height 24
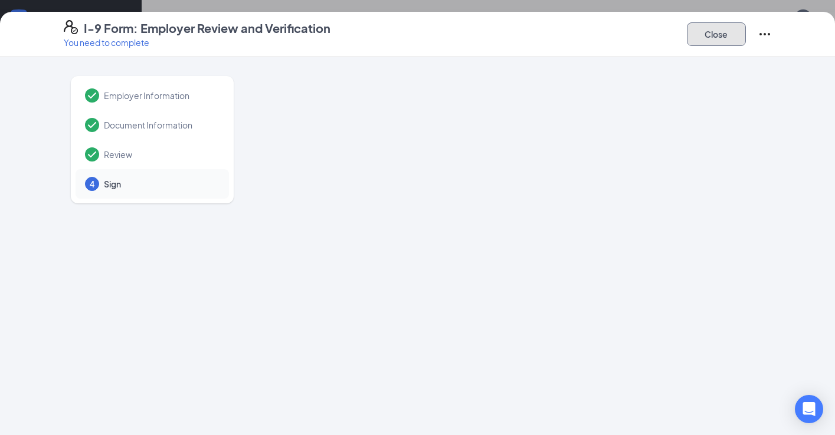
click at [725, 36] on button "Close" at bounding box center [716, 34] width 59 height 24
